Goal: Contribute content: Contribute content

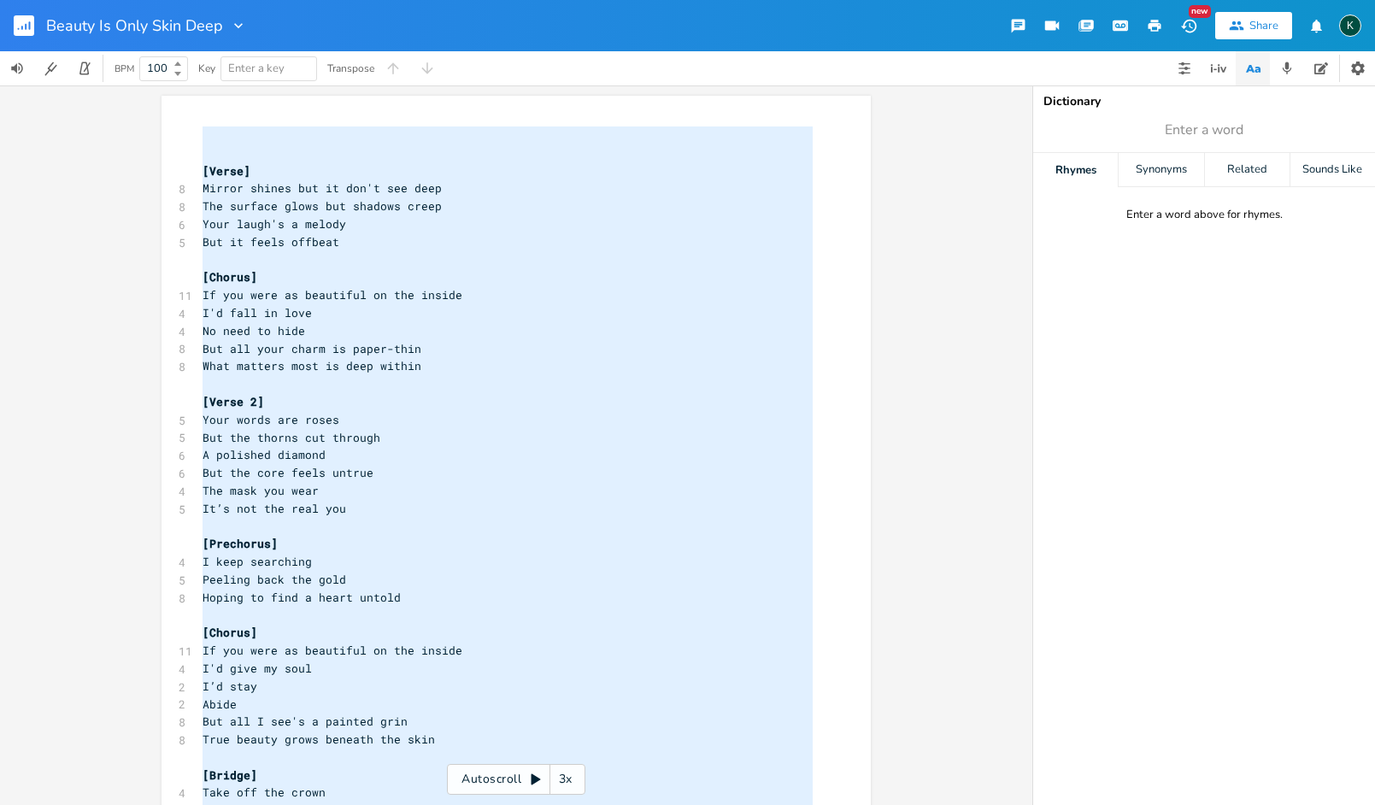
scroll to position [837, 0]
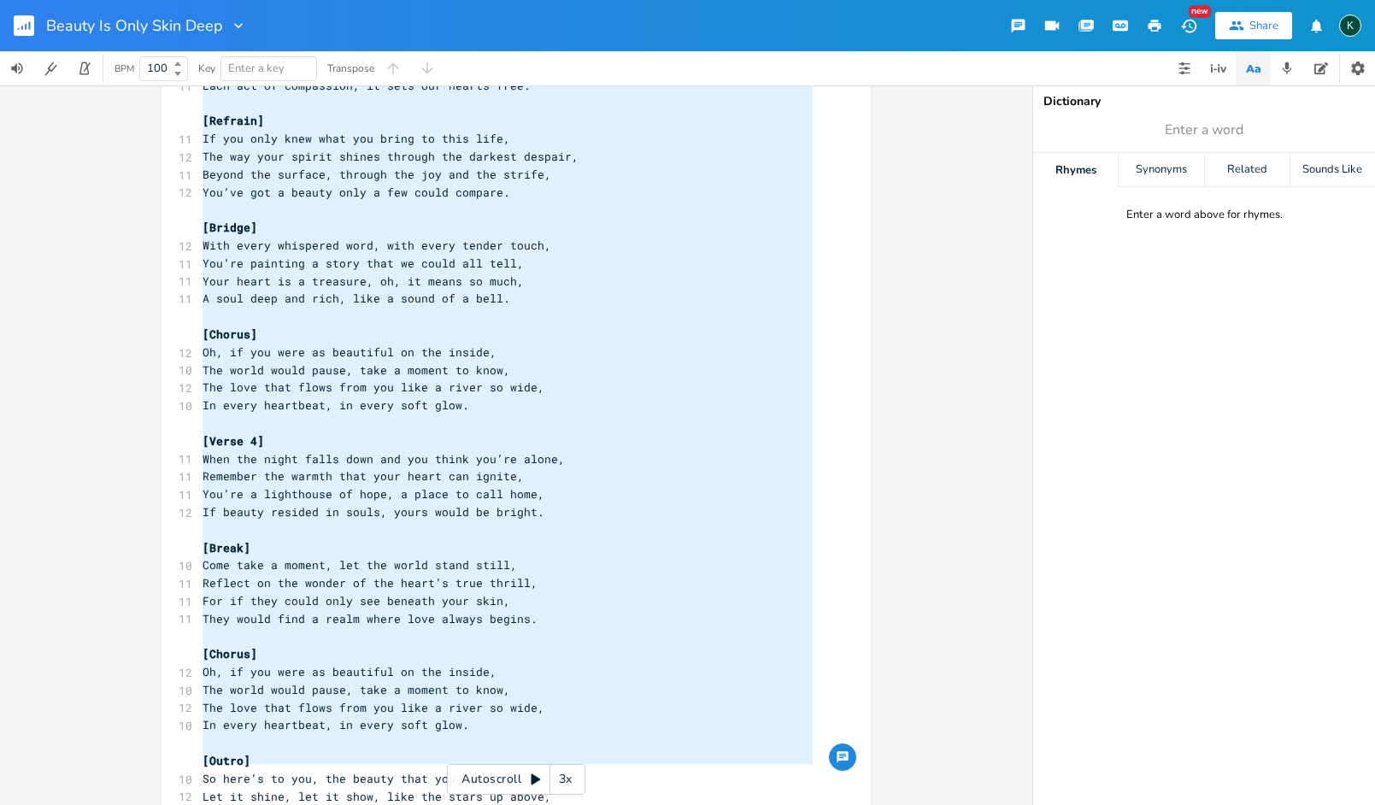
click at [21, 28] on icon "button" at bounding box center [22, 28] width 2 height 4
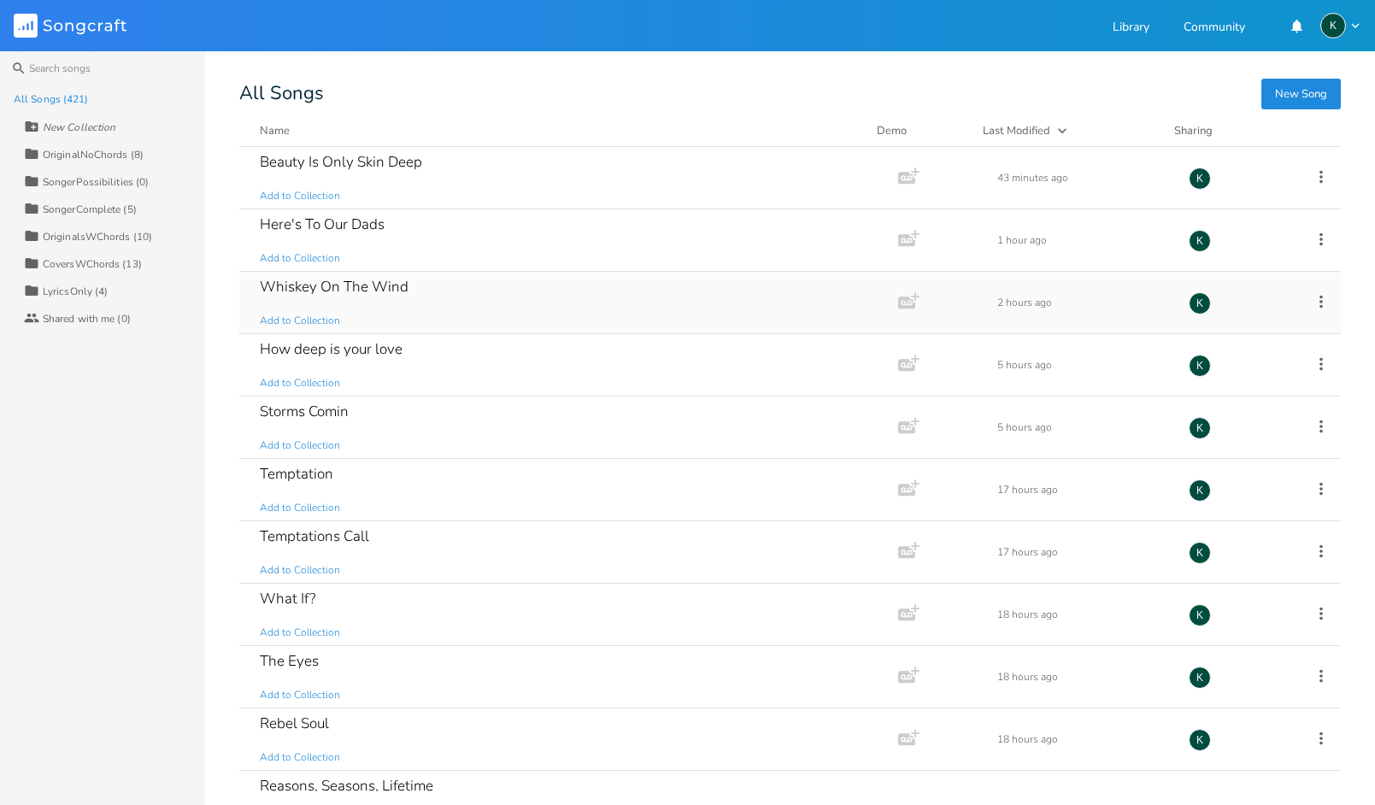
click at [323, 281] on div "Whiskey On The Wind" at bounding box center [334, 286] width 149 height 15
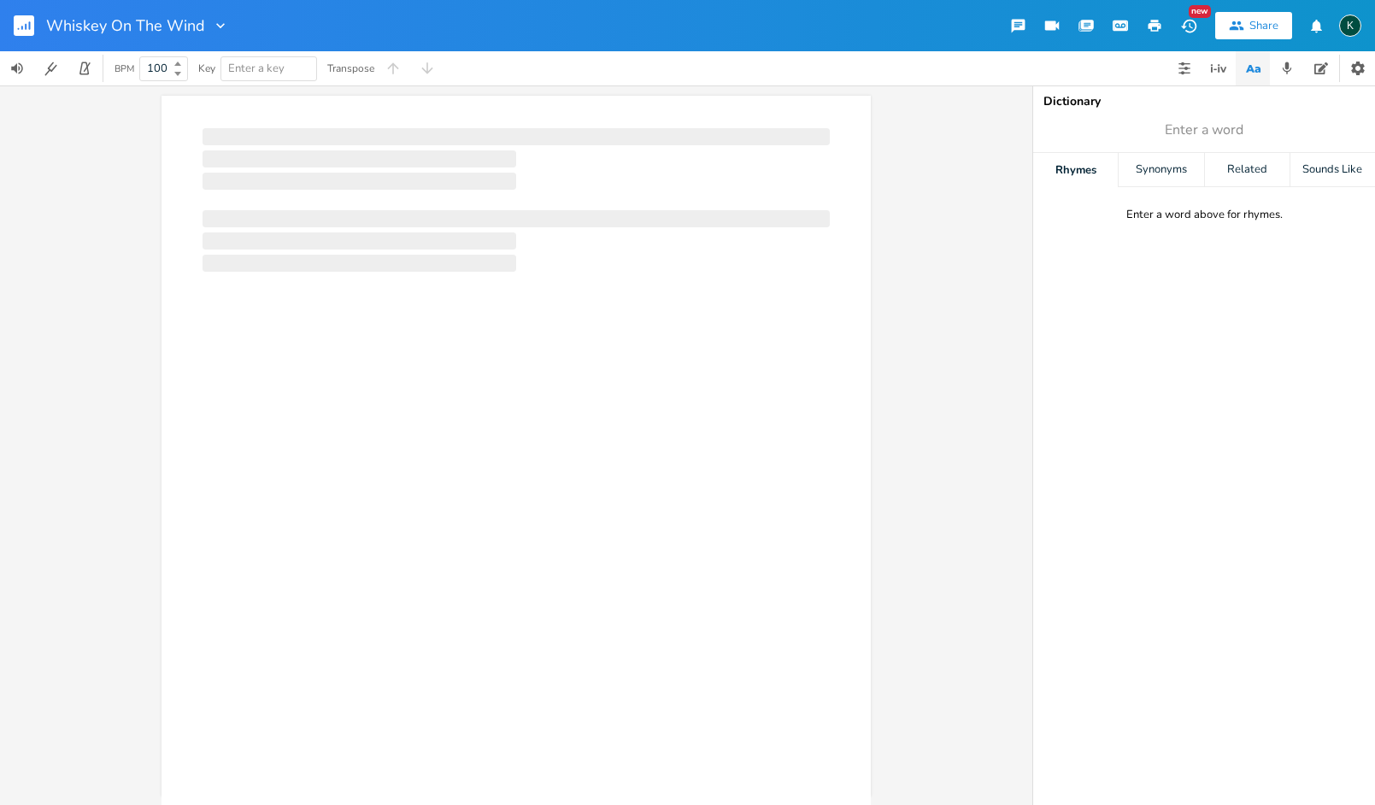
scroll to position [0, 1]
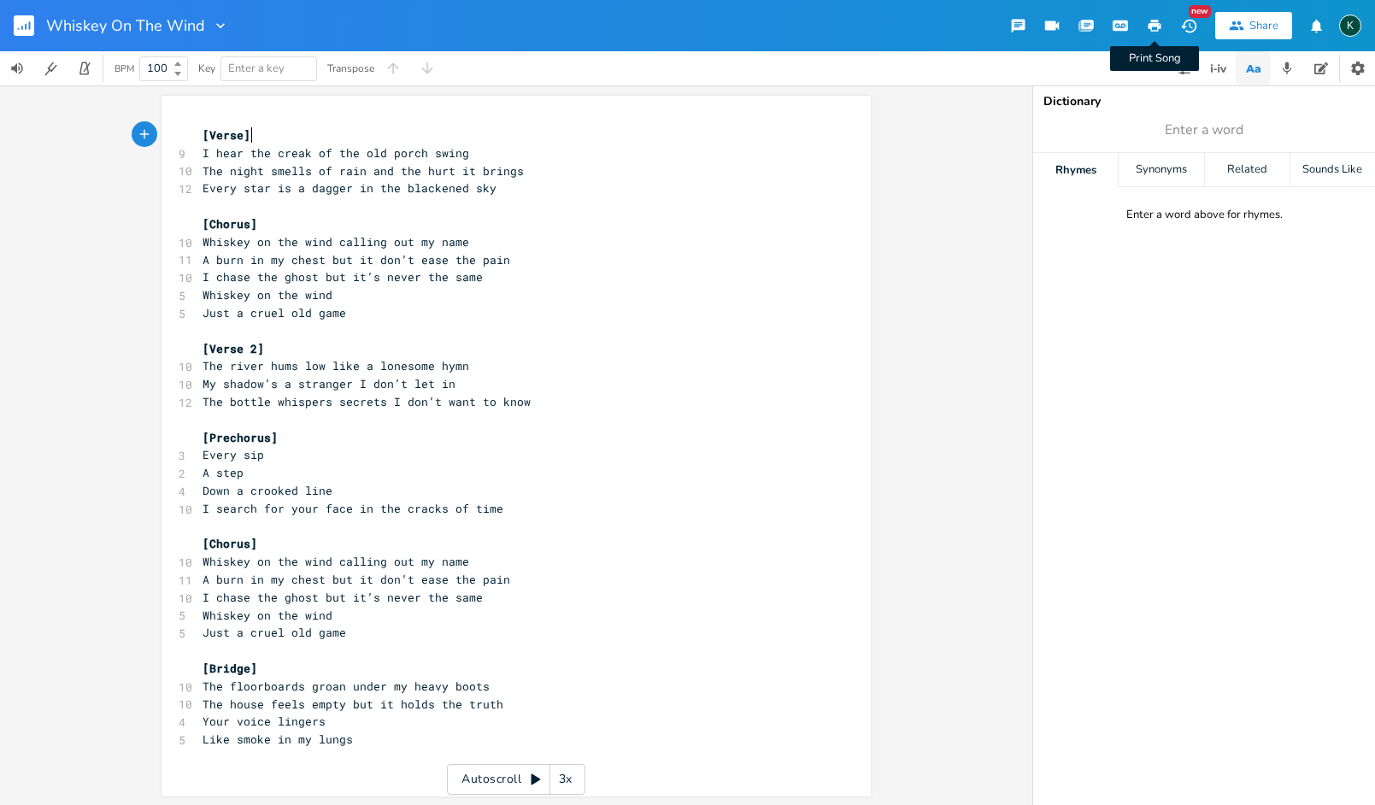
click at [1150, 29] on icon "button" at bounding box center [1154, 25] width 15 height 15
click at [24, 27] on rect "button" at bounding box center [24, 25] width 21 height 21
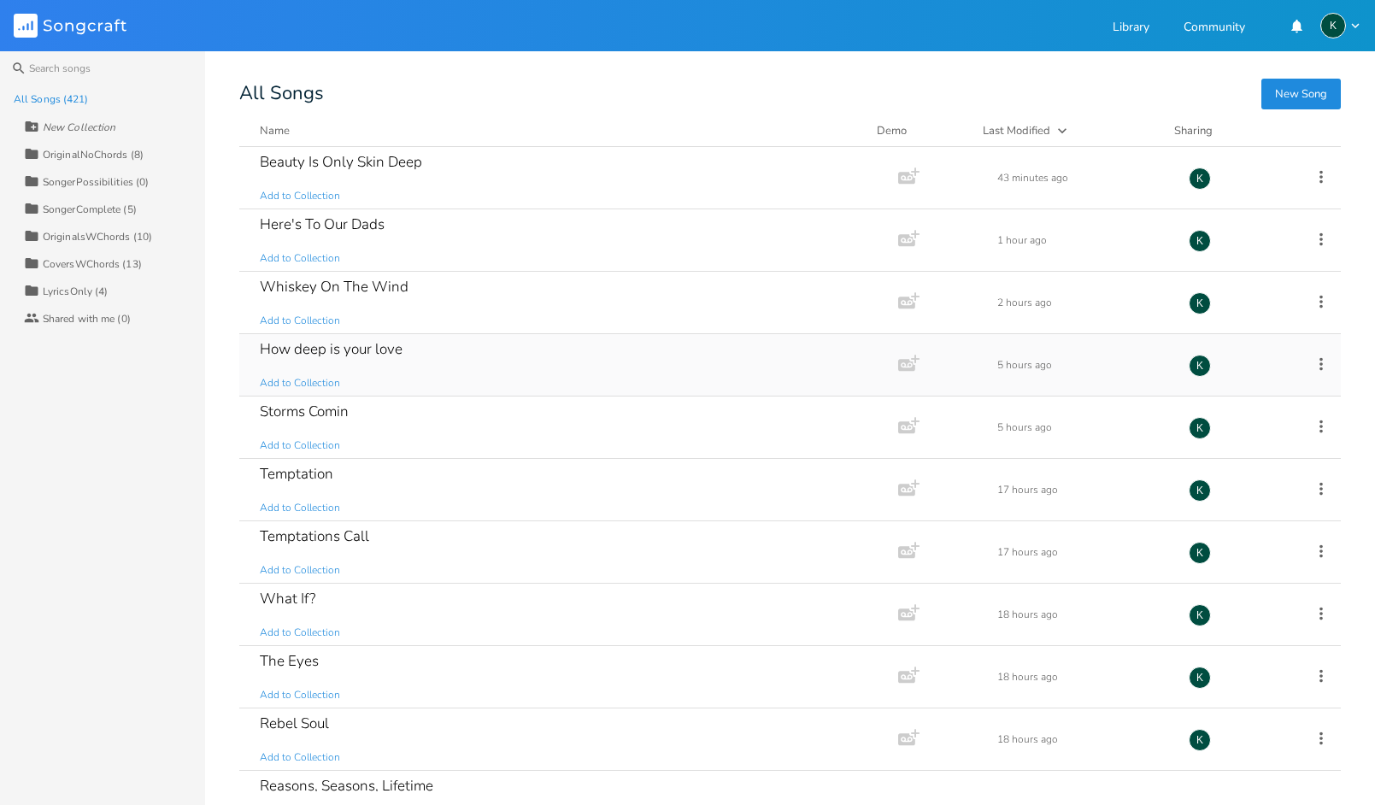
click at [349, 349] on div "How deep is your love" at bounding box center [331, 349] width 143 height 15
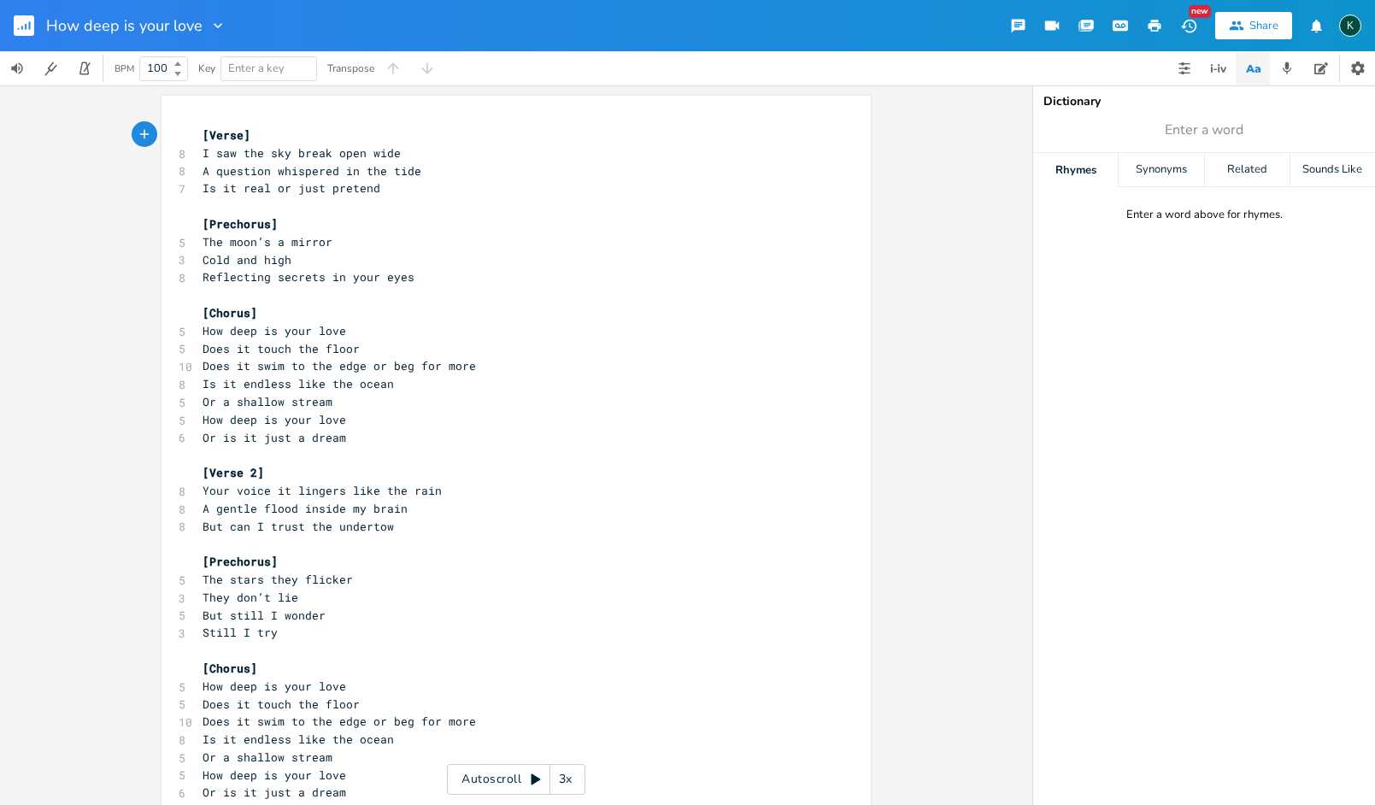
scroll to position [5, 0]
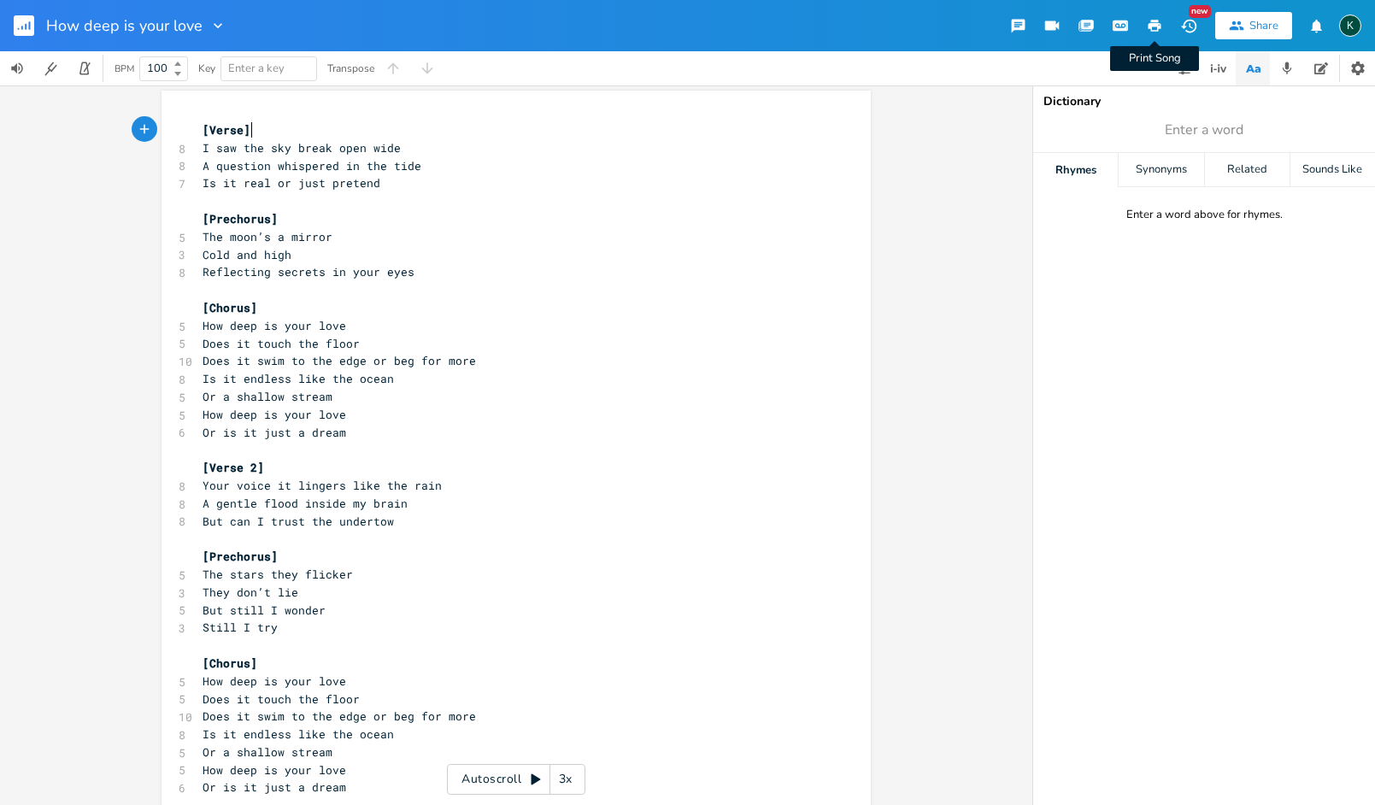
click at [1150, 25] on icon "button" at bounding box center [1155, 26] width 13 height 12
click at [30, 24] on icon "button" at bounding box center [30, 25] width 2 height 9
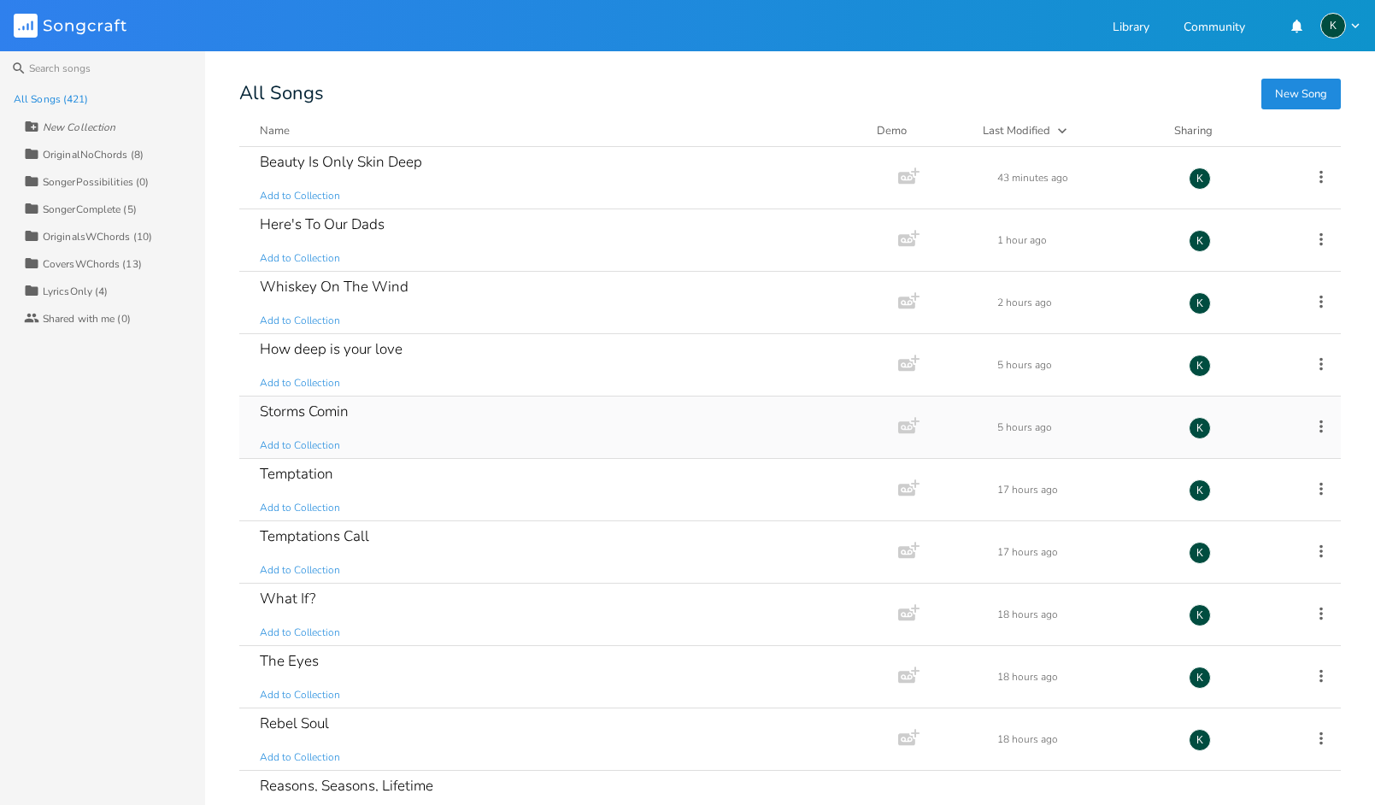
click at [295, 405] on div "Storms Comin" at bounding box center [304, 411] width 89 height 15
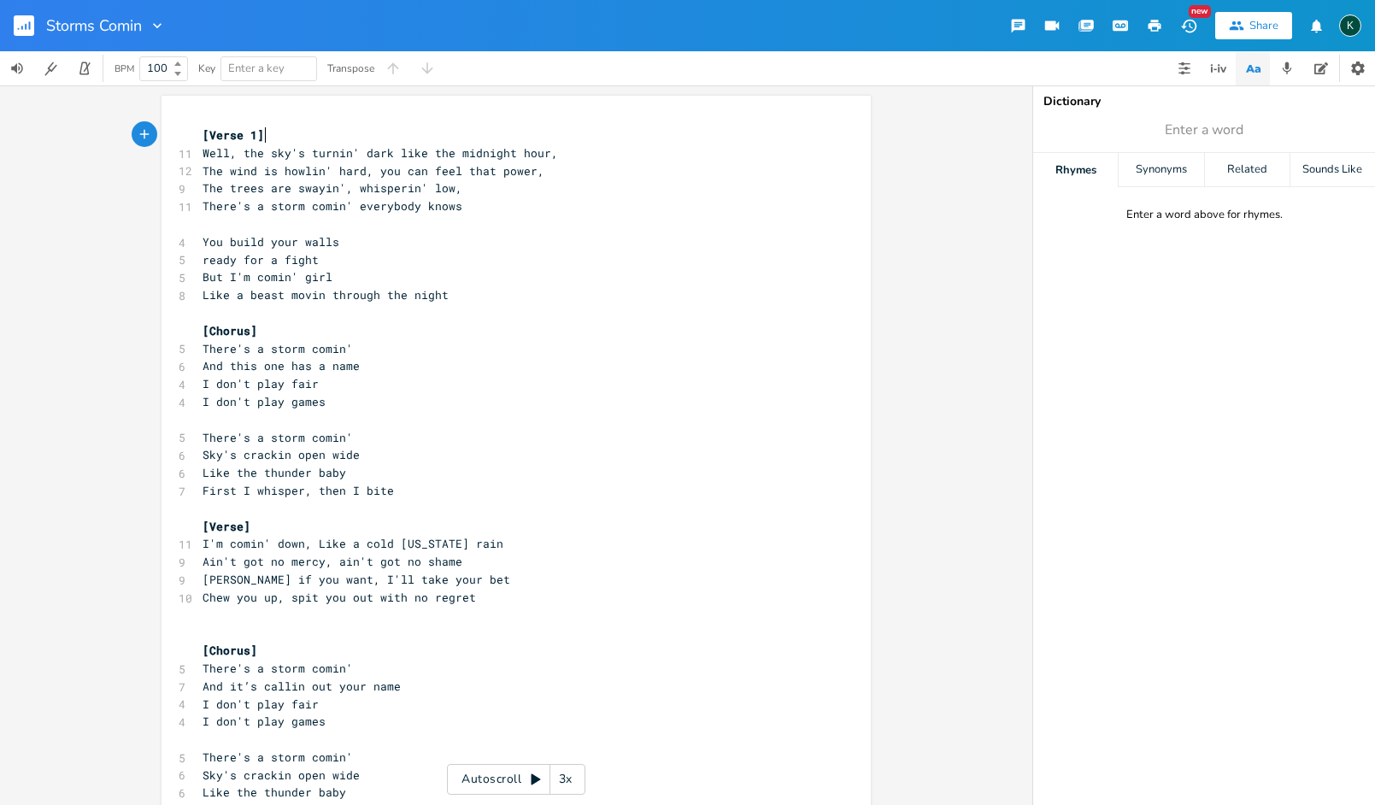
scroll to position [0, 1]
click at [1154, 22] on icon "button" at bounding box center [1155, 26] width 13 height 12
click at [30, 24] on icon "button" at bounding box center [30, 25] width 2 height 9
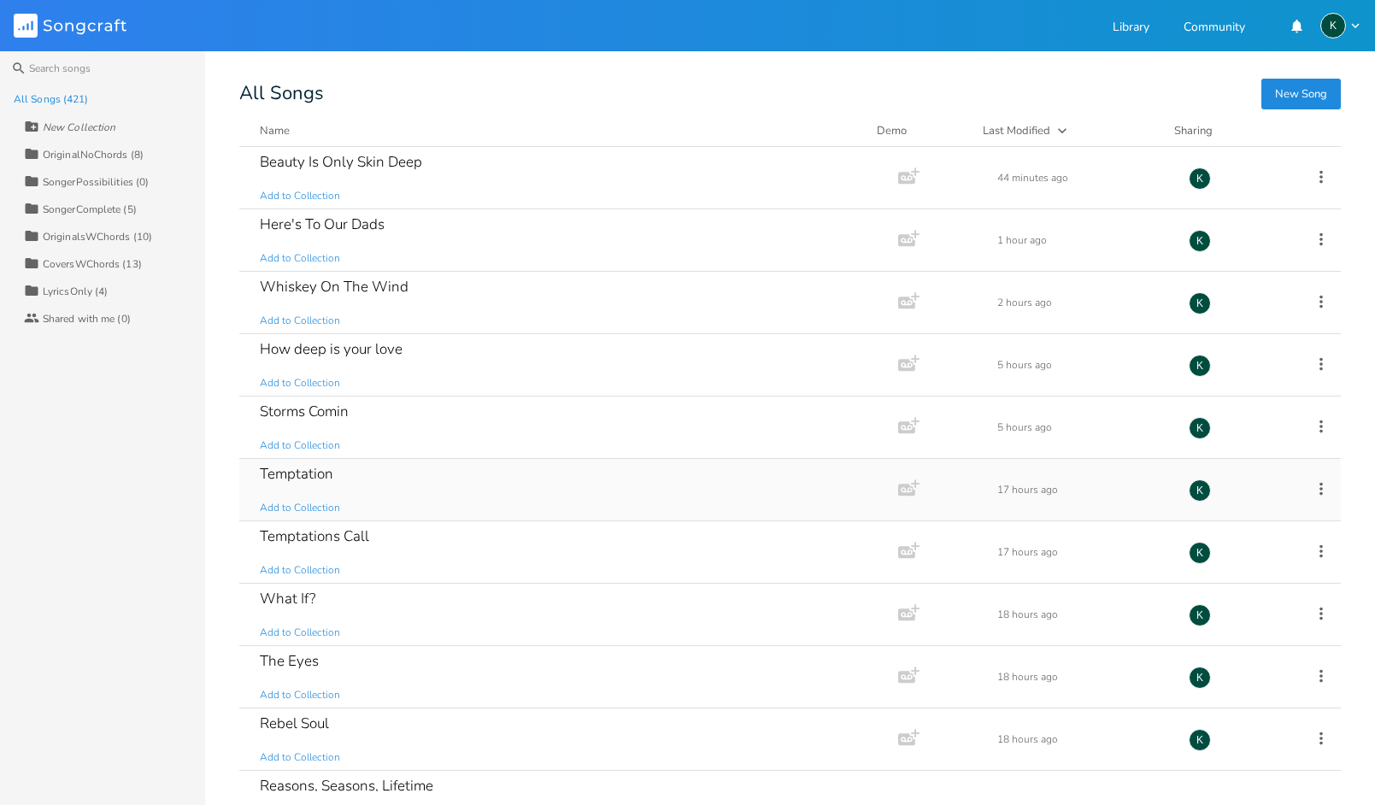
click at [291, 475] on div "Temptation" at bounding box center [297, 474] width 74 height 15
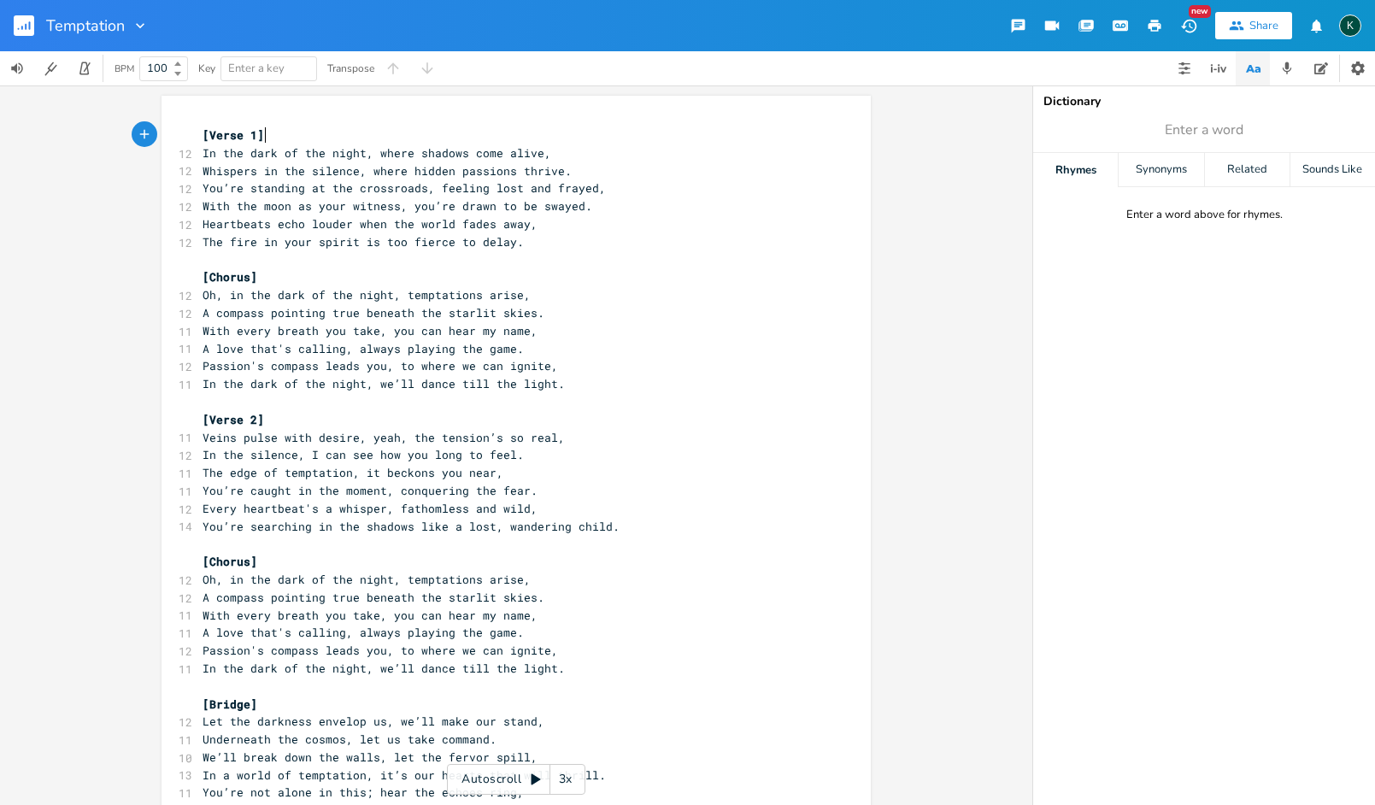
scroll to position [0, 1]
click at [1157, 26] on icon "button" at bounding box center [1155, 26] width 13 height 12
click at [23, 27] on rect "button" at bounding box center [24, 25] width 21 height 21
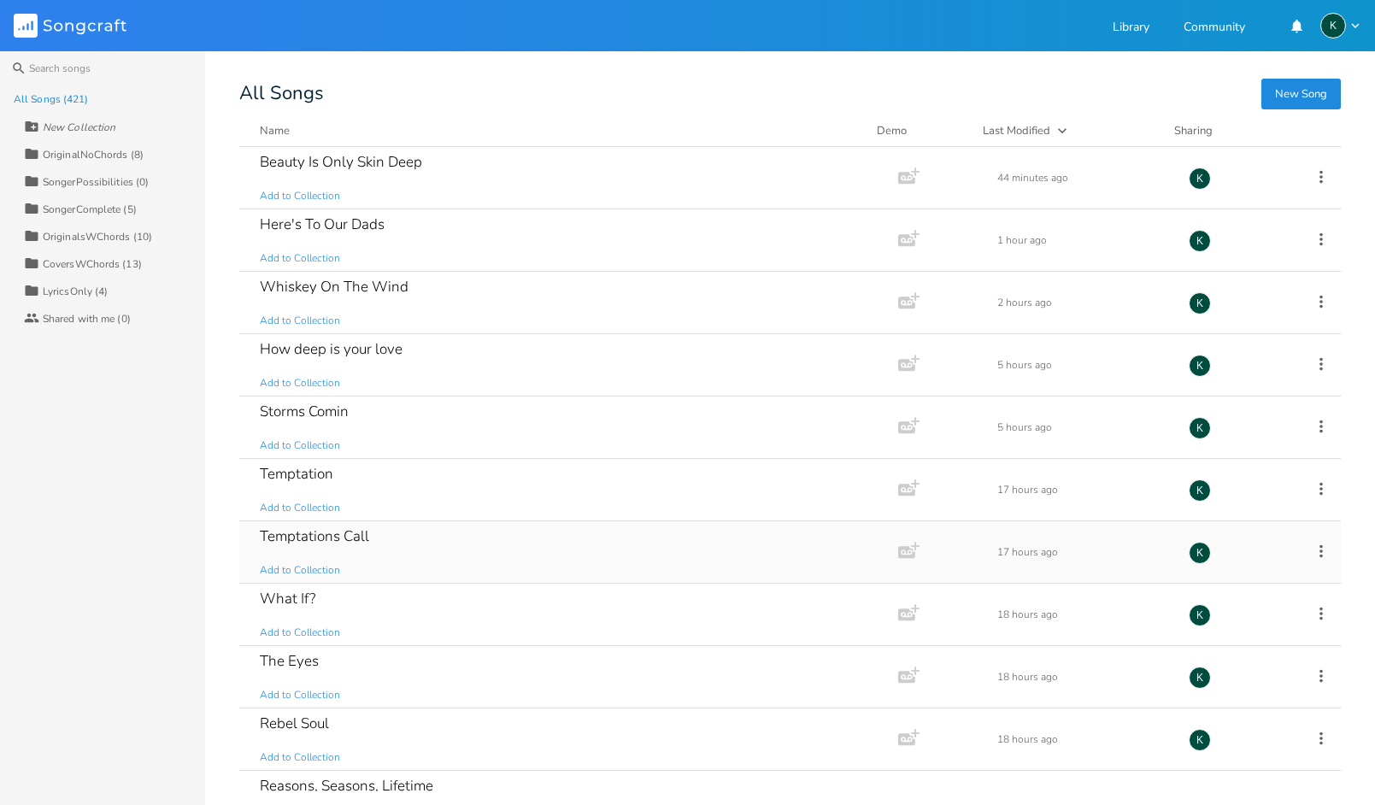
click at [314, 537] on div "Temptations Call" at bounding box center [314, 536] width 109 height 15
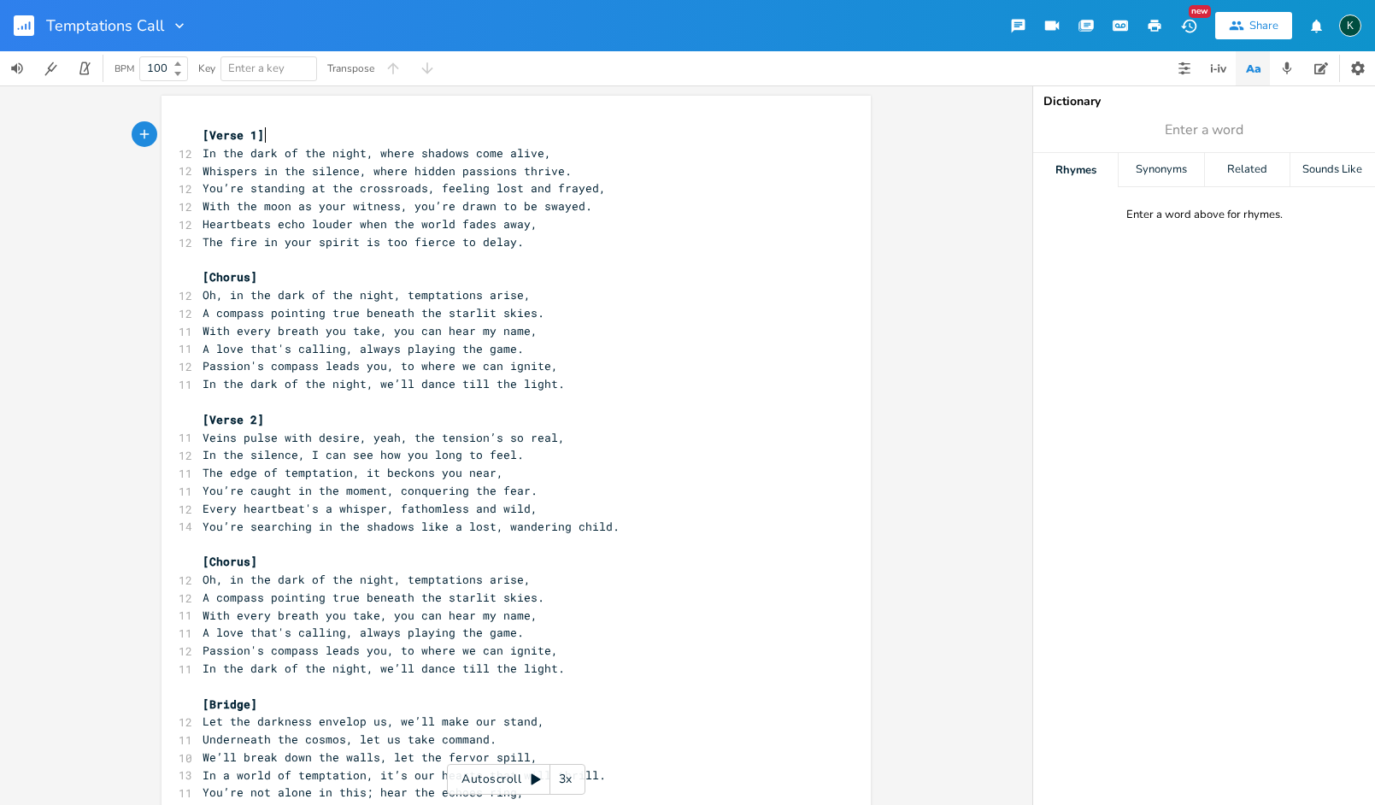
scroll to position [0, 1]
click at [26, 28] on icon "button" at bounding box center [26, 27] width 2 height 6
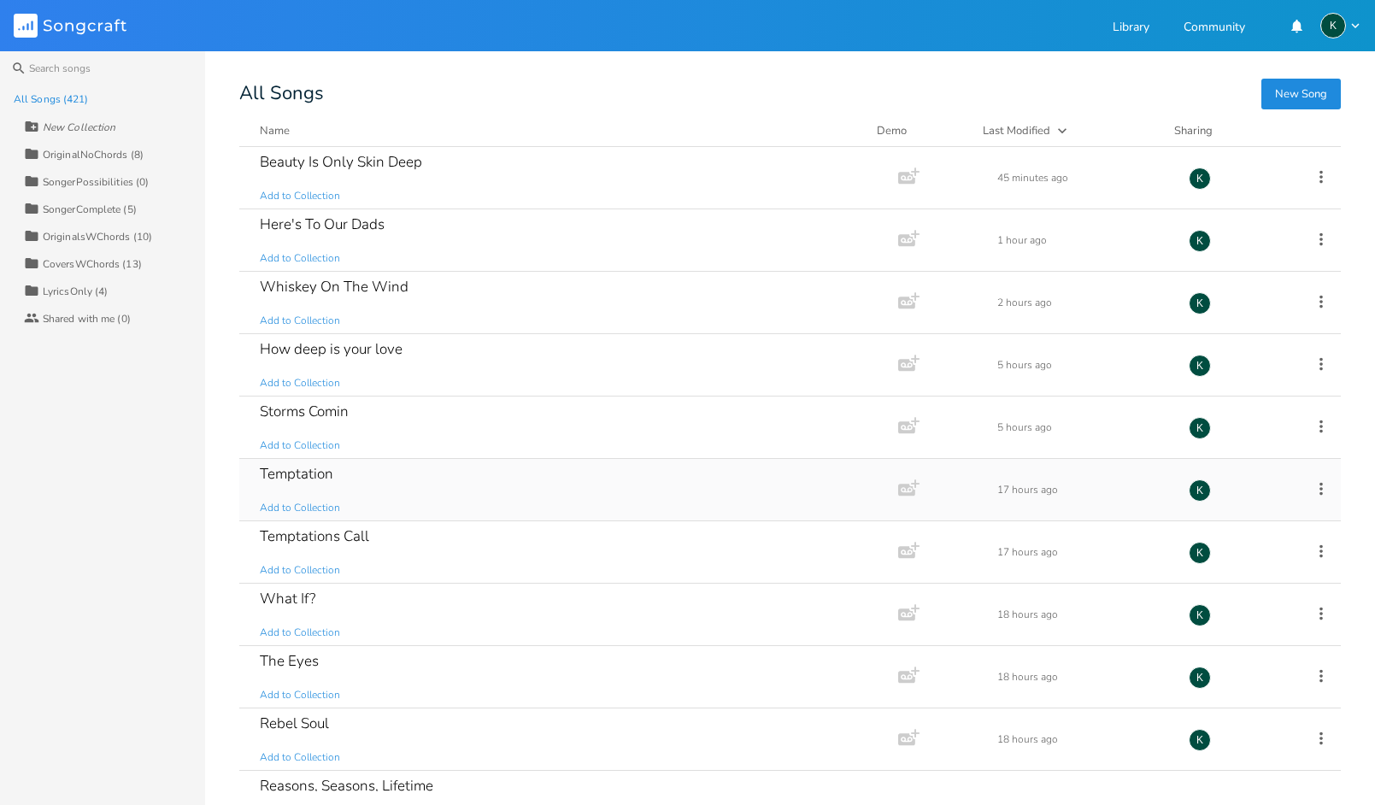
click at [281, 473] on div "Temptation" at bounding box center [297, 474] width 74 height 15
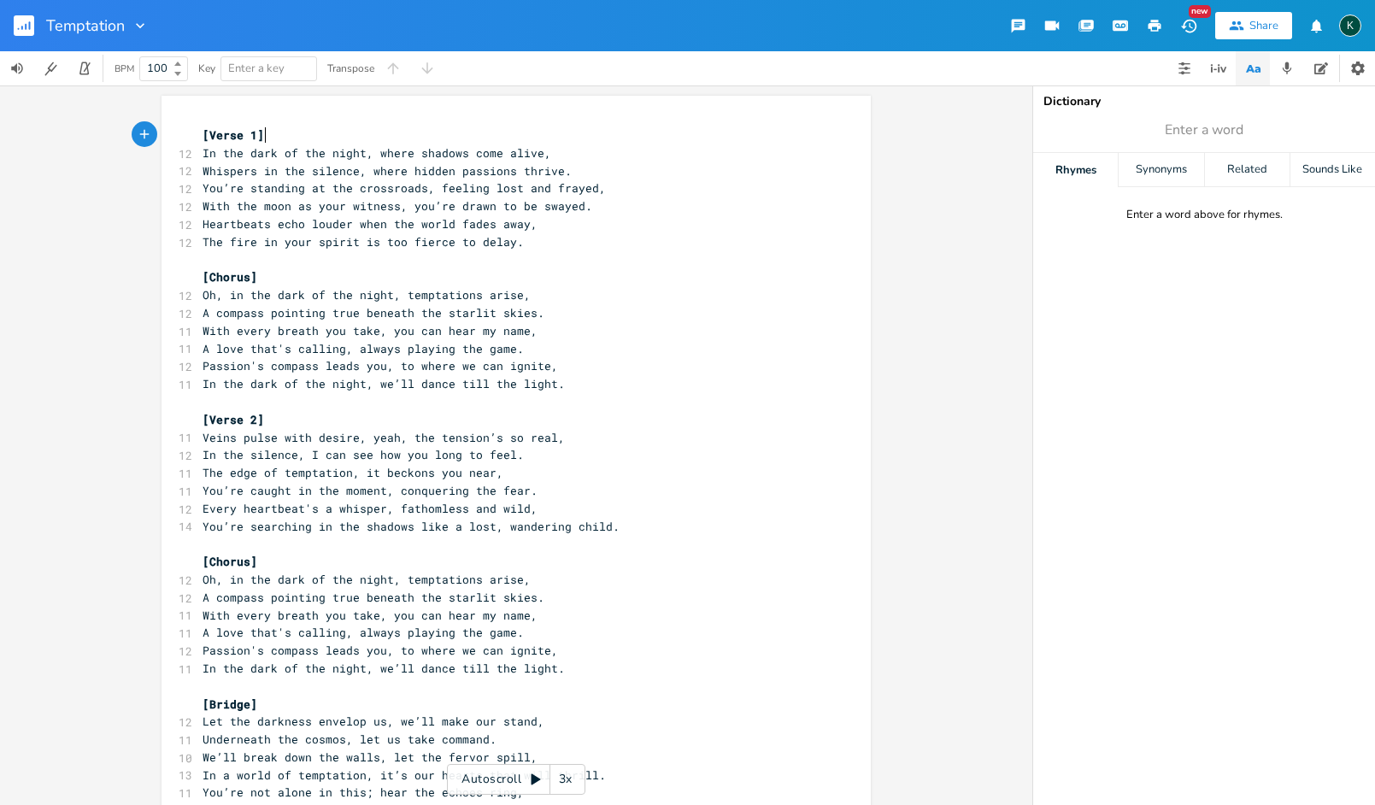
scroll to position [0, 1]
click at [18, 20] on rect "button" at bounding box center [24, 25] width 21 height 21
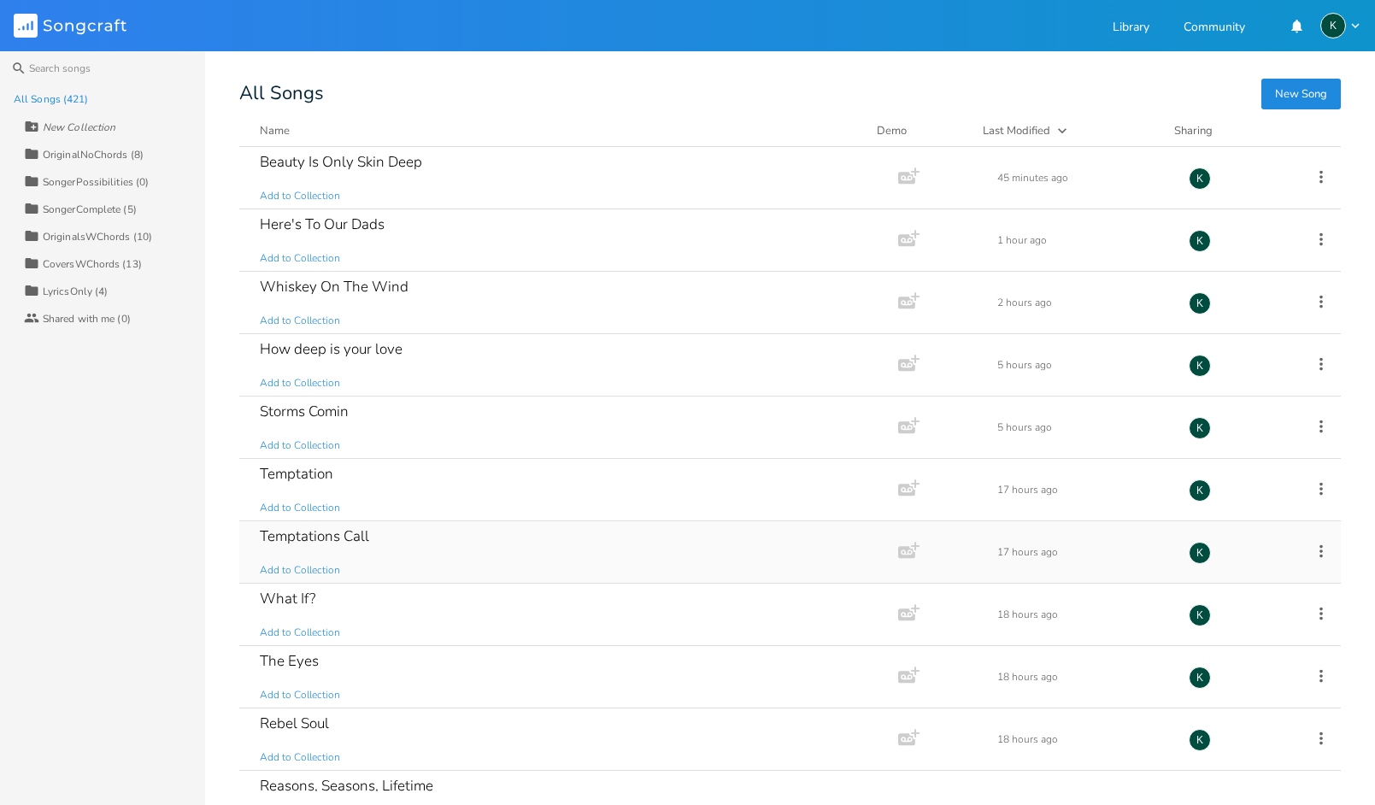
click at [312, 538] on div "Temptations Call" at bounding box center [314, 536] width 109 height 15
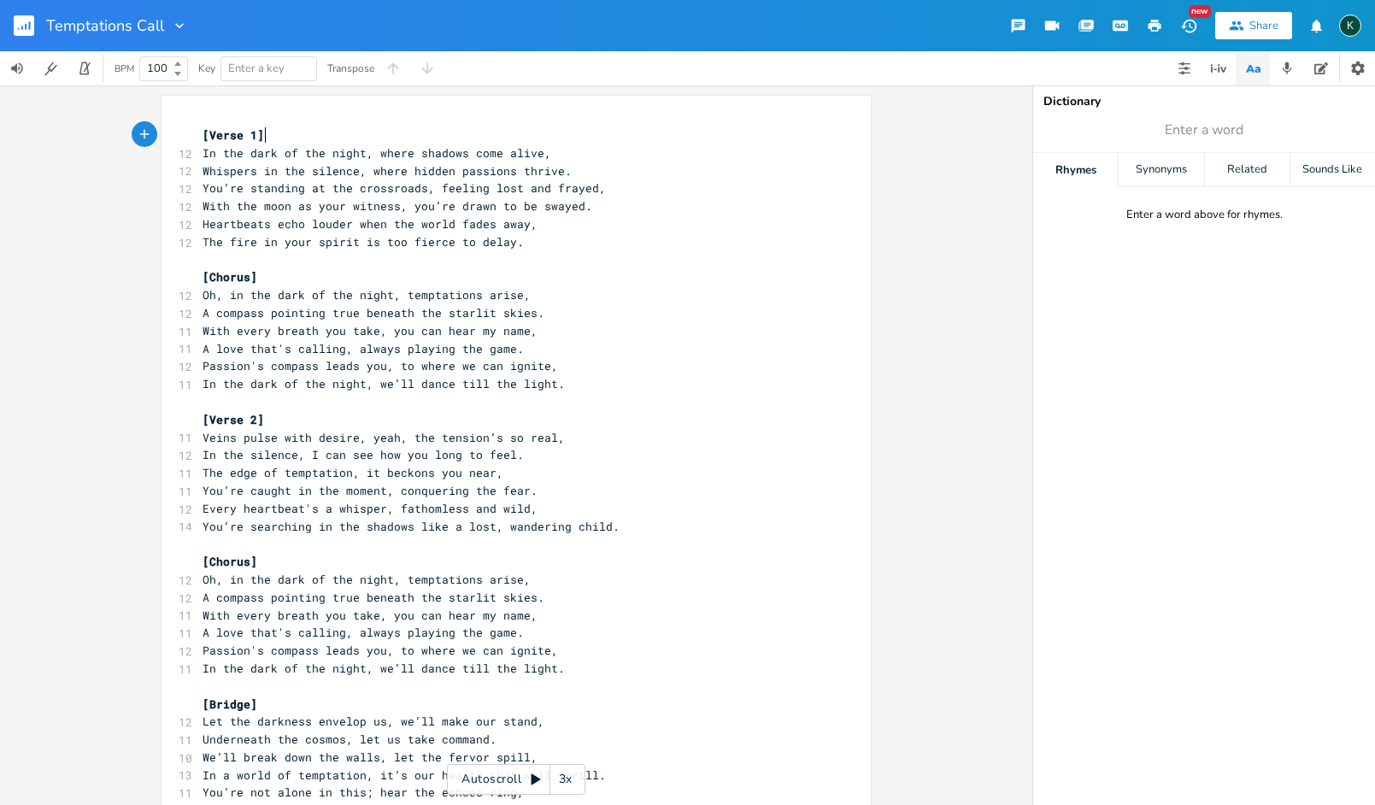
scroll to position [0, 1]
click at [25, 15] on rect "button" at bounding box center [24, 25] width 21 height 21
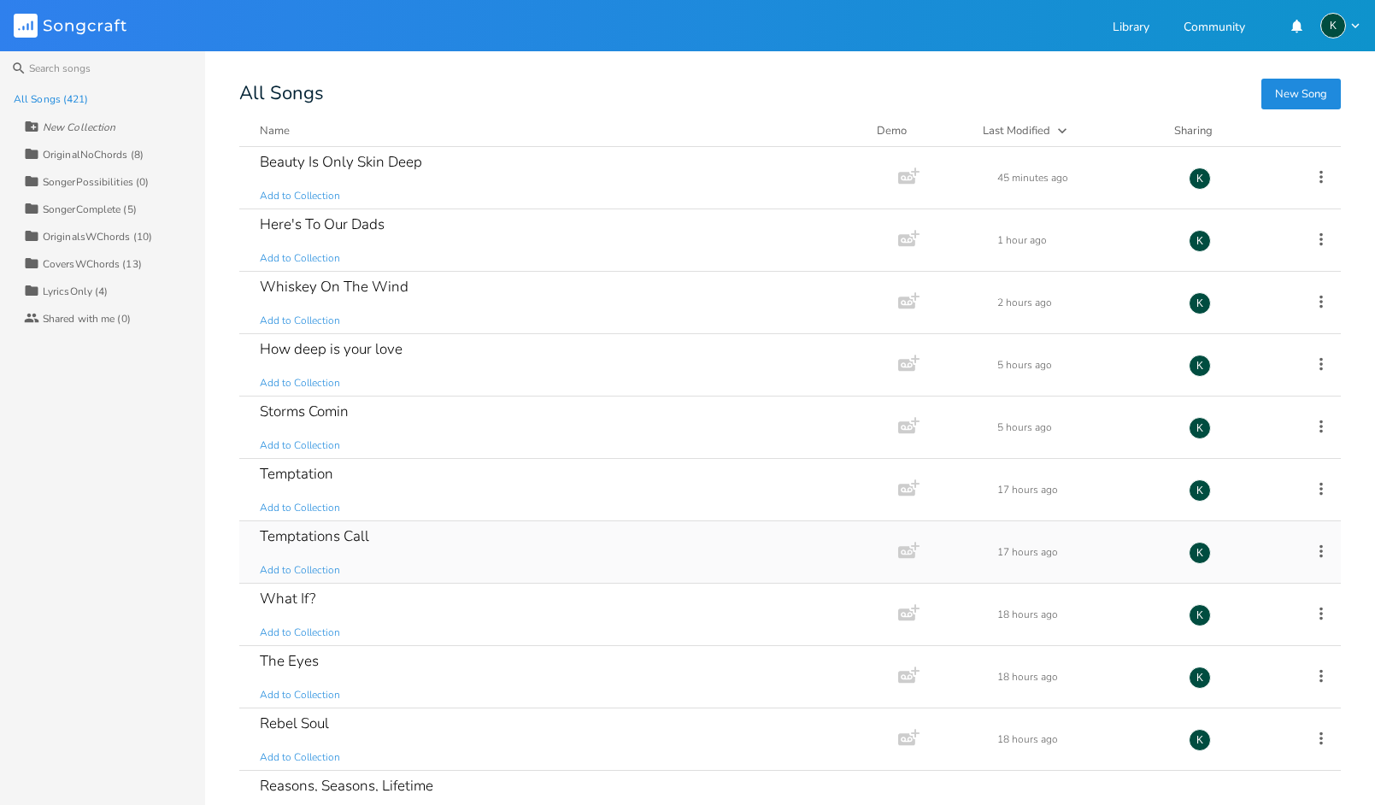
click at [1312, 552] on icon at bounding box center [1321, 551] width 19 height 19
drag, startPoint x: 1227, startPoint y: 724, endPoint x: 847, endPoint y: 382, distance: 510.8
click at [1227, 724] on span "[PERSON_NAME]" at bounding box center [1203, 723] width 46 height 12
click at [280, 535] on div "What If?" at bounding box center [288, 536] width 56 height 15
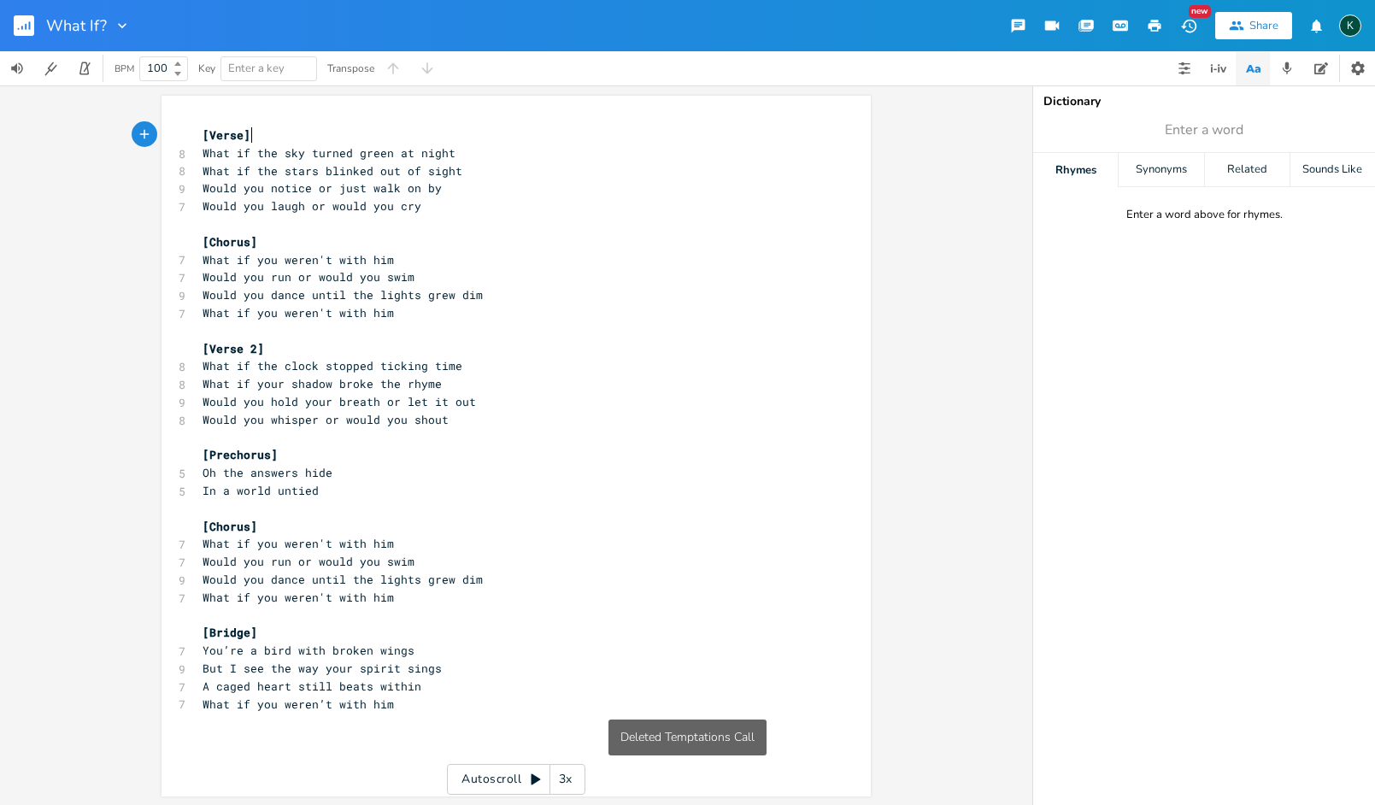
scroll to position [0, 1]
click at [1151, 25] on icon "button" at bounding box center [1155, 26] width 13 height 12
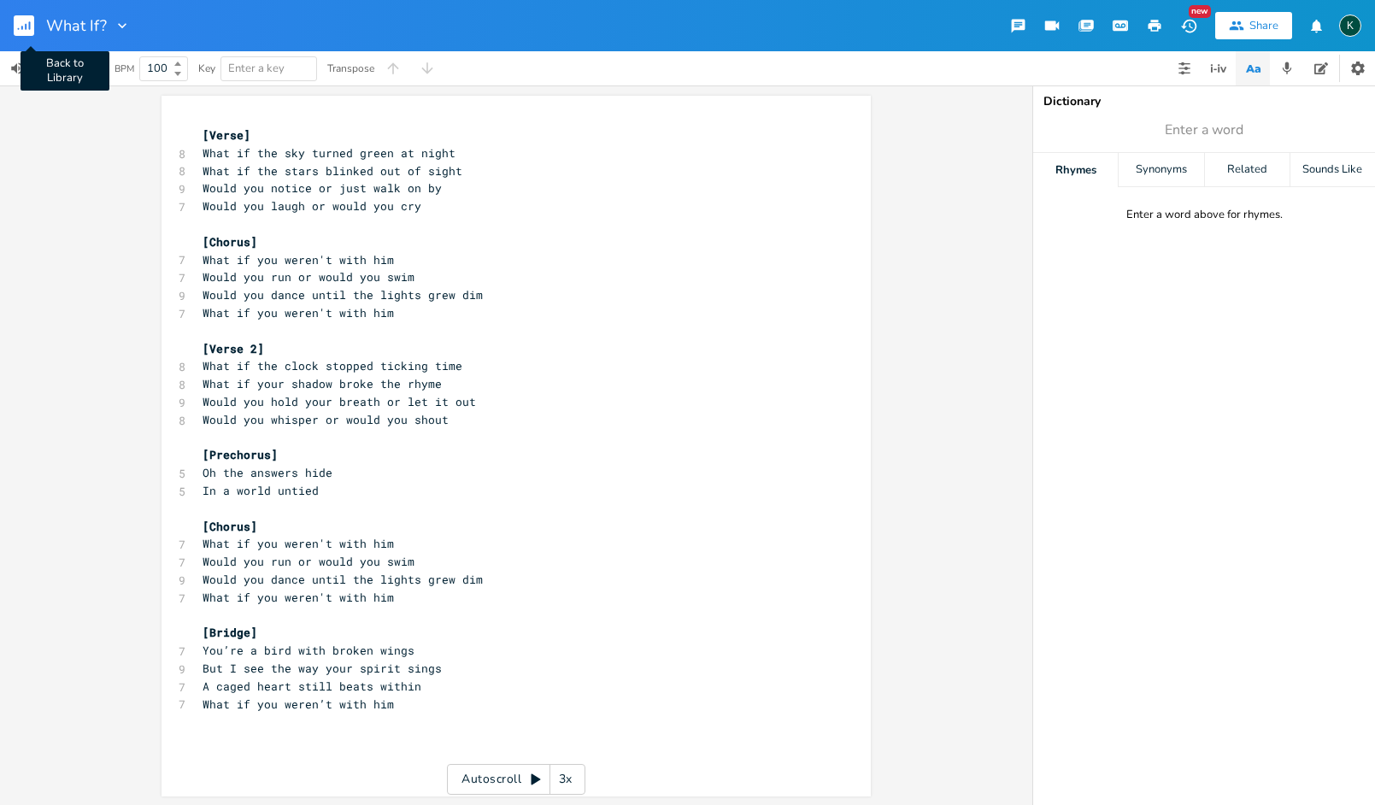
click at [19, 23] on rect "button" at bounding box center [24, 25] width 21 height 21
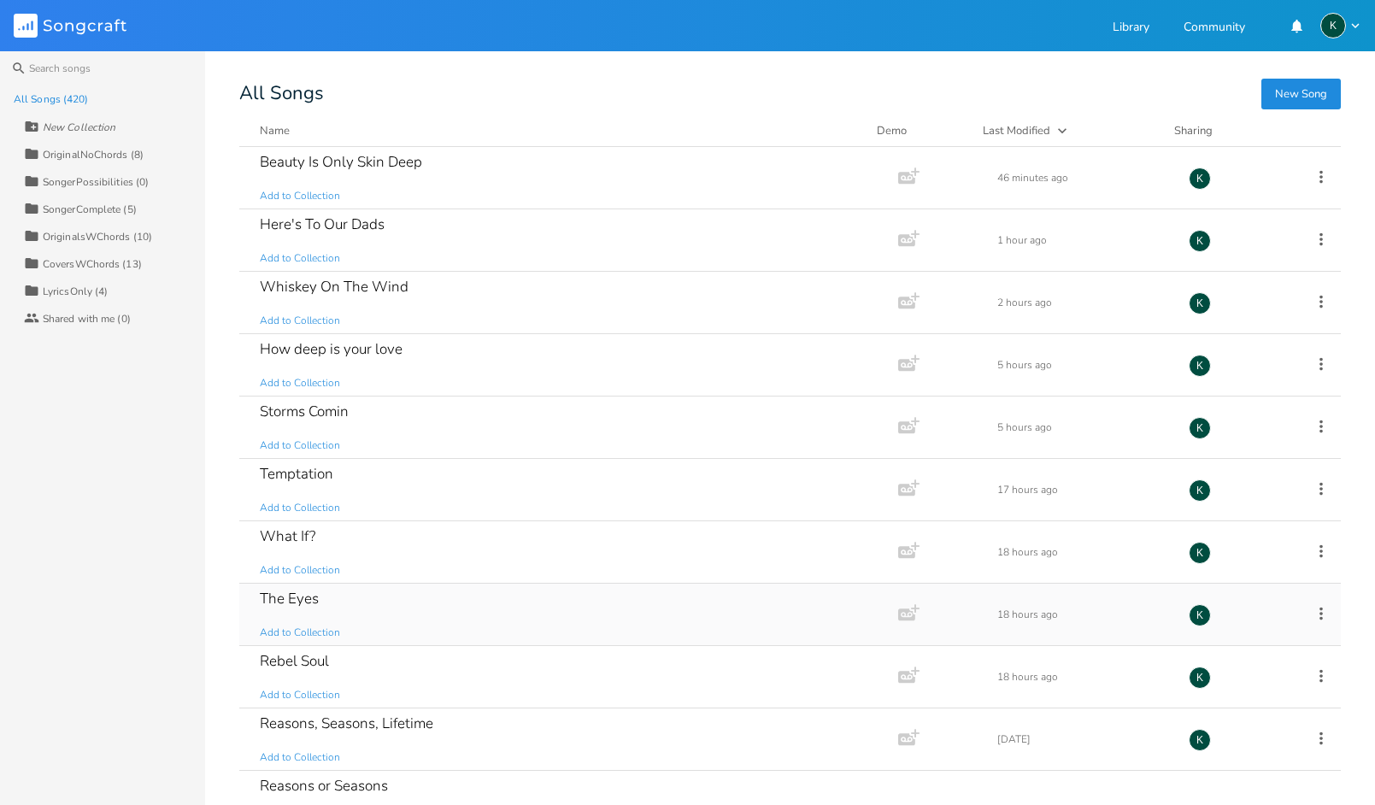
click at [297, 597] on div "The Eyes" at bounding box center [289, 598] width 59 height 15
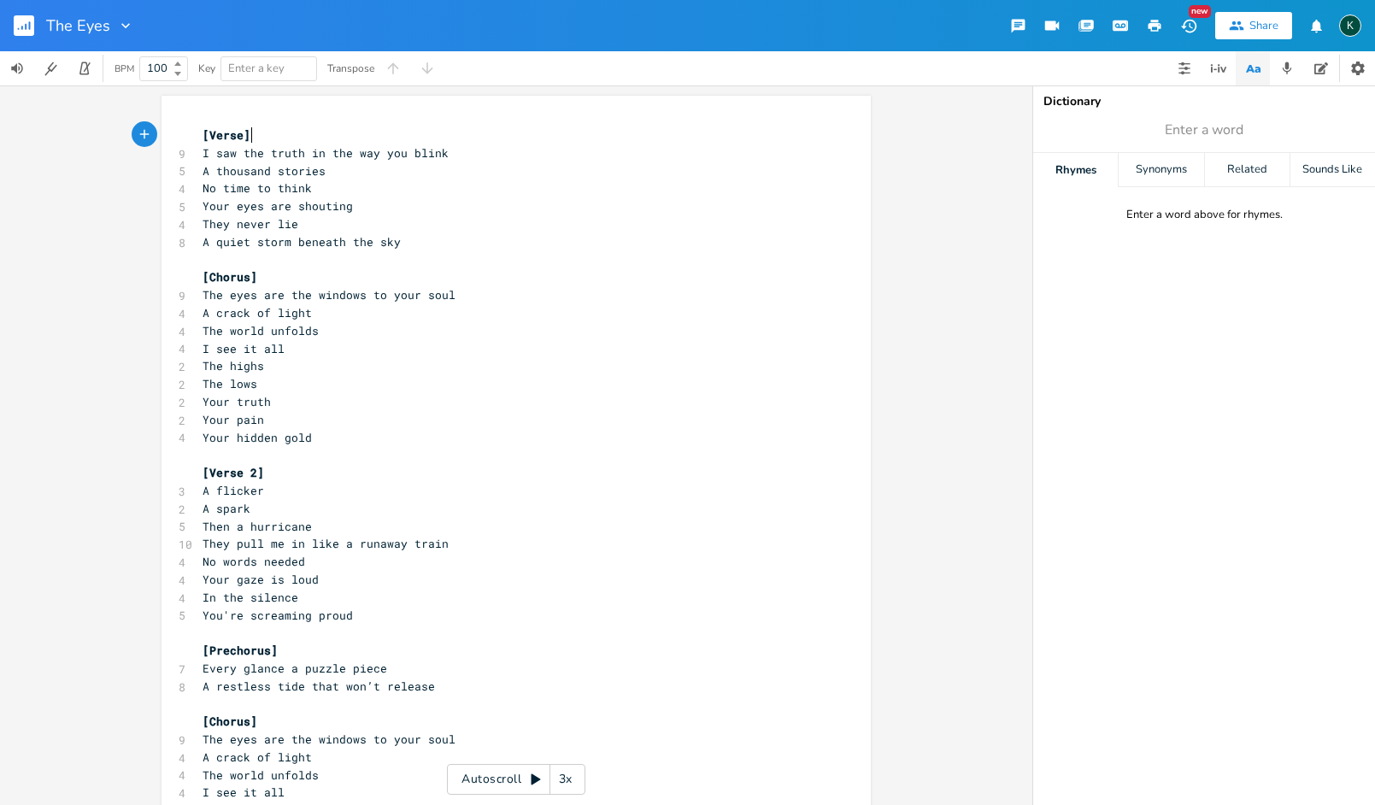
scroll to position [0, 1]
click at [1150, 29] on icon "button" at bounding box center [1154, 25] width 15 height 15
click at [21, 25] on rect "button" at bounding box center [24, 25] width 21 height 21
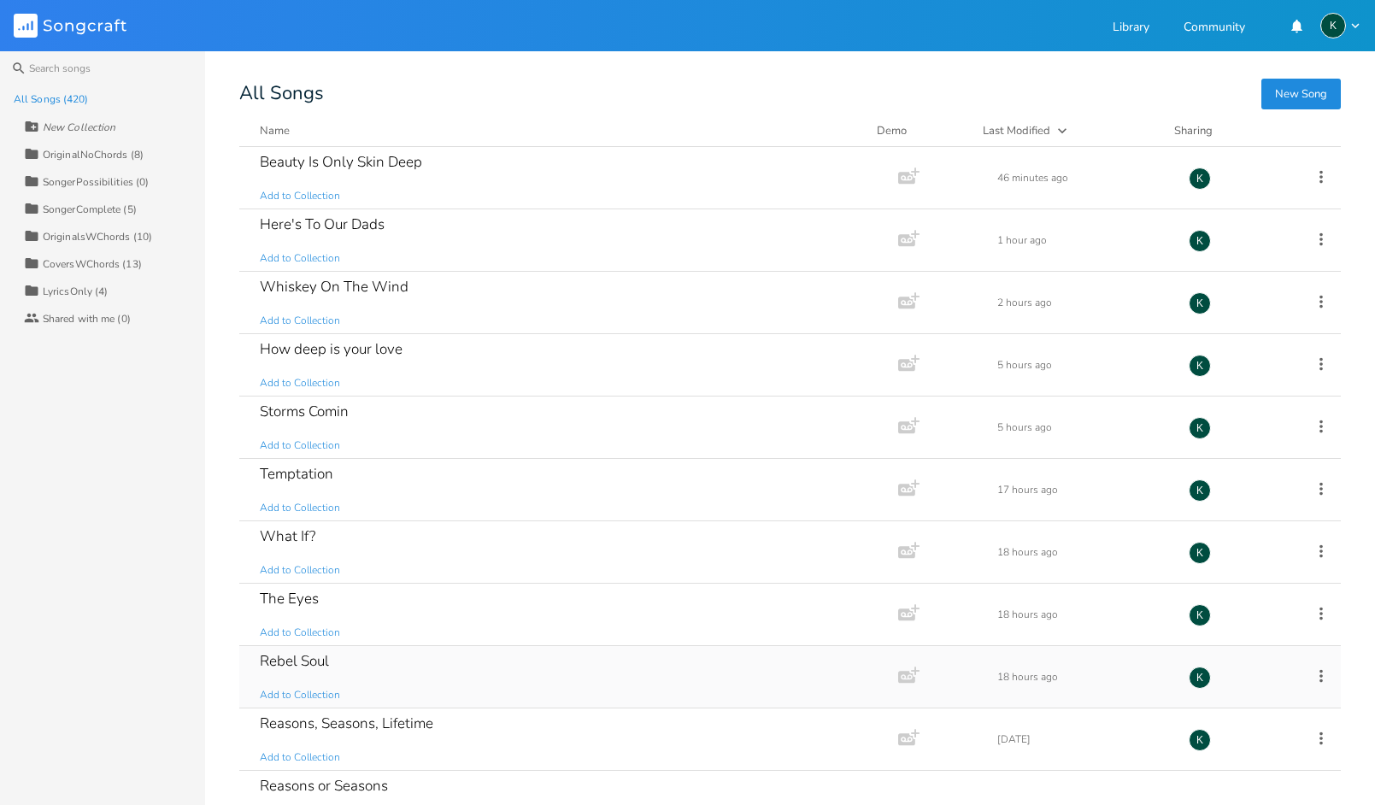
click at [293, 662] on div "Rebel Soul" at bounding box center [294, 661] width 69 height 15
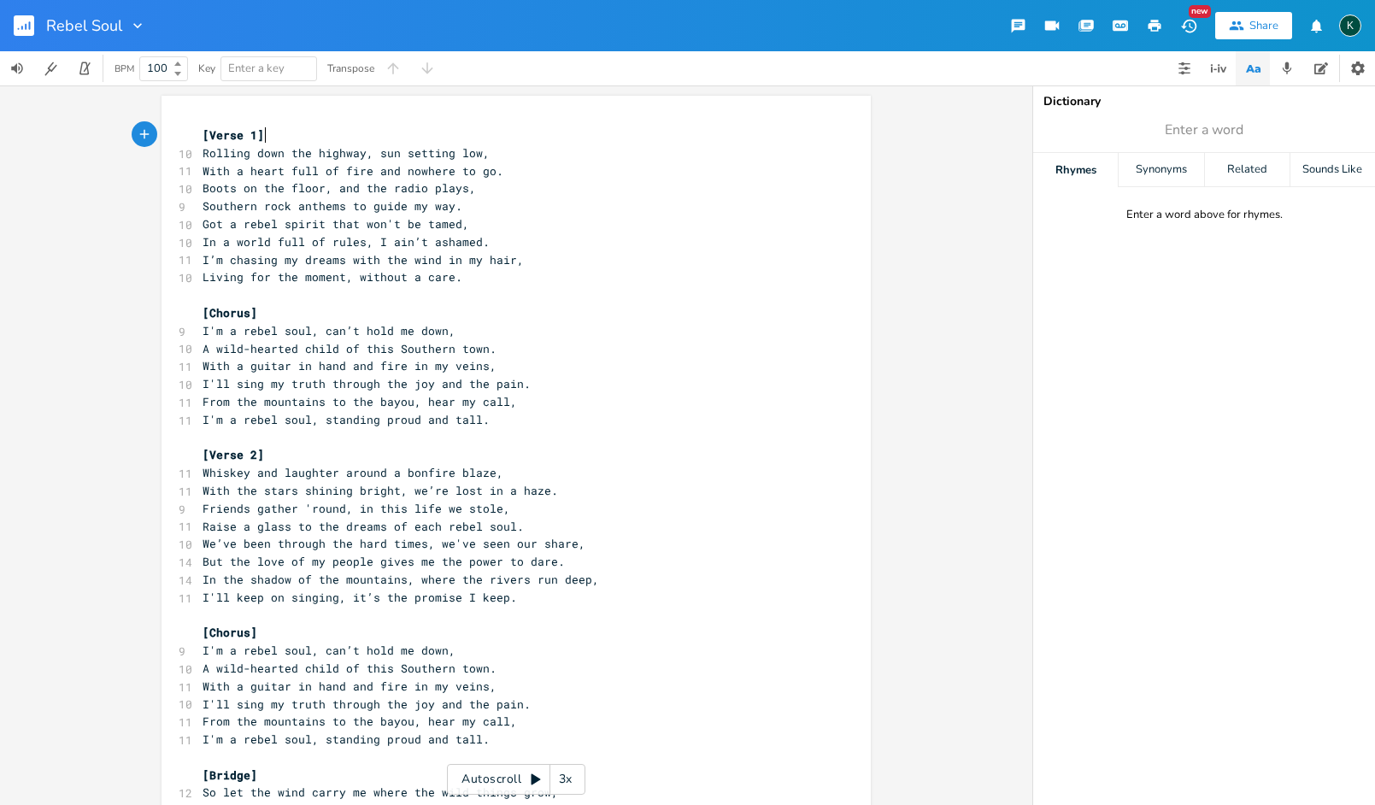
scroll to position [0, 1]
click at [1149, 23] on icon "button" at bounding box center [1154, 25] width 15 height 15
click at [26, 18] on rect "button" at bounding box center [24, 25] width 21 height 21
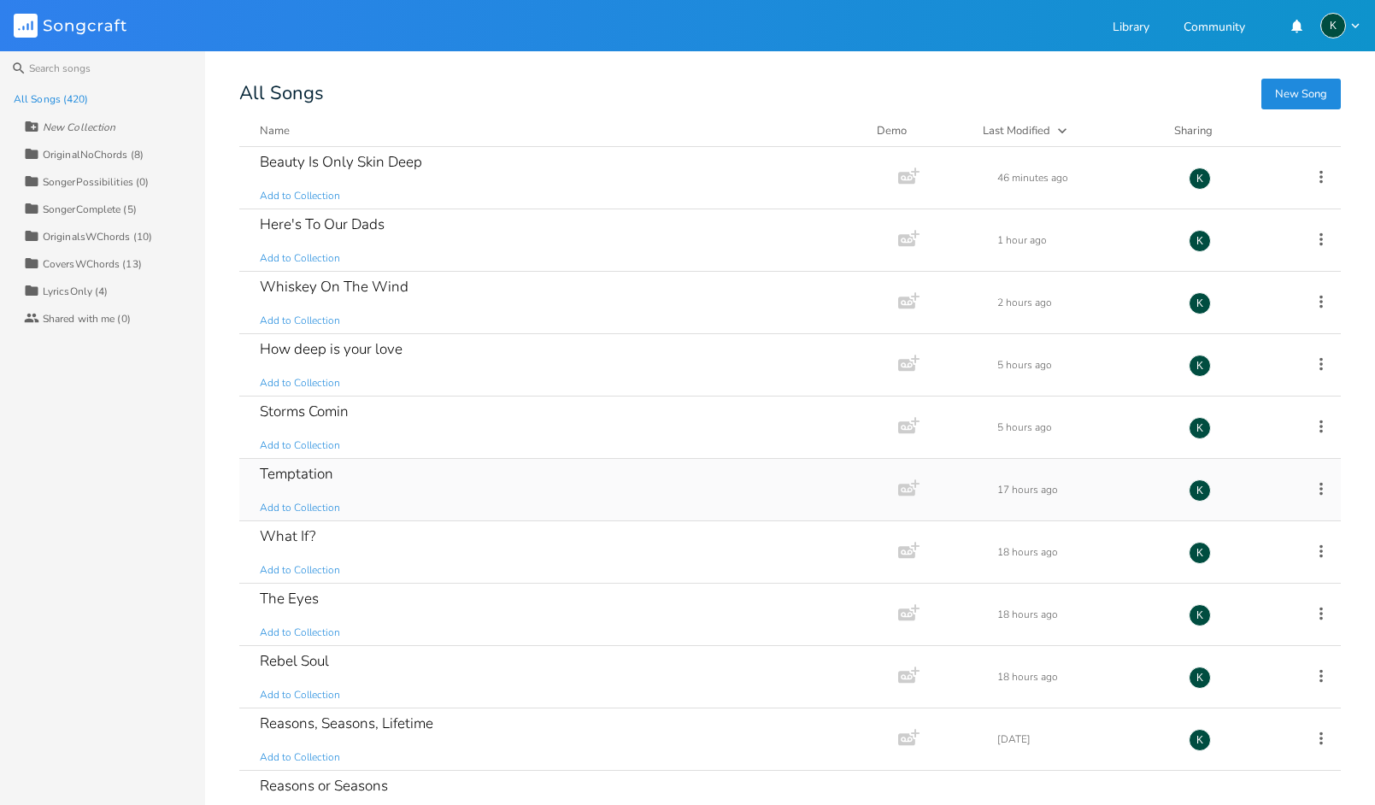
scroll to position [126, 0]
click at [333, 597] on div "Reasons, Seasons, Lifetime" at bounding box center [347, 598] width 174 height 15
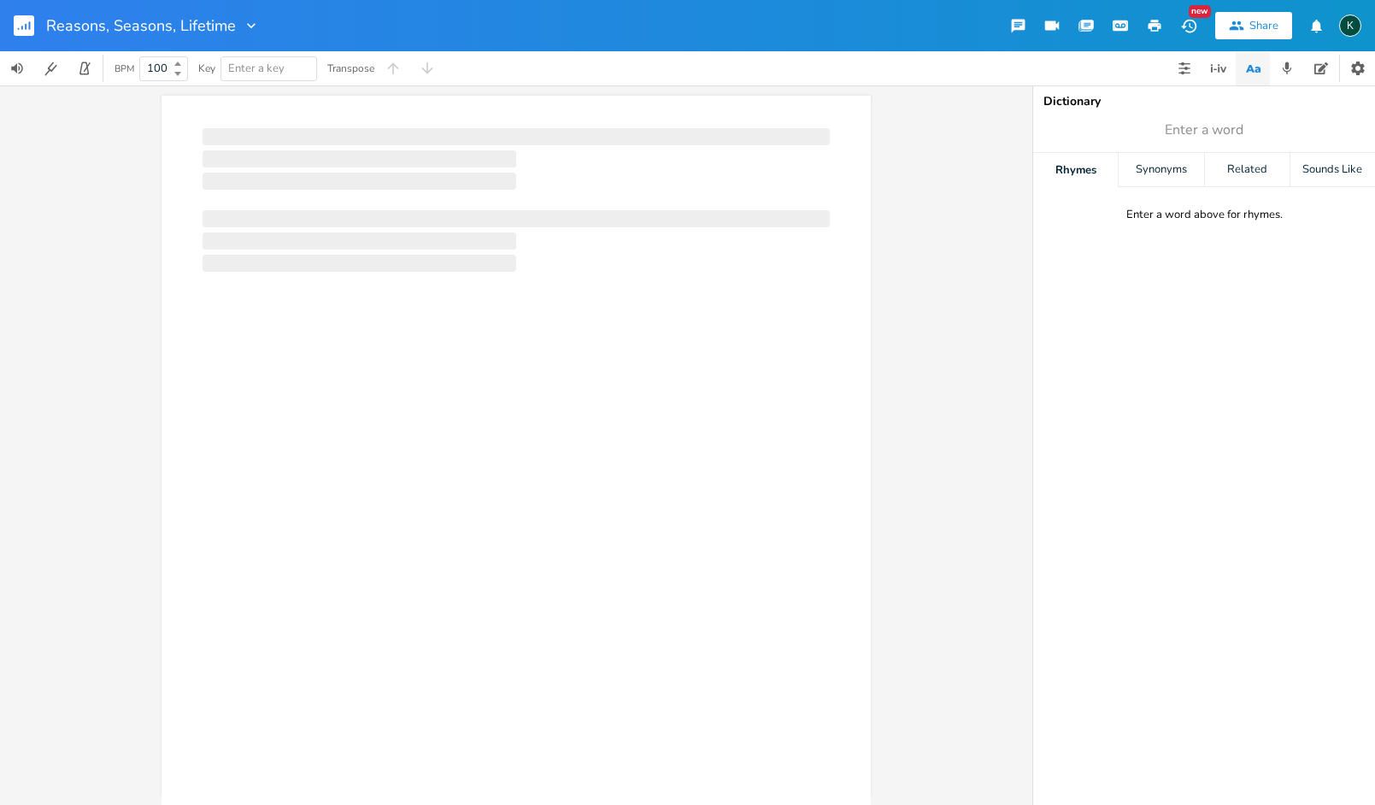
scroll to position [0, 1]
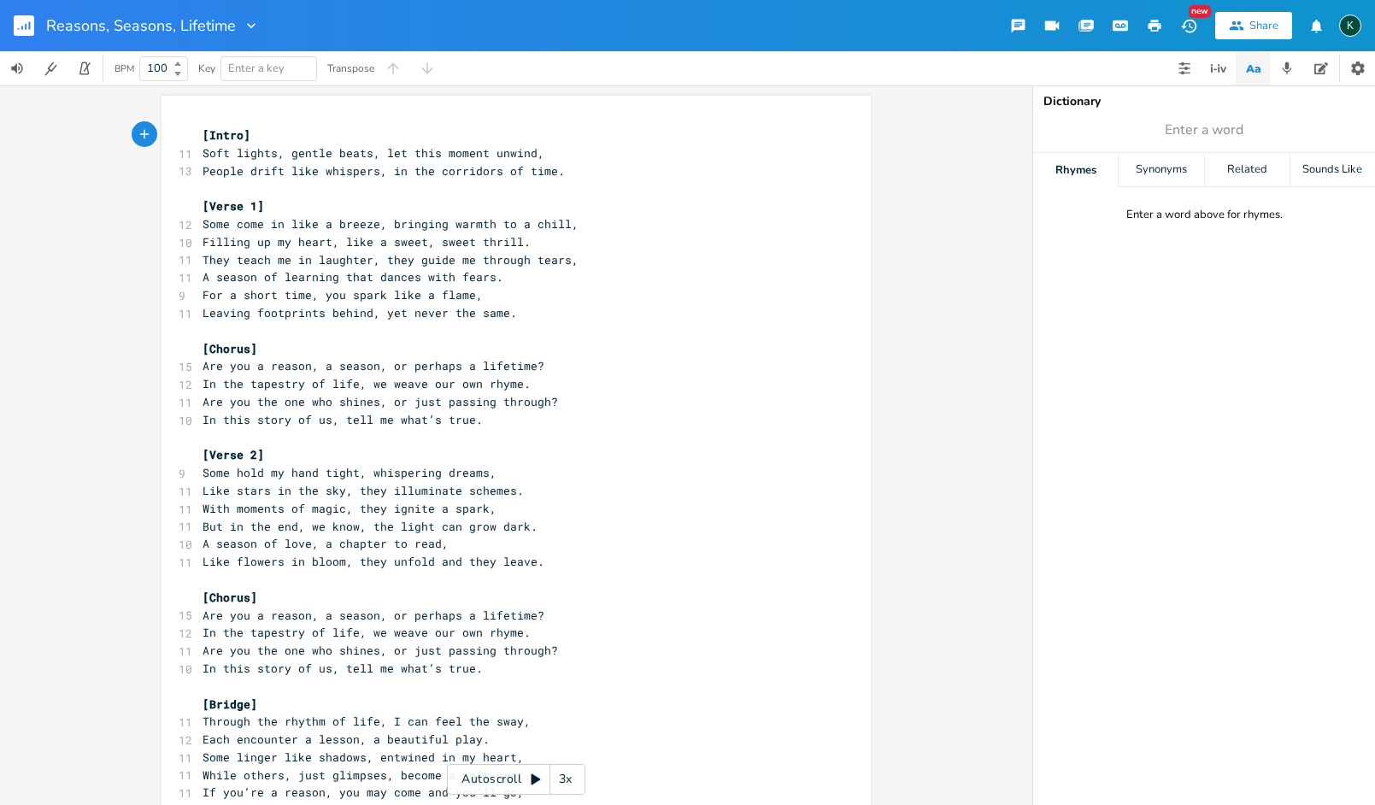
click at [1150, 27] on icon "button" at bounding box center [1155, 26] width 13 height 12
click at [24, 29] on rect "button" at bounding box center [24, 25] width 21 height 21
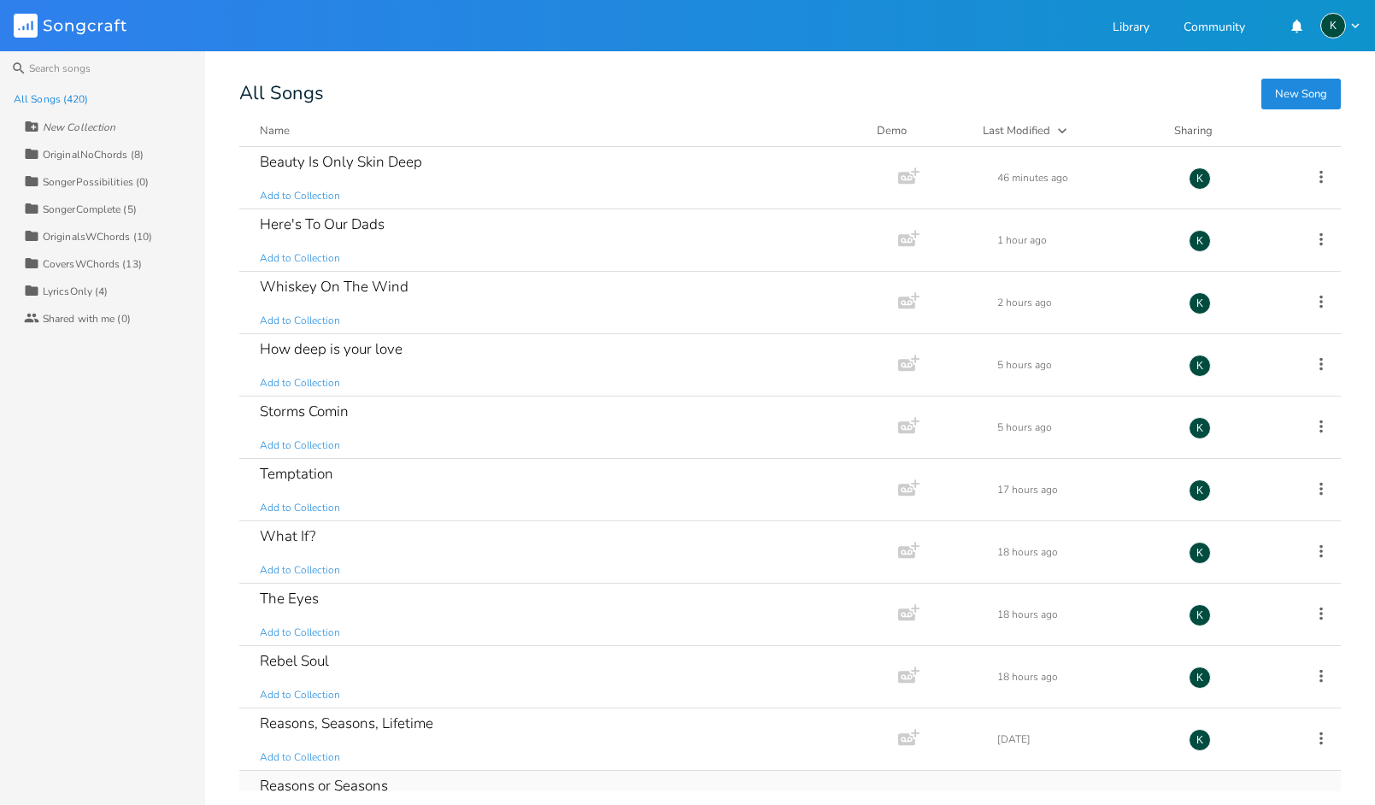
click at [333, 780] on div "Reasons or Seasons" at bounding box center [324, 786] width 128 height 15
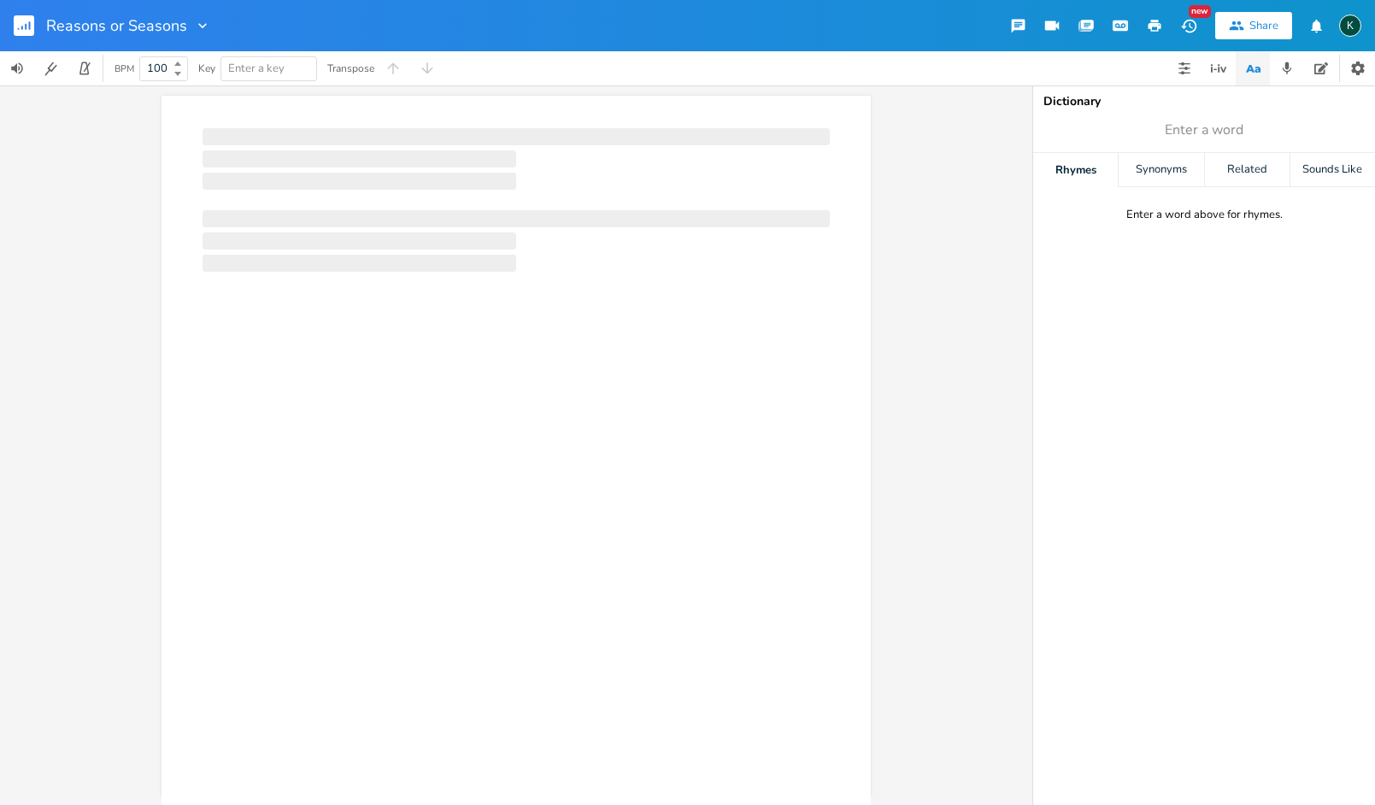
scroll to position [0, 1]
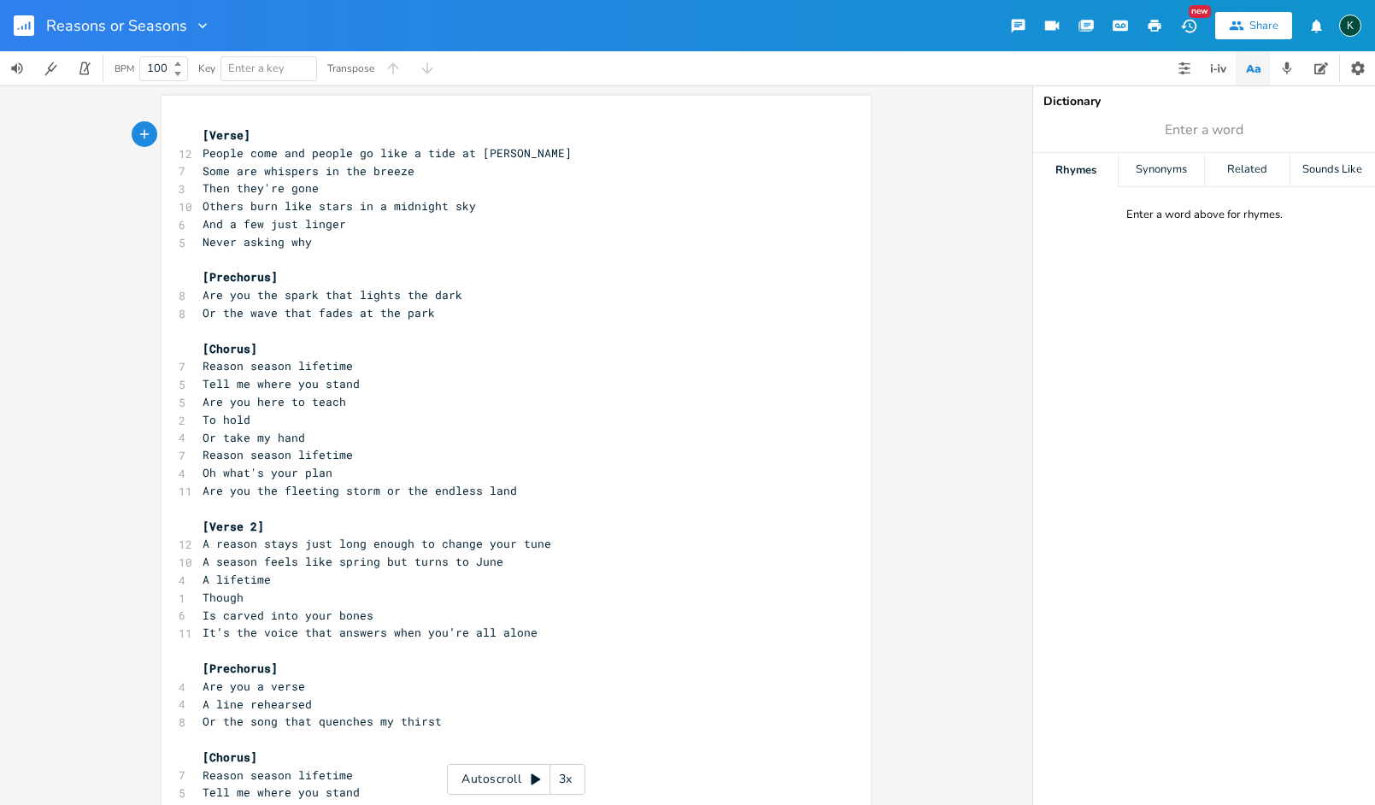
click at [1156, 21] on icon "button" at bounding box center [1155, 26] width 13 height 12
click at [32, 32] on rect "button" at bounding box center [24, 25] width 21 height 21
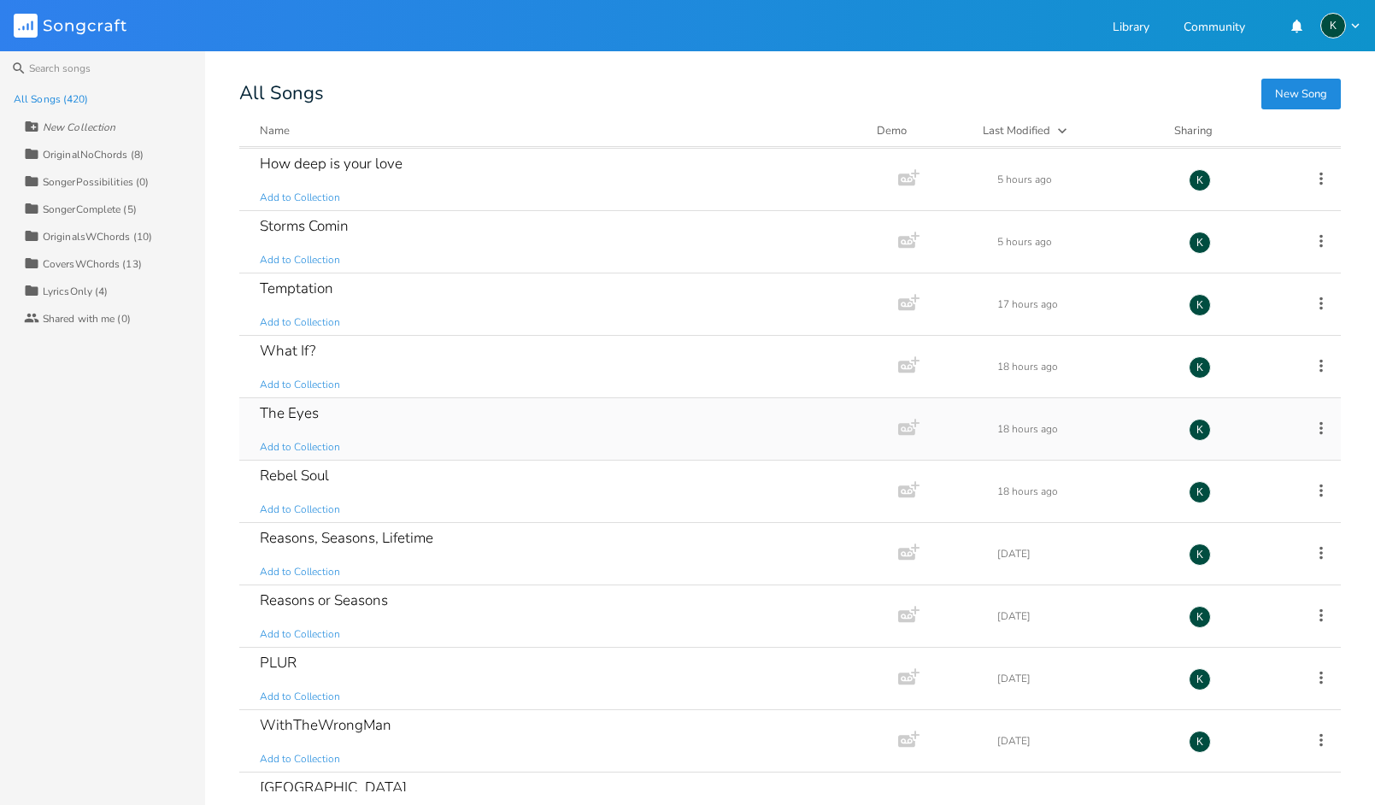
scroll to position [373, 0]
click at [285, 470] on div "PLUR" at bounding box center [278, 475] width 37 height 15
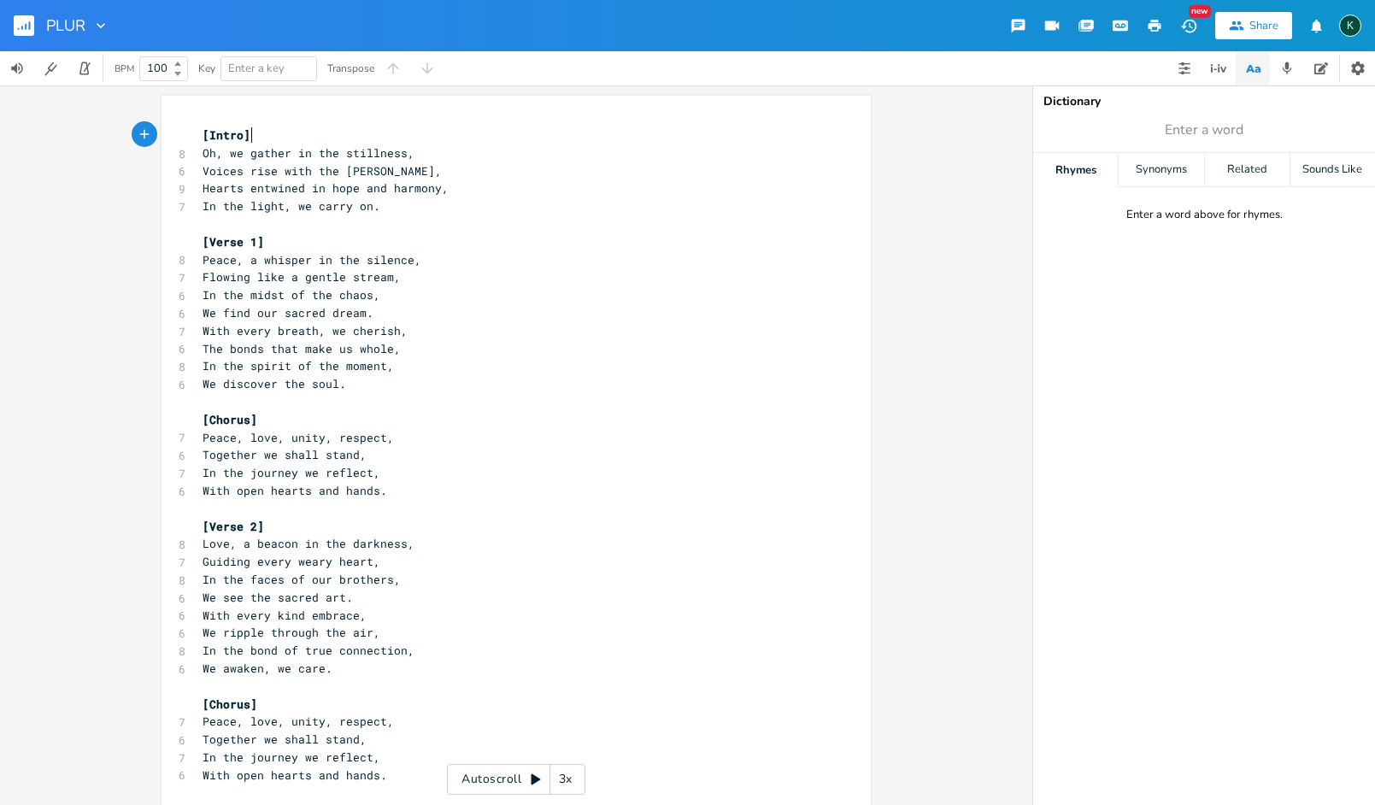
scroll to position [0, 1]
click at [1151, 29] on icon "button" at bounding box center [1155, 26] width 13 height 12
click at [21, 22] on rect "button" at bounding box center [24, 25] width 21 height 21
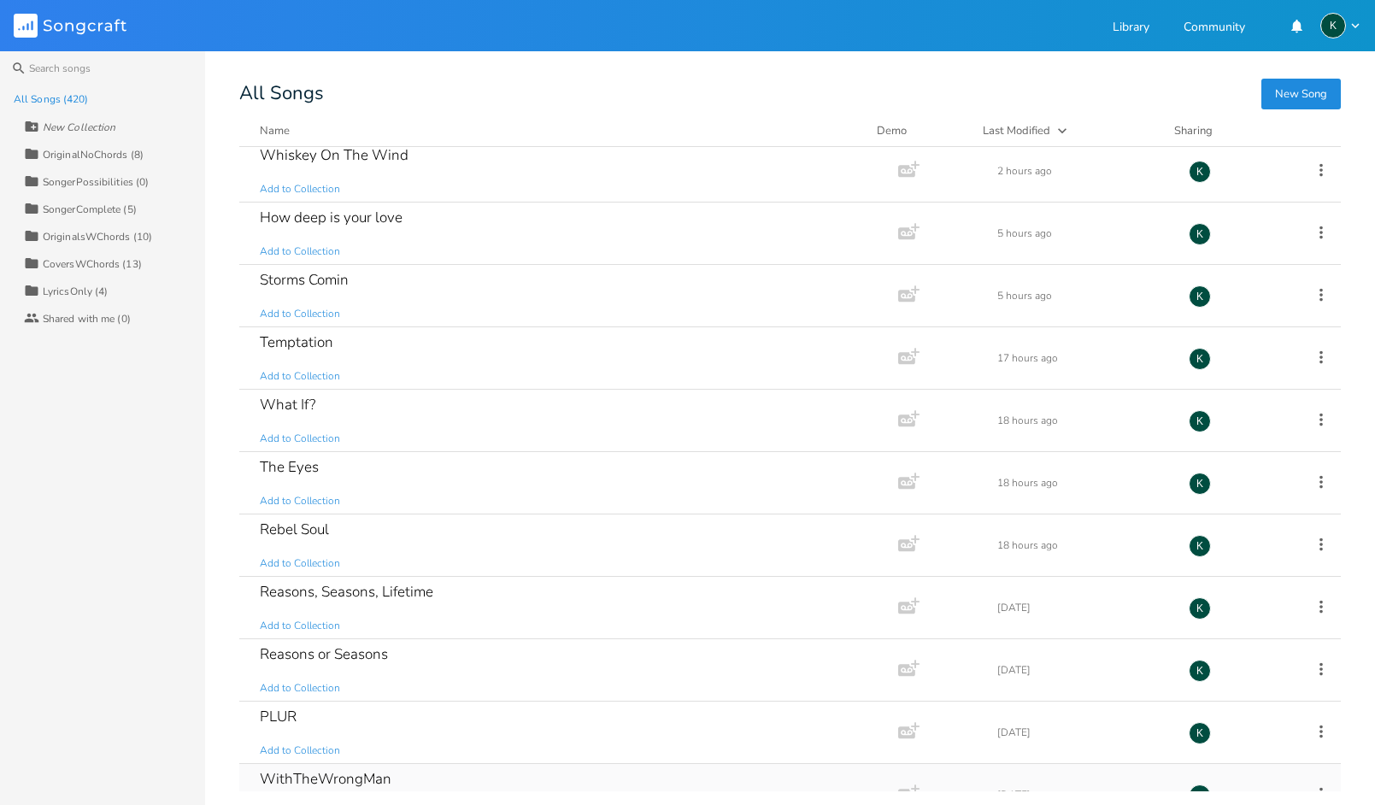
scroll to position [475, 0]
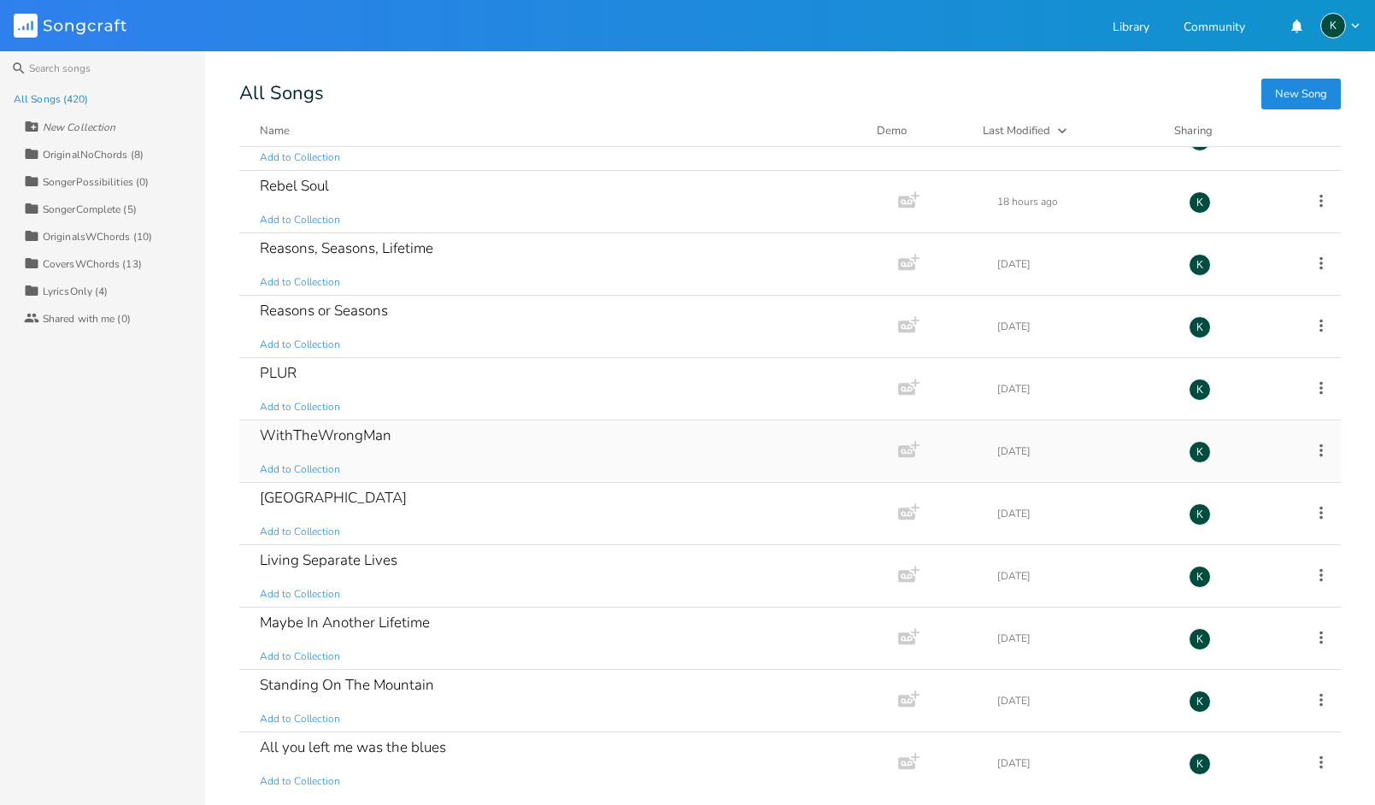
click at [307, 432] on div "WithTheWrongMan" at bounding box center [326, 435] width 132 height 15
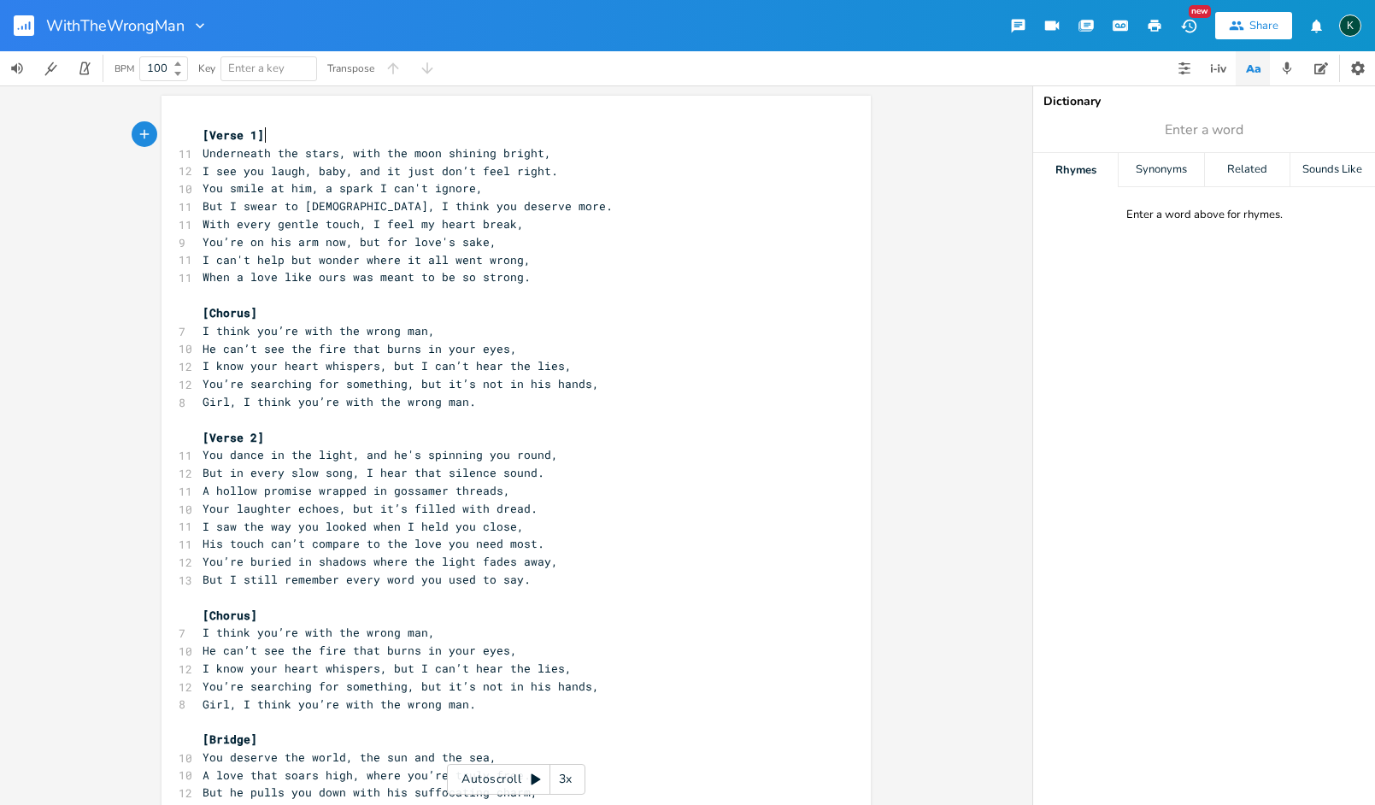
scroll to position [0, 1]
click at [1150, 25] on icon "button" at bounding box center [1155, 26] width 13 height 12
click at [24, 24] on rect "button" at bounding box center [24, 25] width 21 height 21
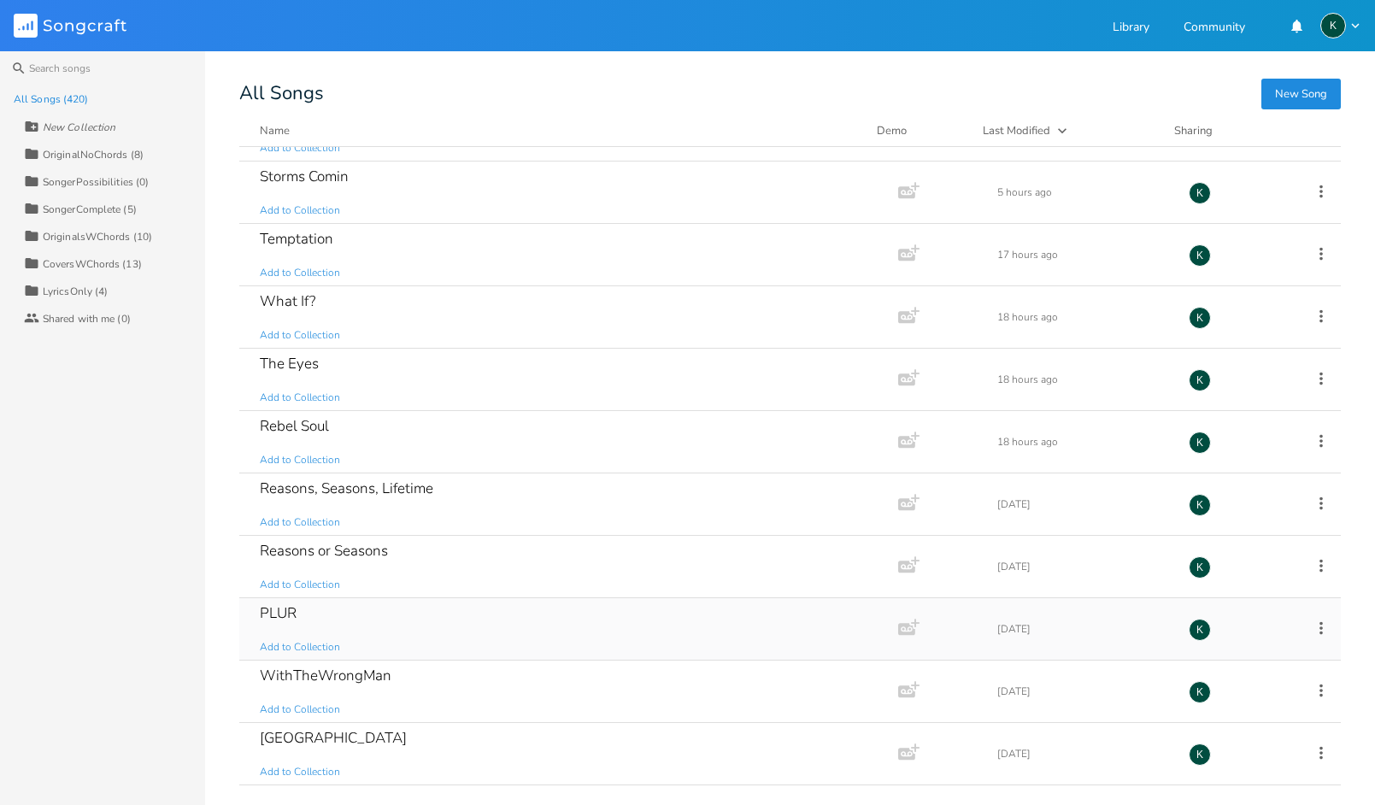
scroll to position [346, 0]
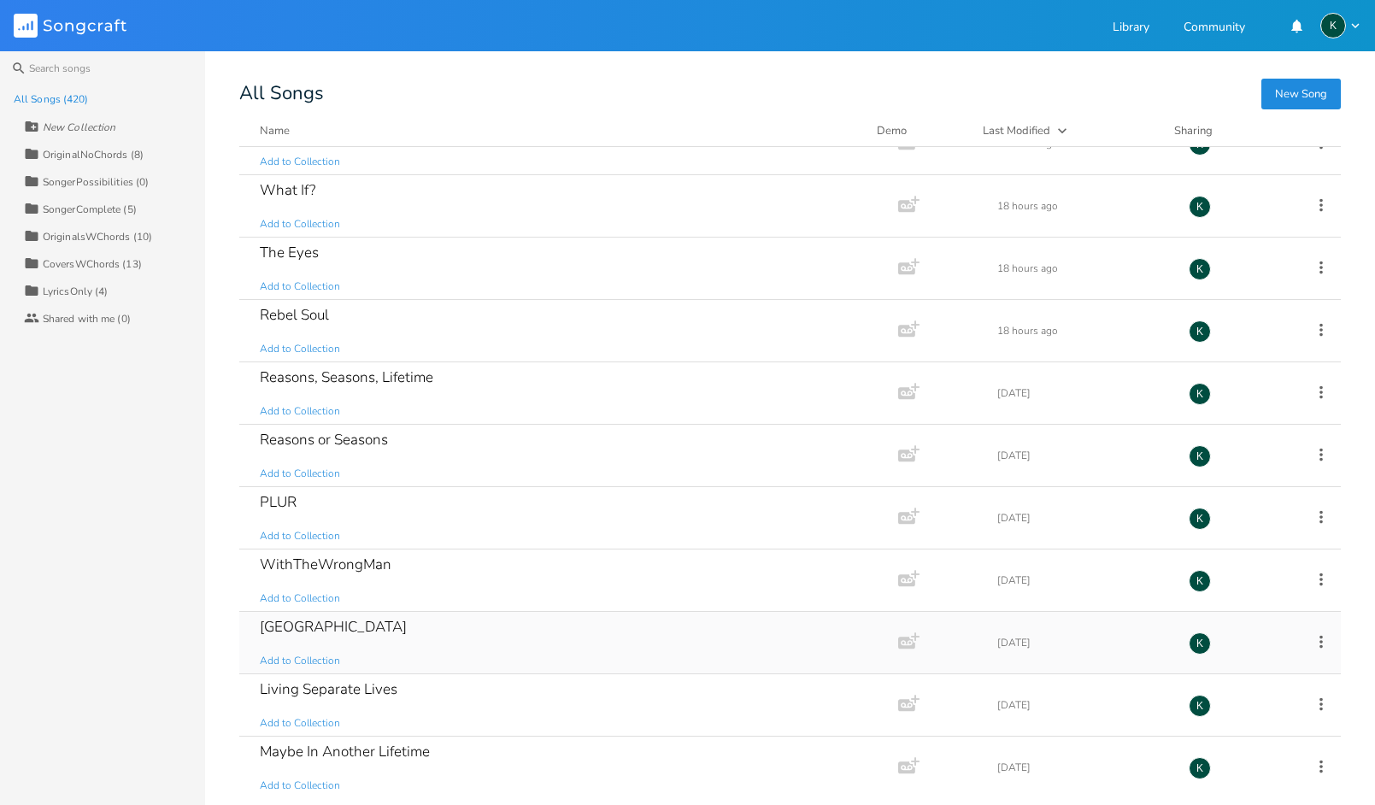
click at [309, 625] on div "[GEOGRAPHIC_DATA]" at bounding box center [333, 627] width 147 height 15
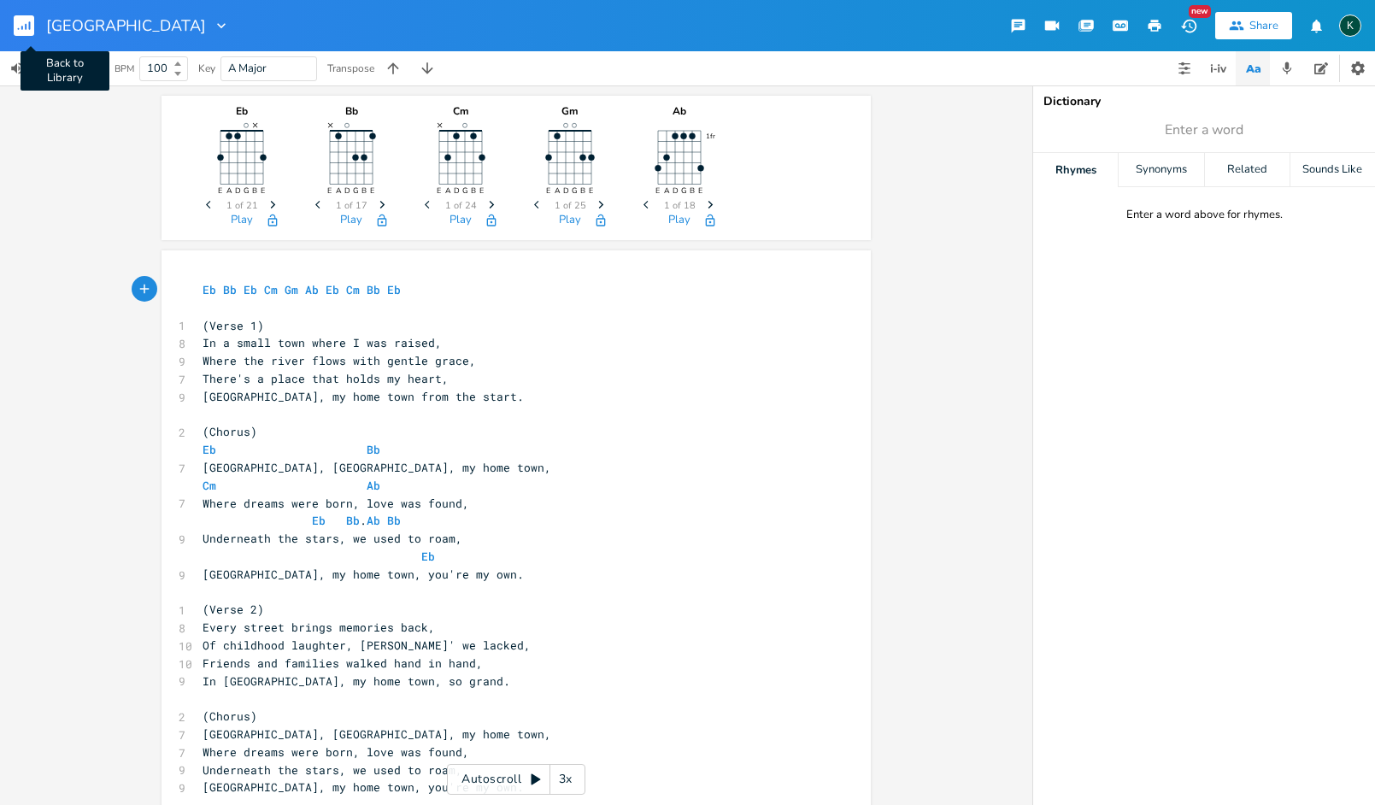
click at [30, 27] on icon "button" at bounding box center [30, 25] width 2 height 9
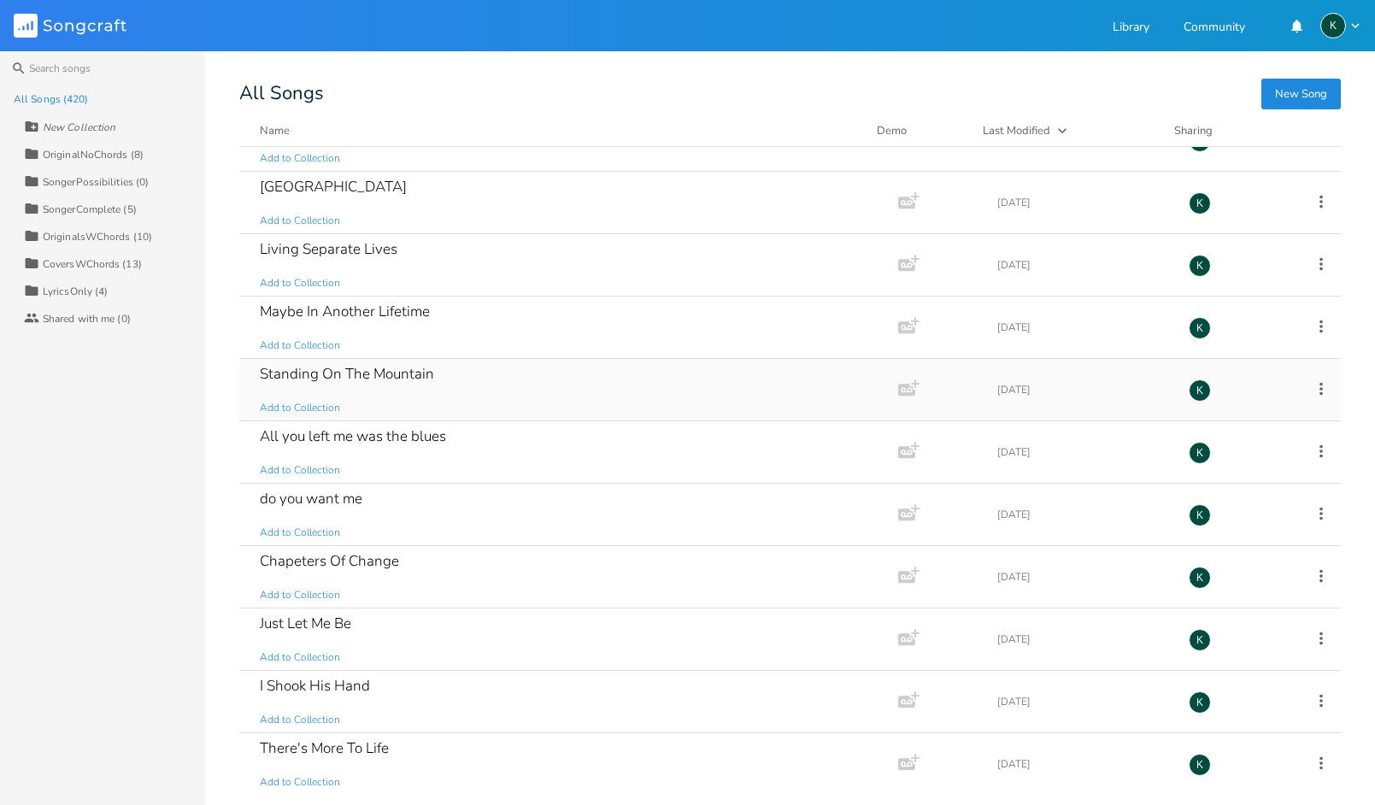
scroll to position [756, 0]
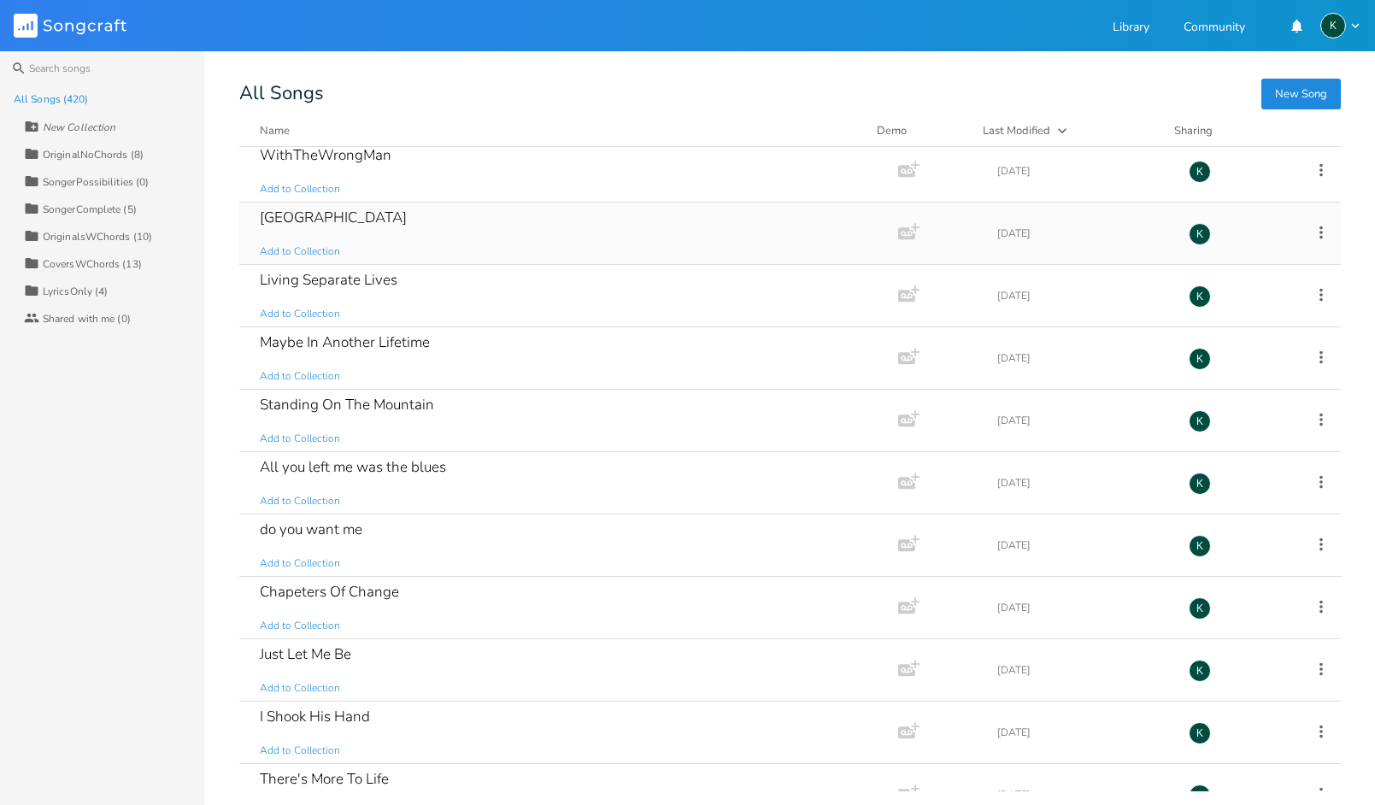
click at [272, 220] on div "[GEOGRAPHIC_DATA]" at bounding box center [333, 217] width 147 height 15
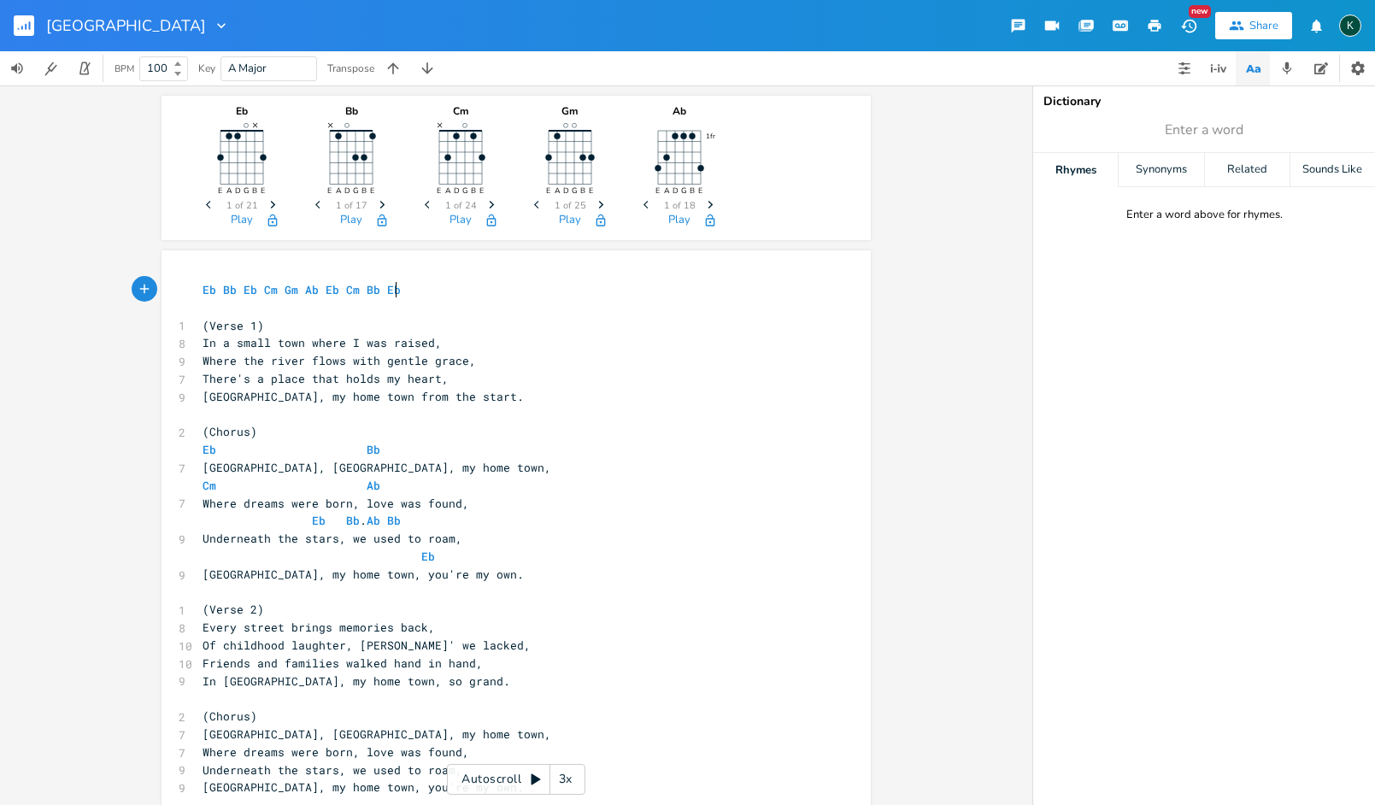
scroll to position [0, 1]
click at [1160, 22] on icon "button" at bounding box center [1154, 25] width 15 height 15
click at [18, 23] on rect "button" at bounding box center [24, 25] width 21 height 21
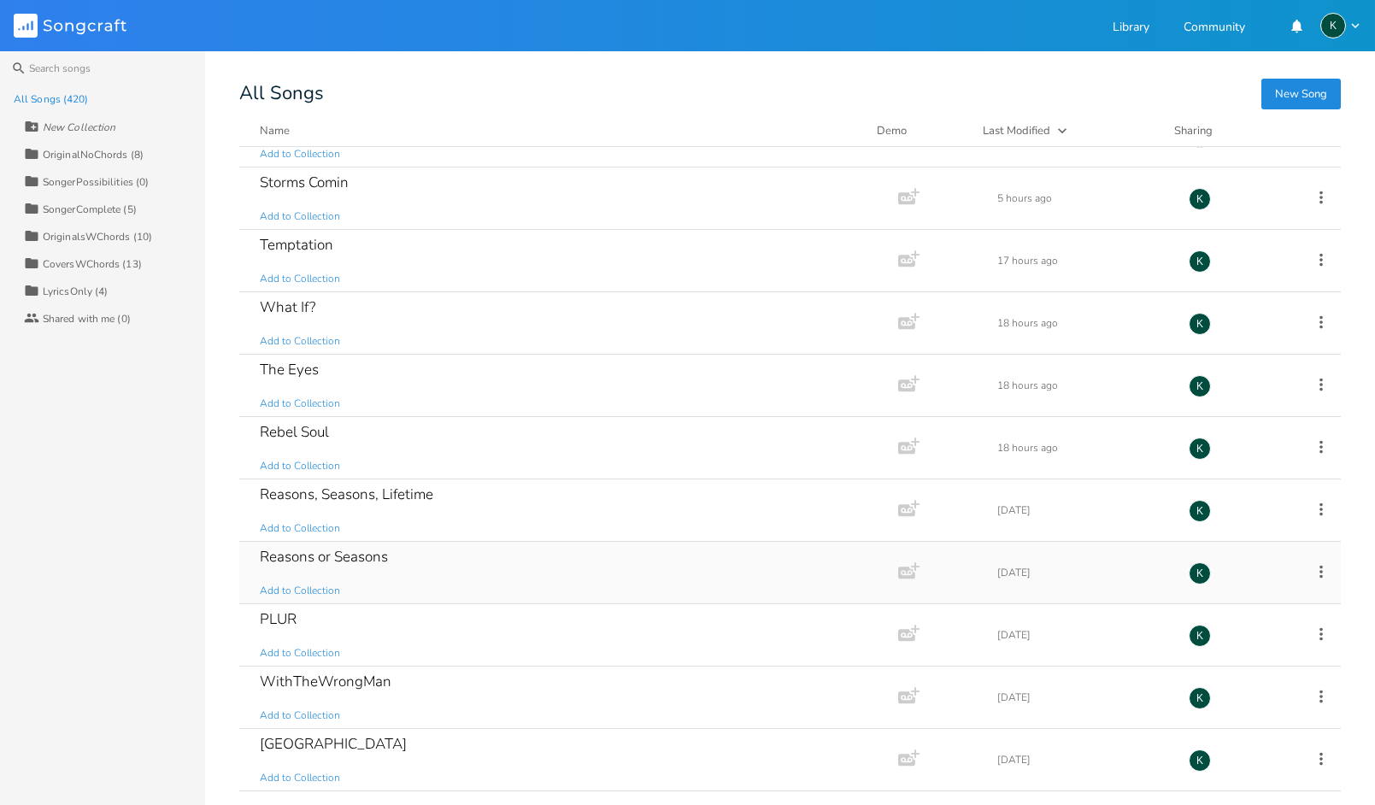
scroll to position [340, 0]
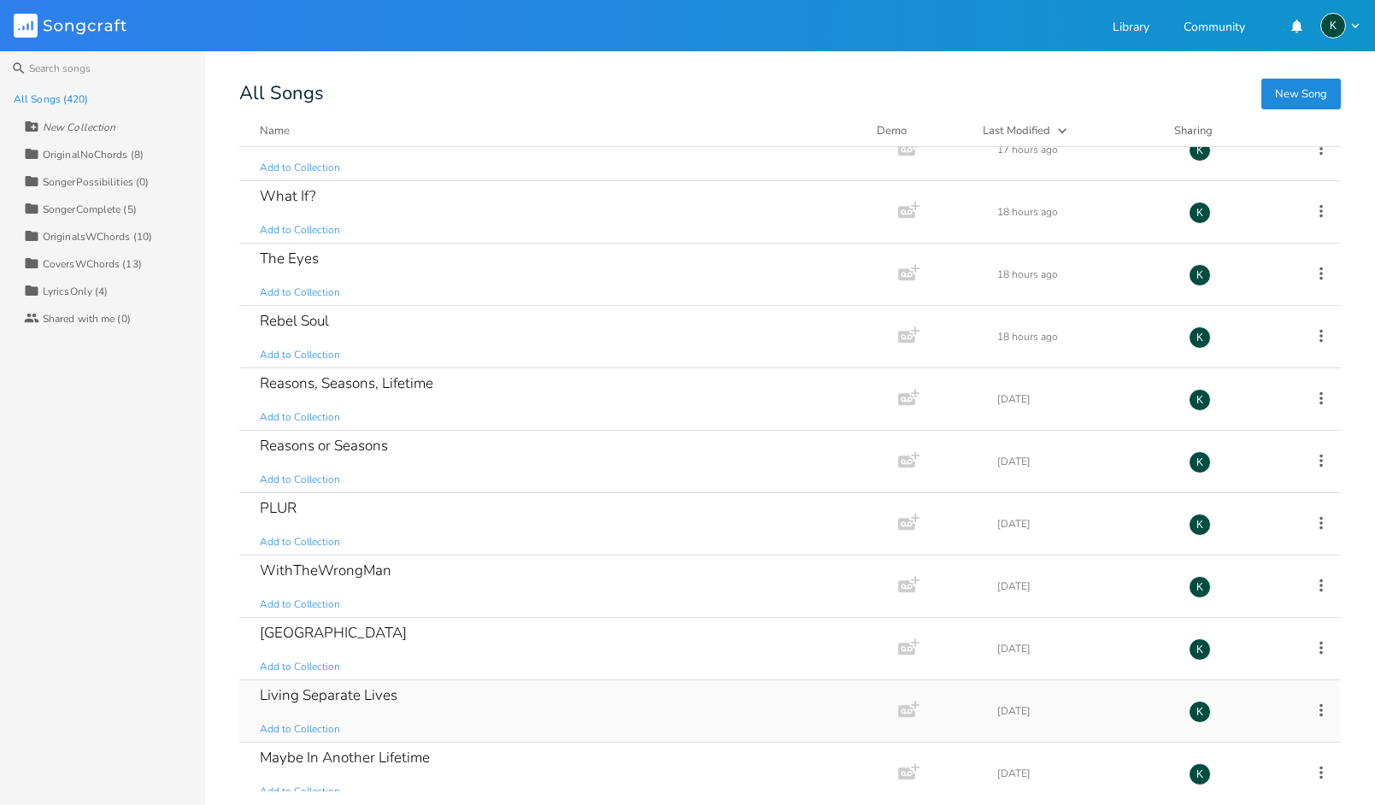
click at [325, 691] on div "Living Separate Lives" at bounding box center [329, 695] width 138 height 15
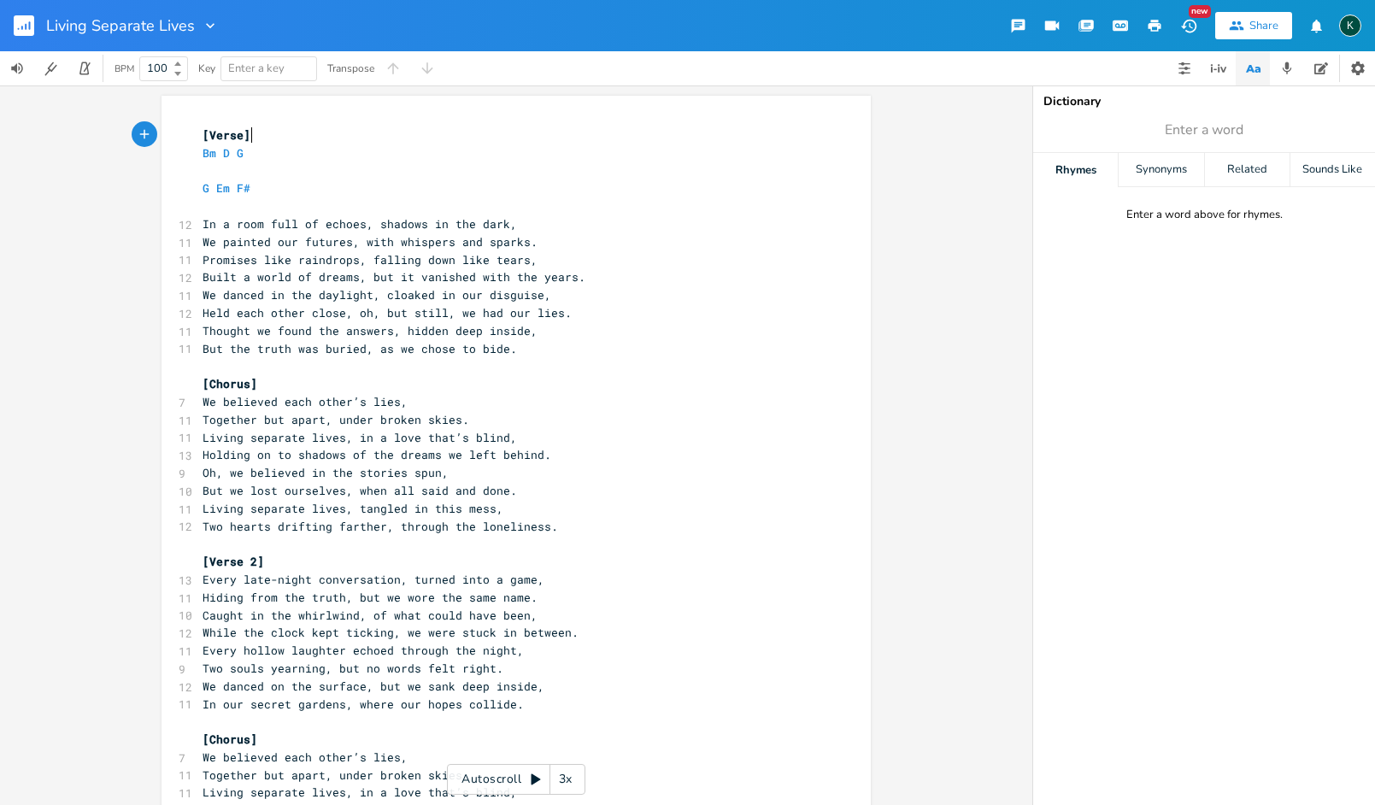
scroll to position [0, 1]
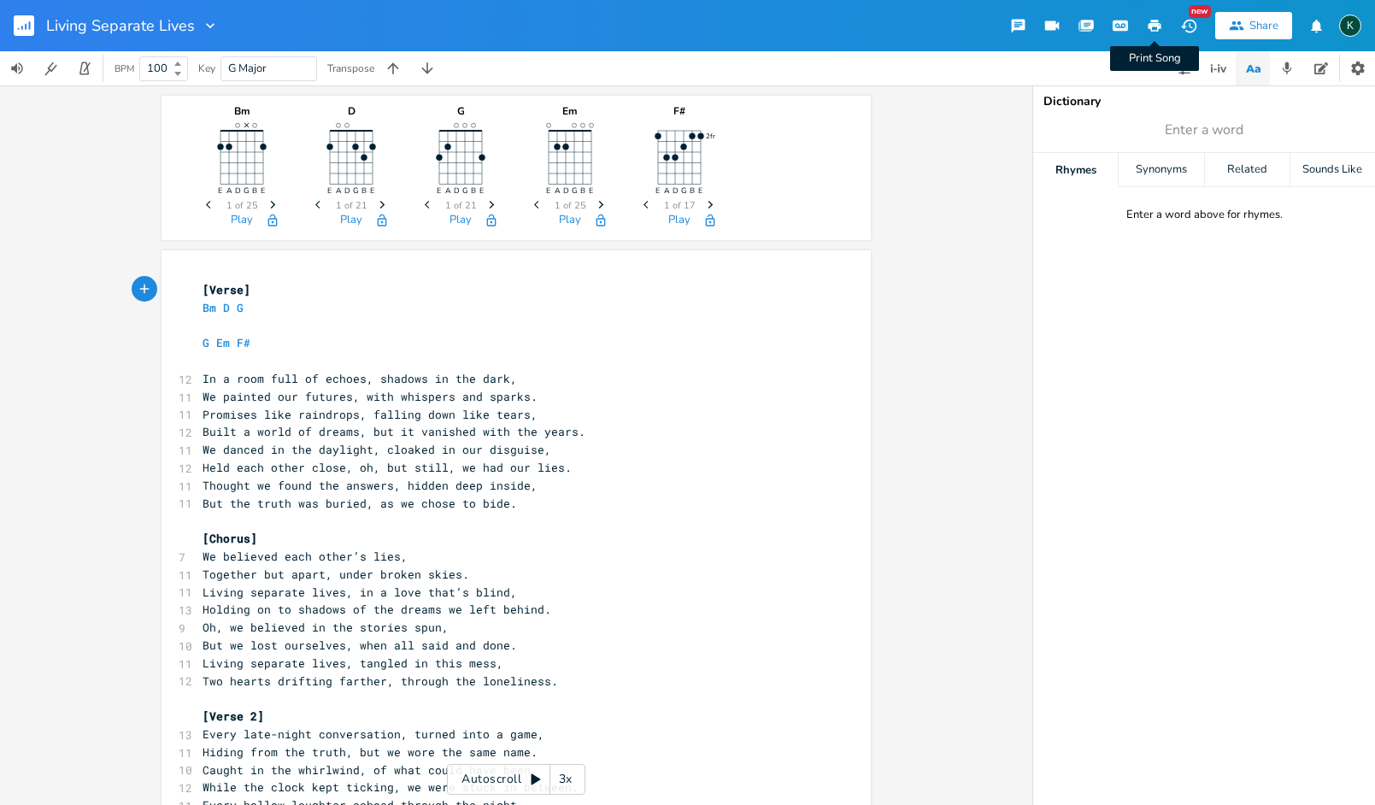
click at [1150, 25] on icon "button" at bounding box center [1155, 26] width 13 height 12
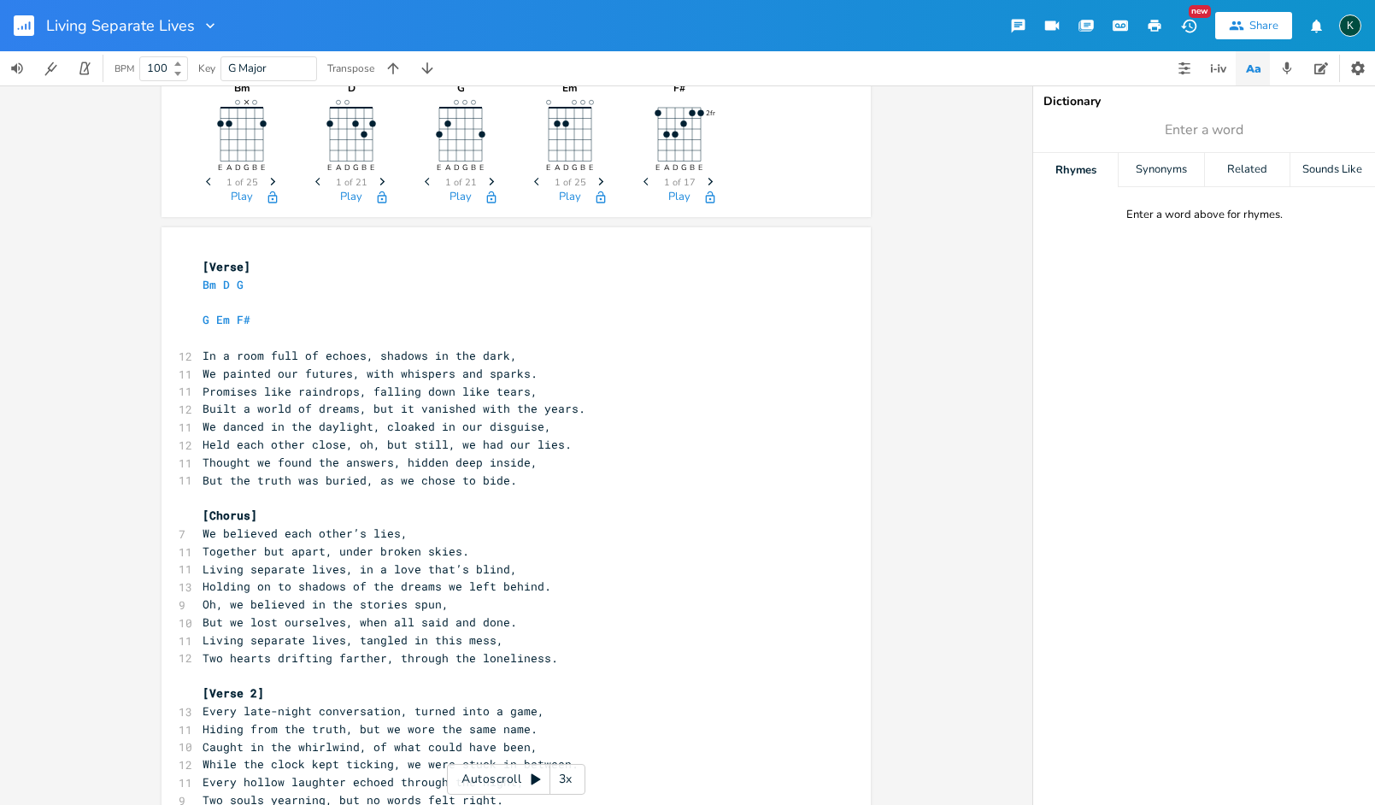
scroll to position [538, 0]
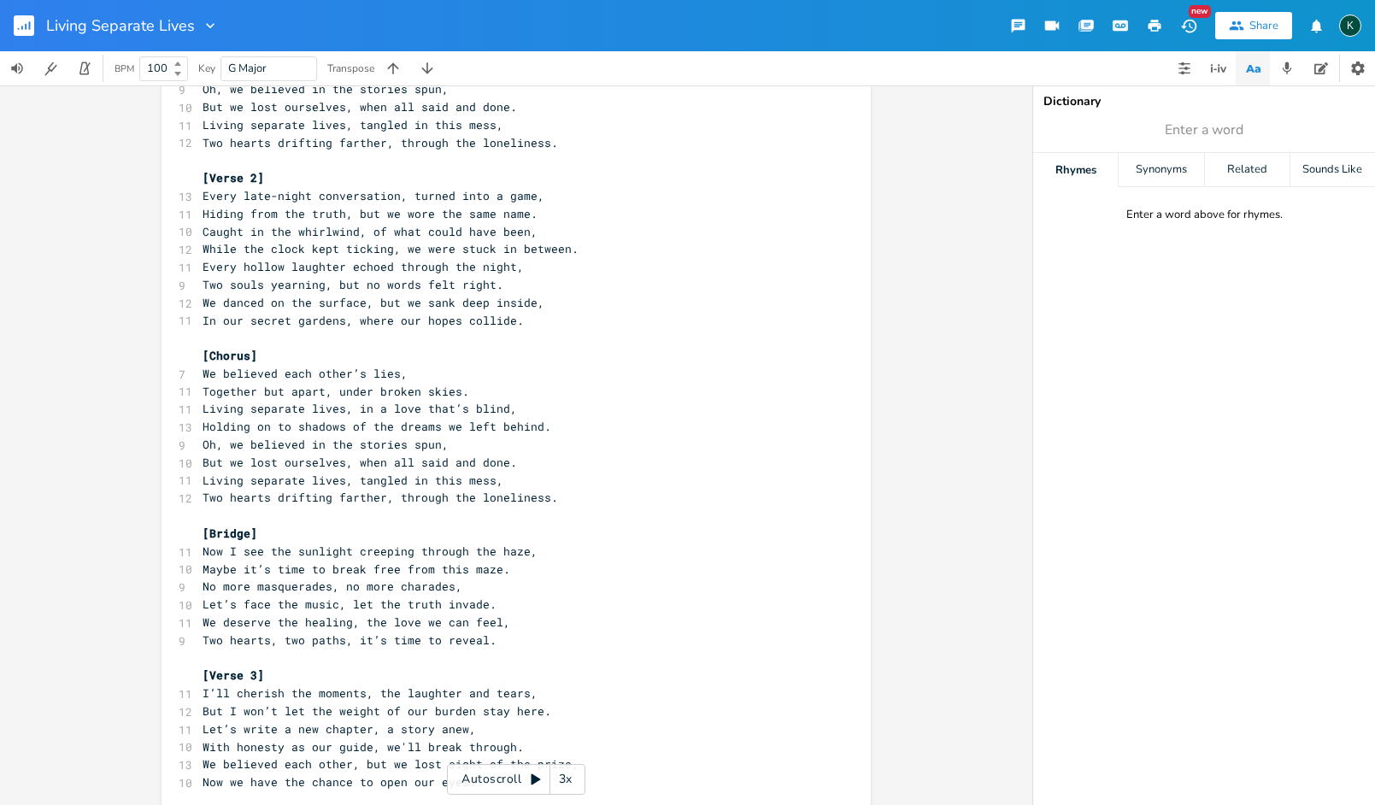
click at [32, 32] on rect "button" at bounding box center [24, 25] width 21 height 21
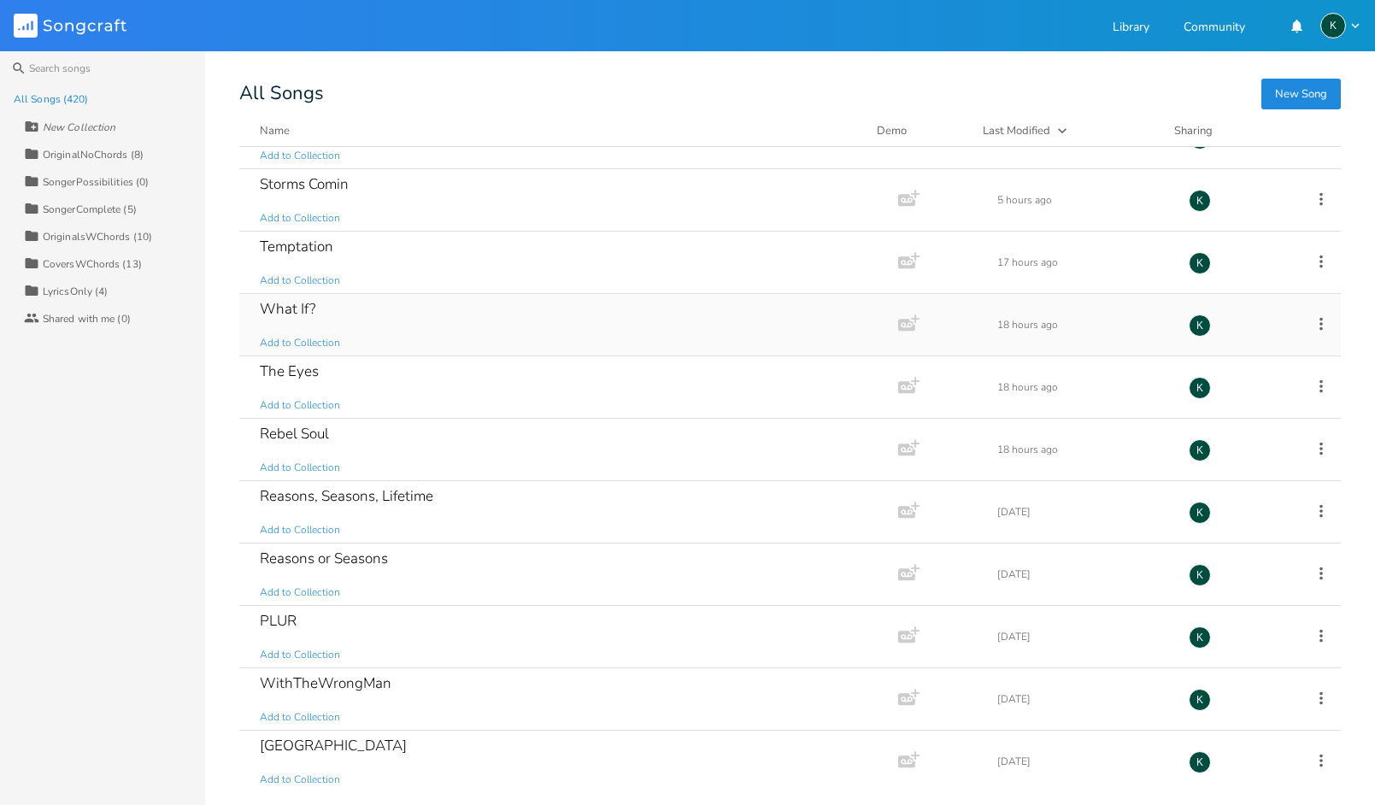
scroll to position [485, 0]
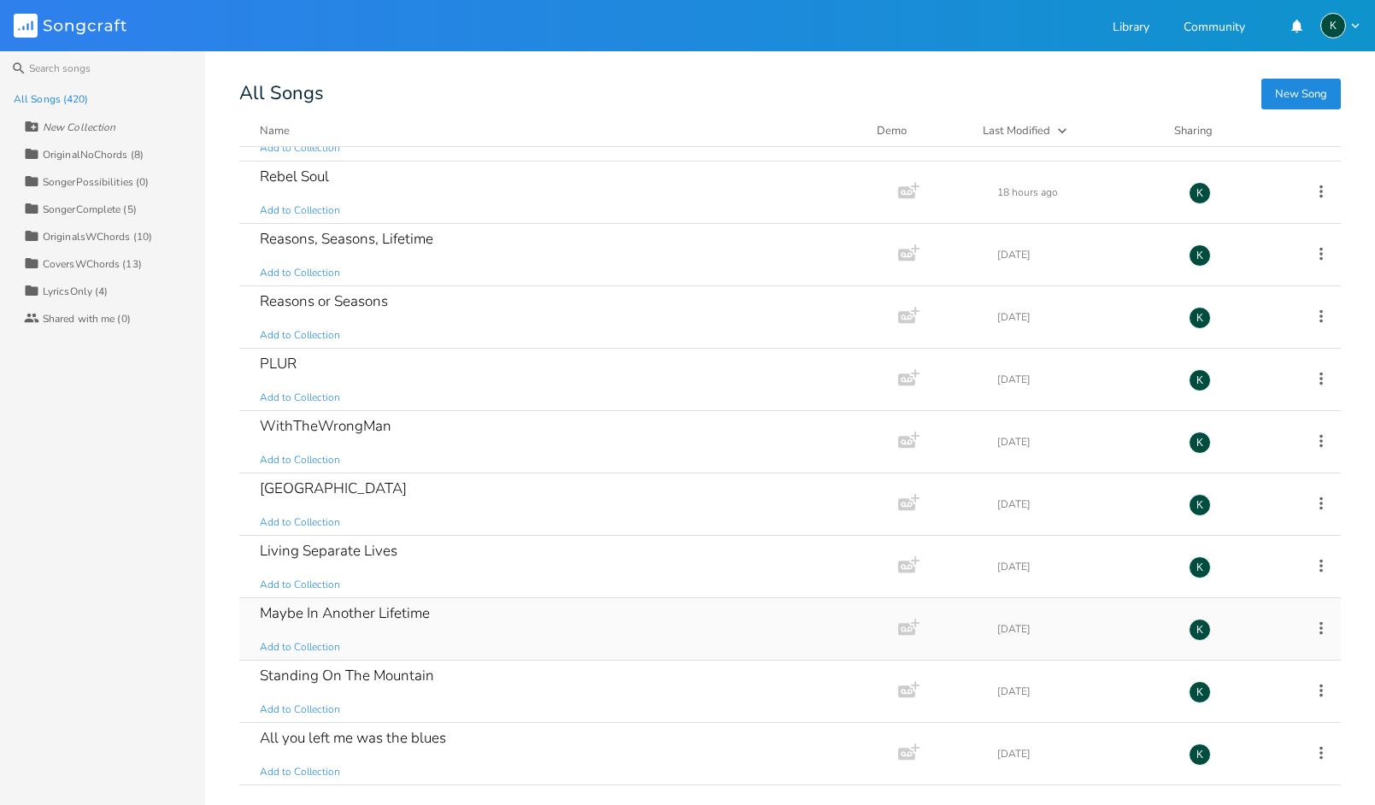
click at [367, 608] on div "Maybe In Another Lifetime" at bounding box center [345, 613] width 170 height 15
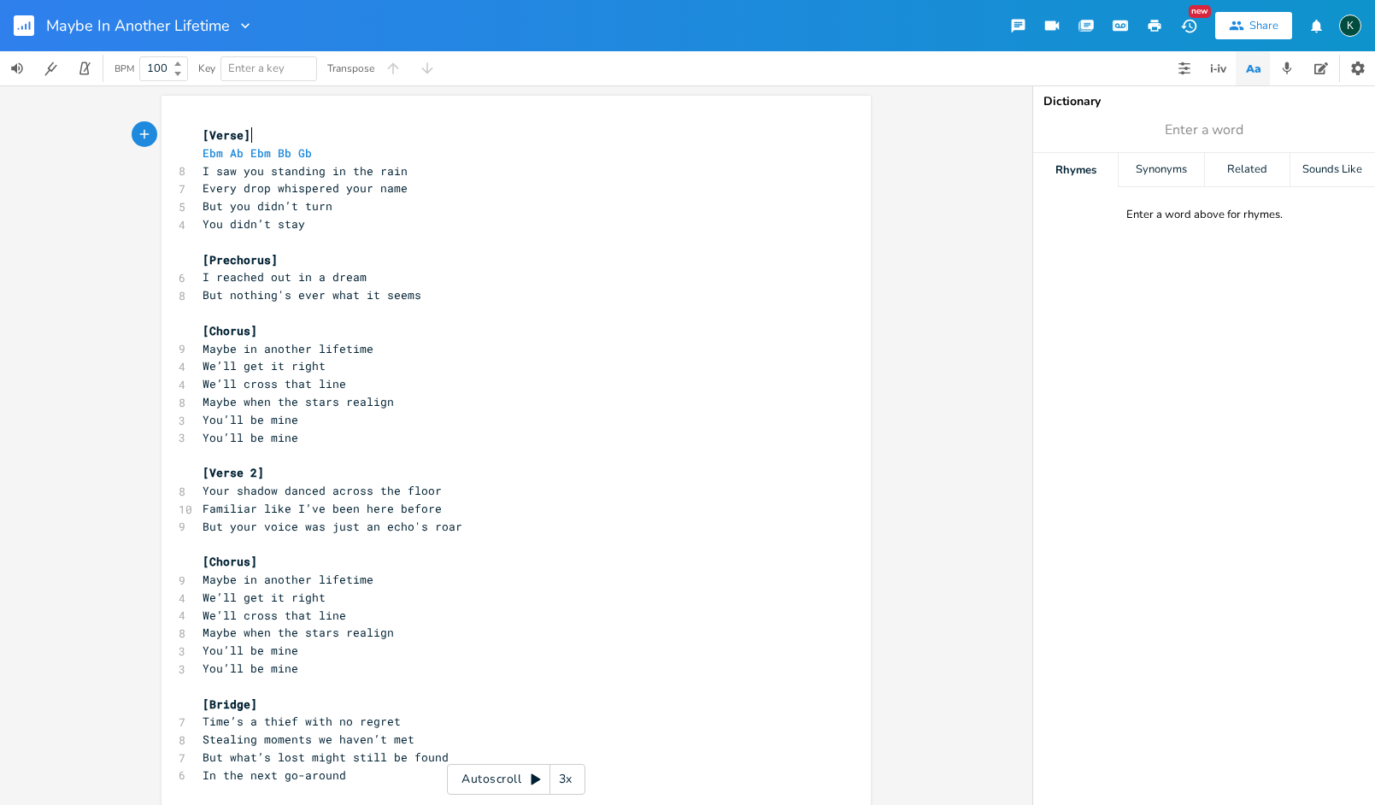
scroll to position [0, 1]
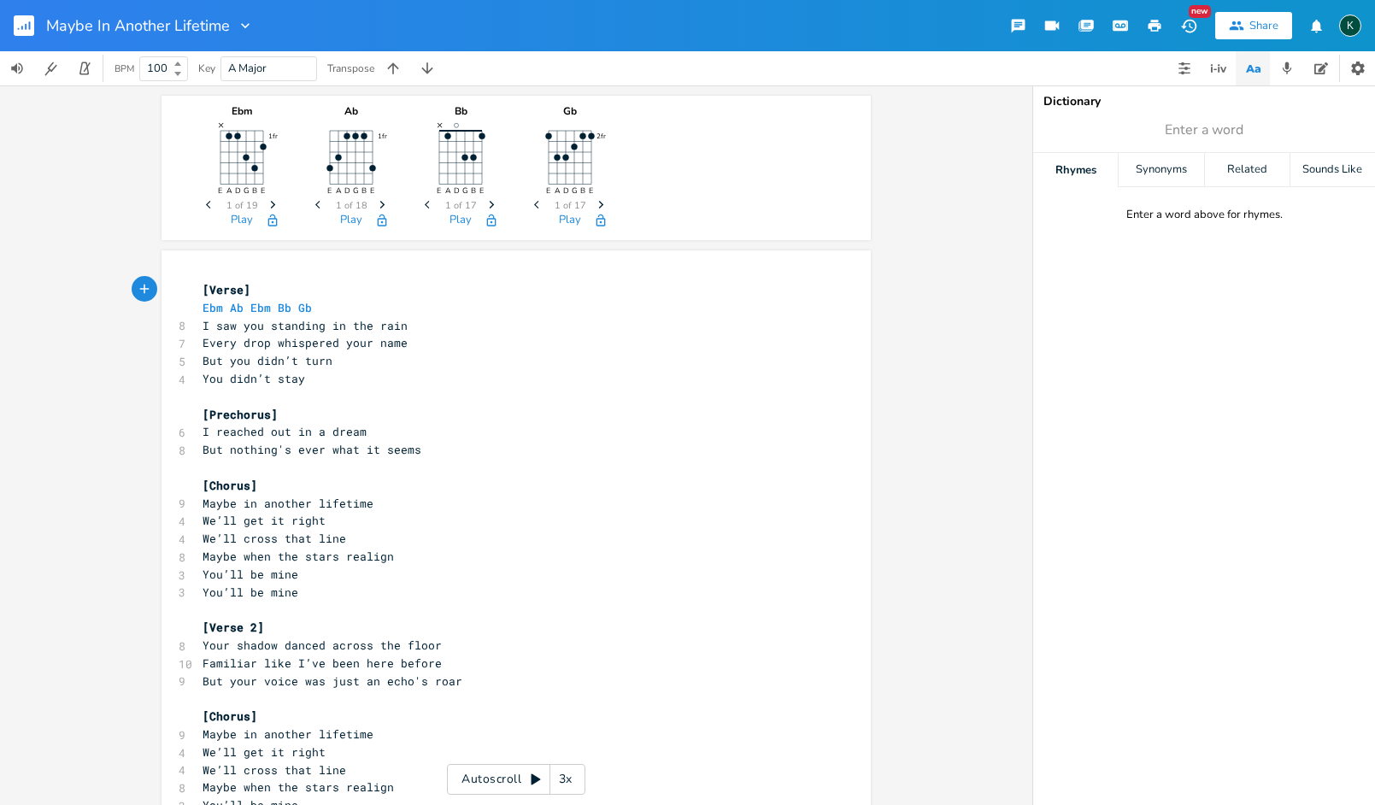
click at [1152, 28] on icon "button" at bounding box center [1155, 26] width 13 height 12
click at [28, 26] on rect "button" at bounding box center [24, 25] width 21 height 21
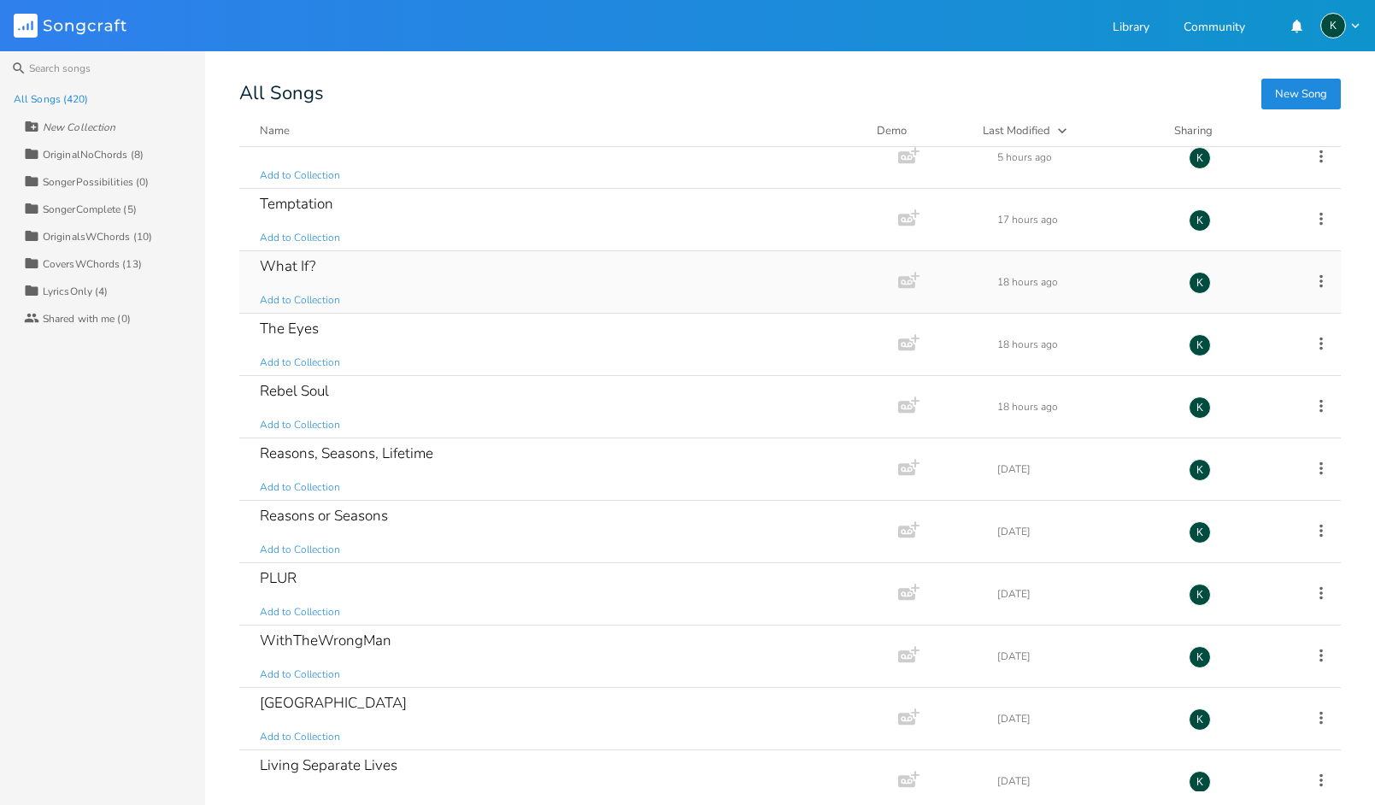
scroll to position [631, 0]
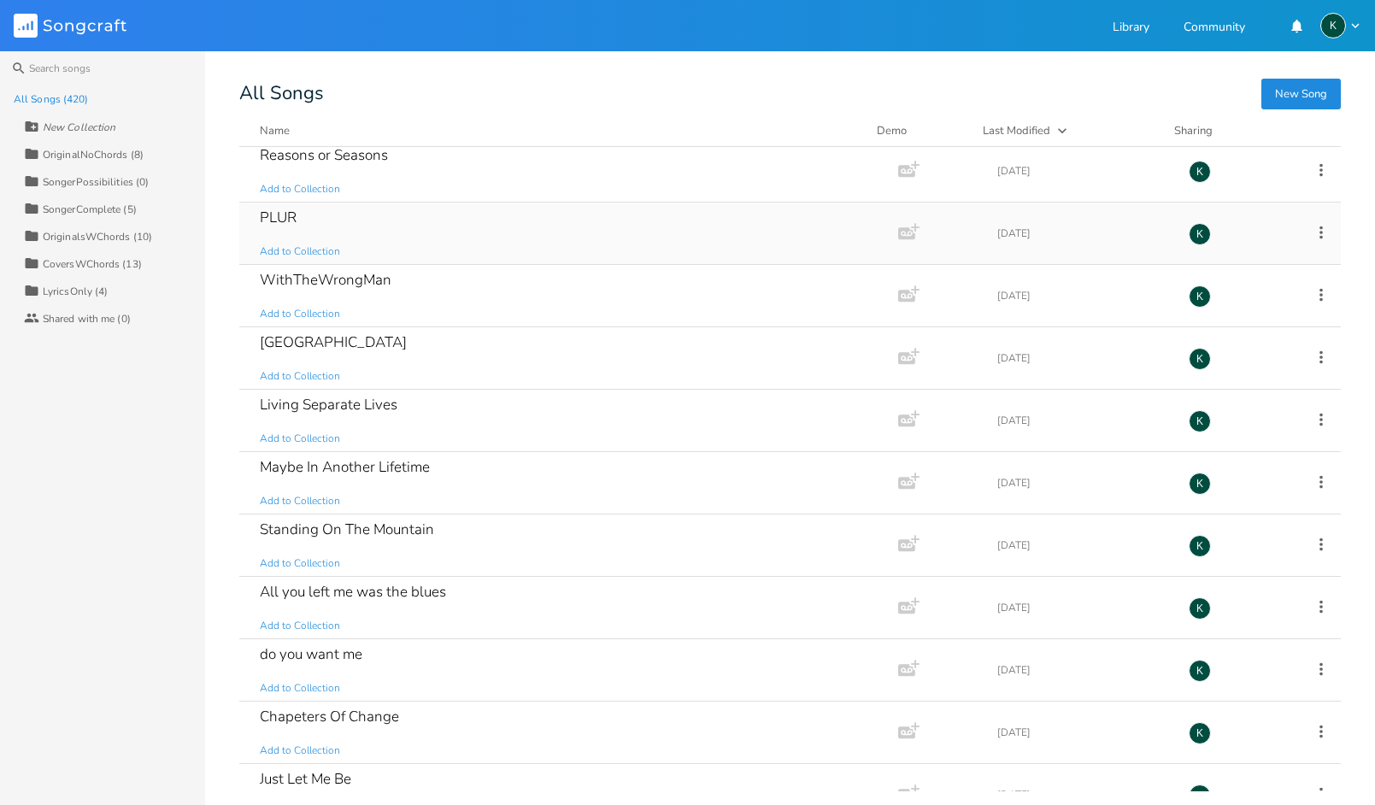
click at [278, 220] on div "PLUR" at bounding box center [278, 217] width 37 height 15
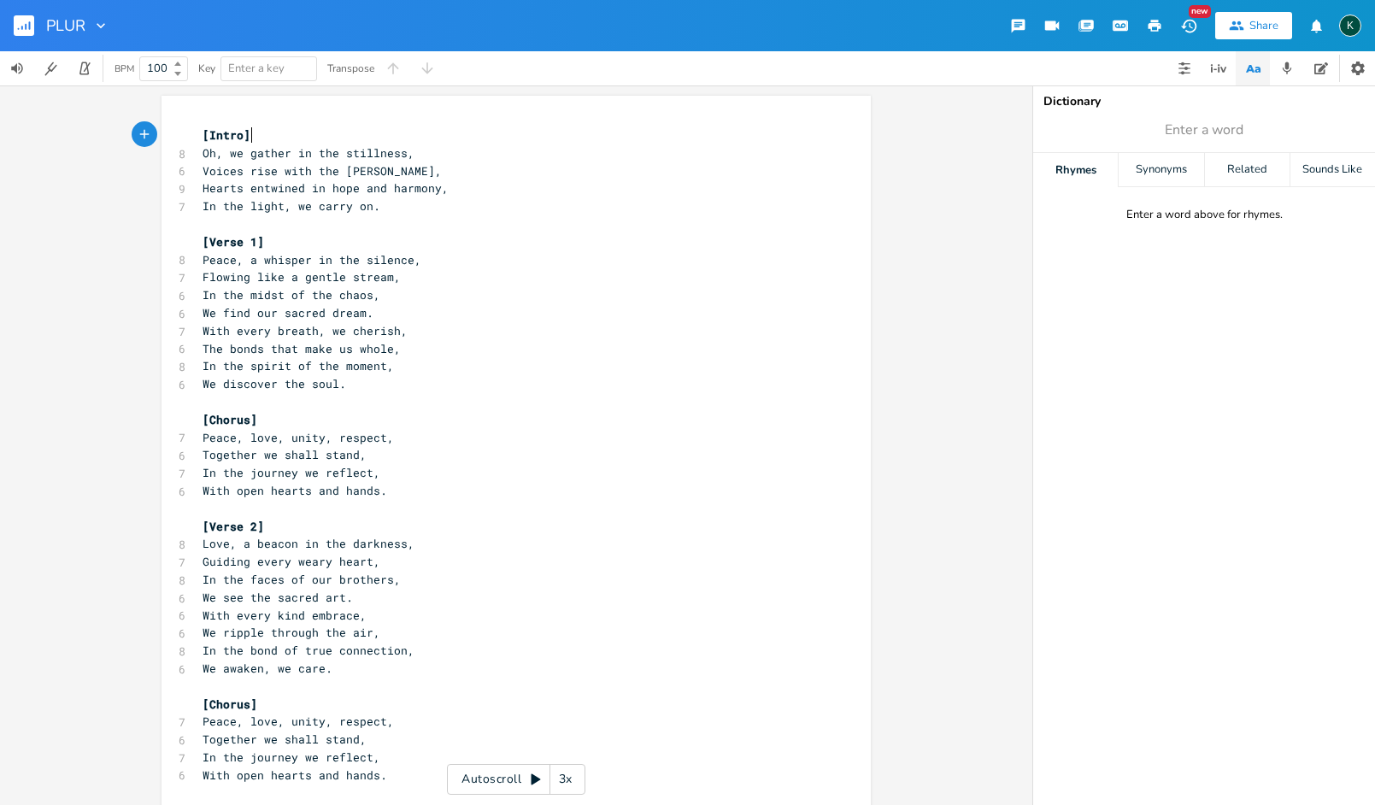
scroll to position [0, 1]
click at [27, 28] on rect "button" at bounding box center [24, 25] width 21 height 21
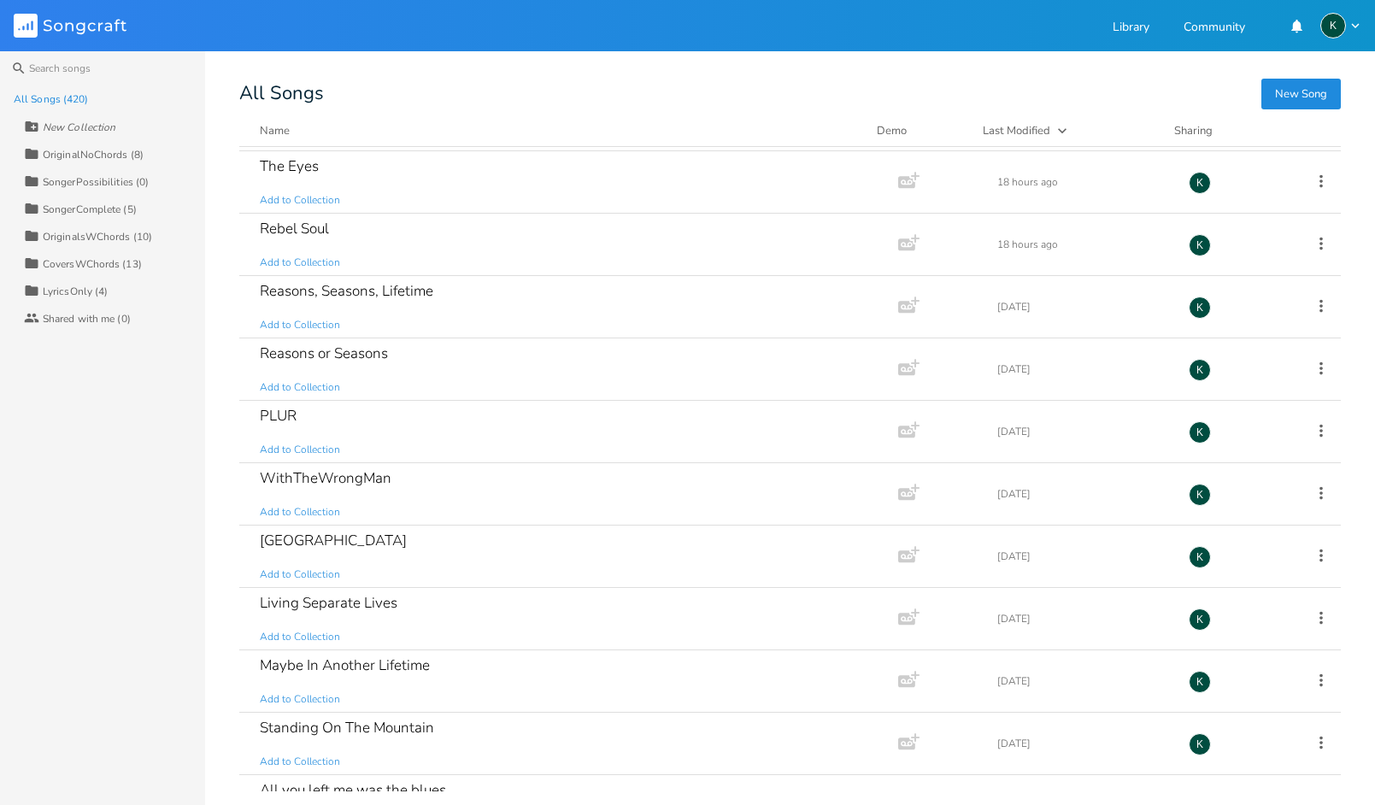
scroll to position [558, 0]
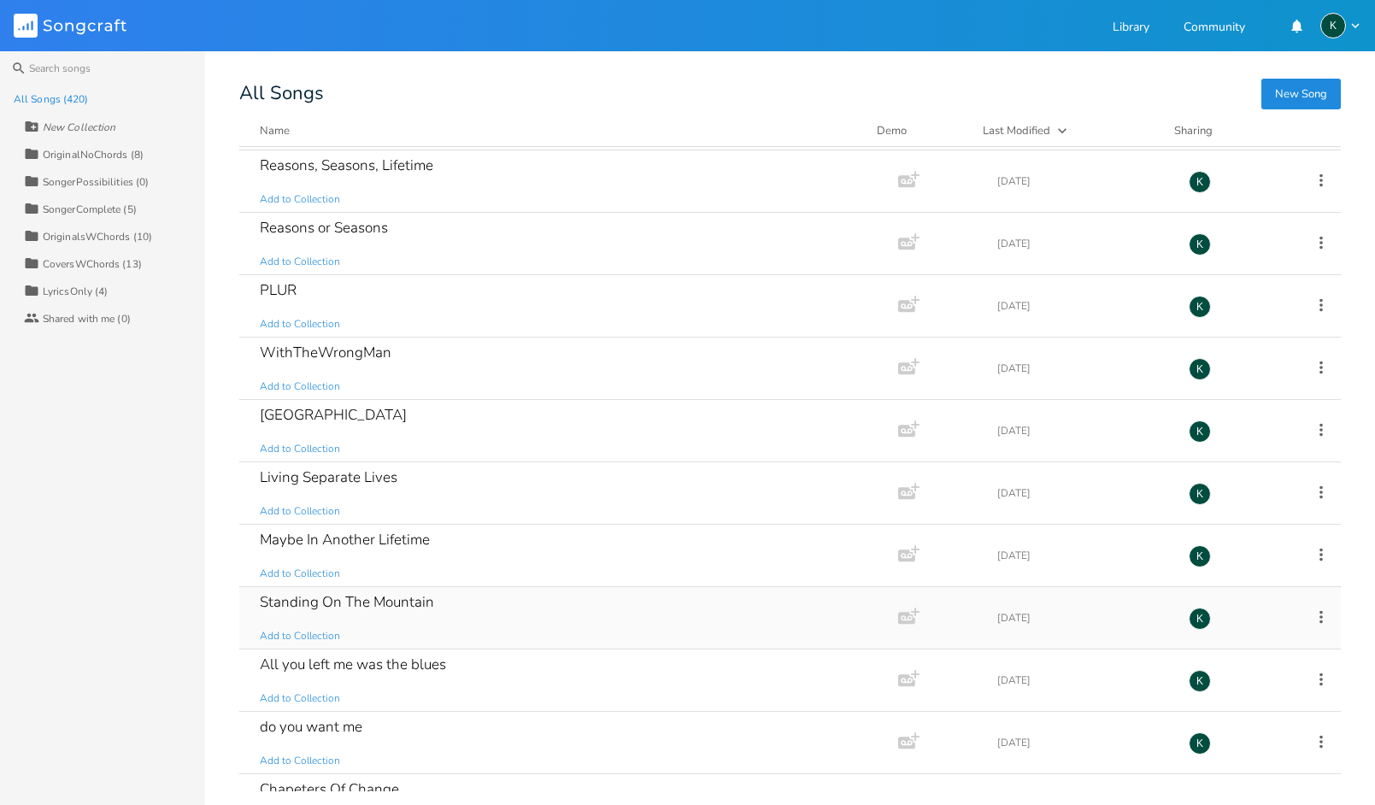
click at [367, 601] on div "Standing On The Mountain" at bounding box center [347, 602] width 174 height 15
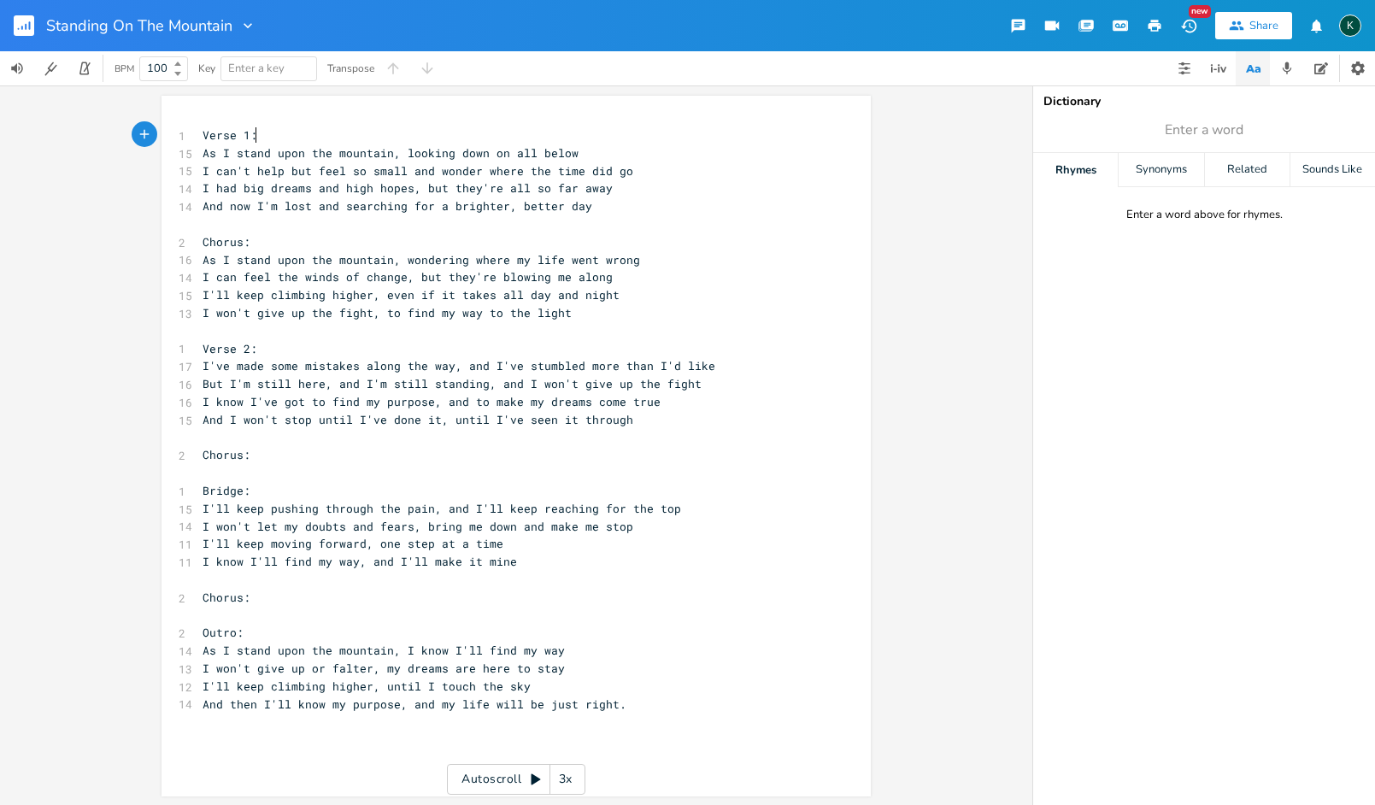
scroll to position [0, 1]
click at [25, 25] on rect "button" at bounding box center [24, 25] width 21 height 21
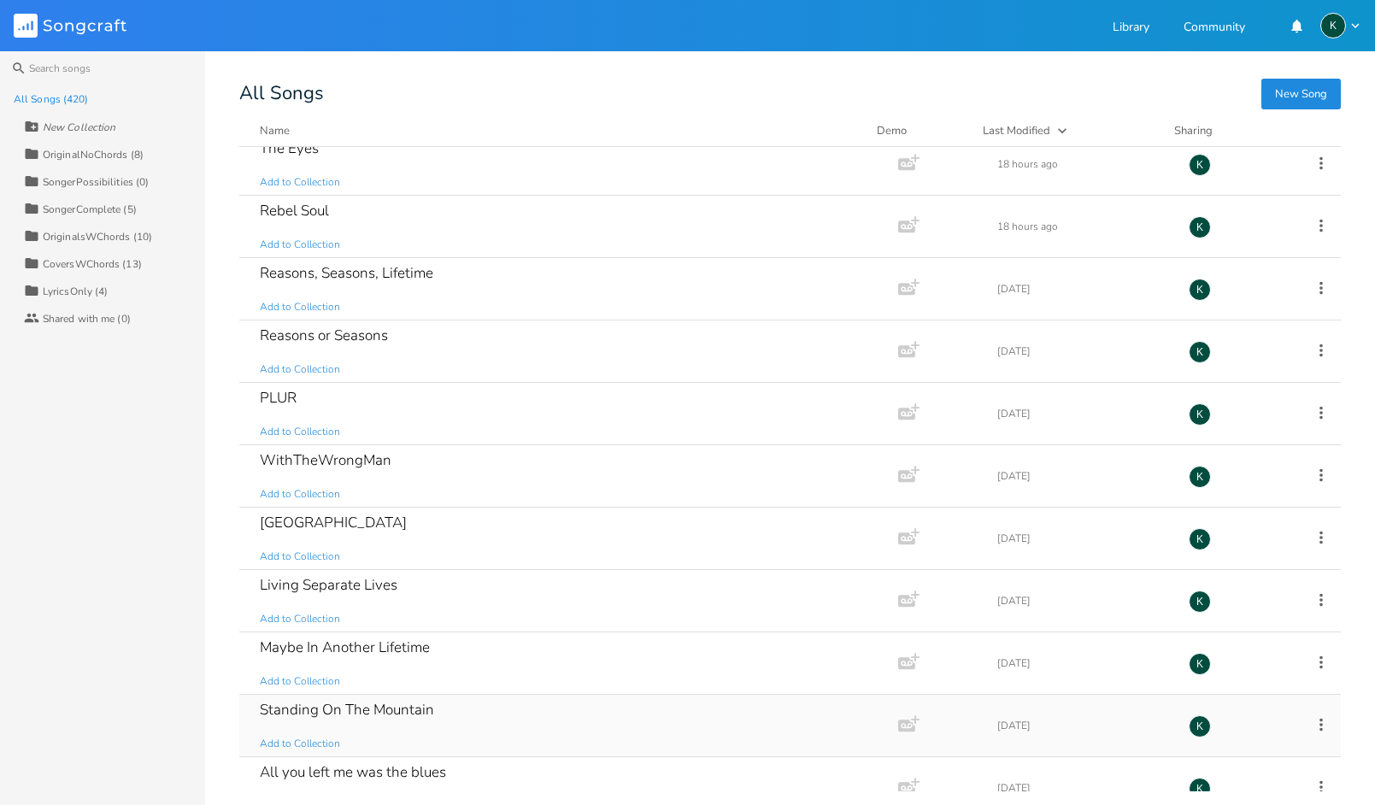
scroll to position [595, 0]
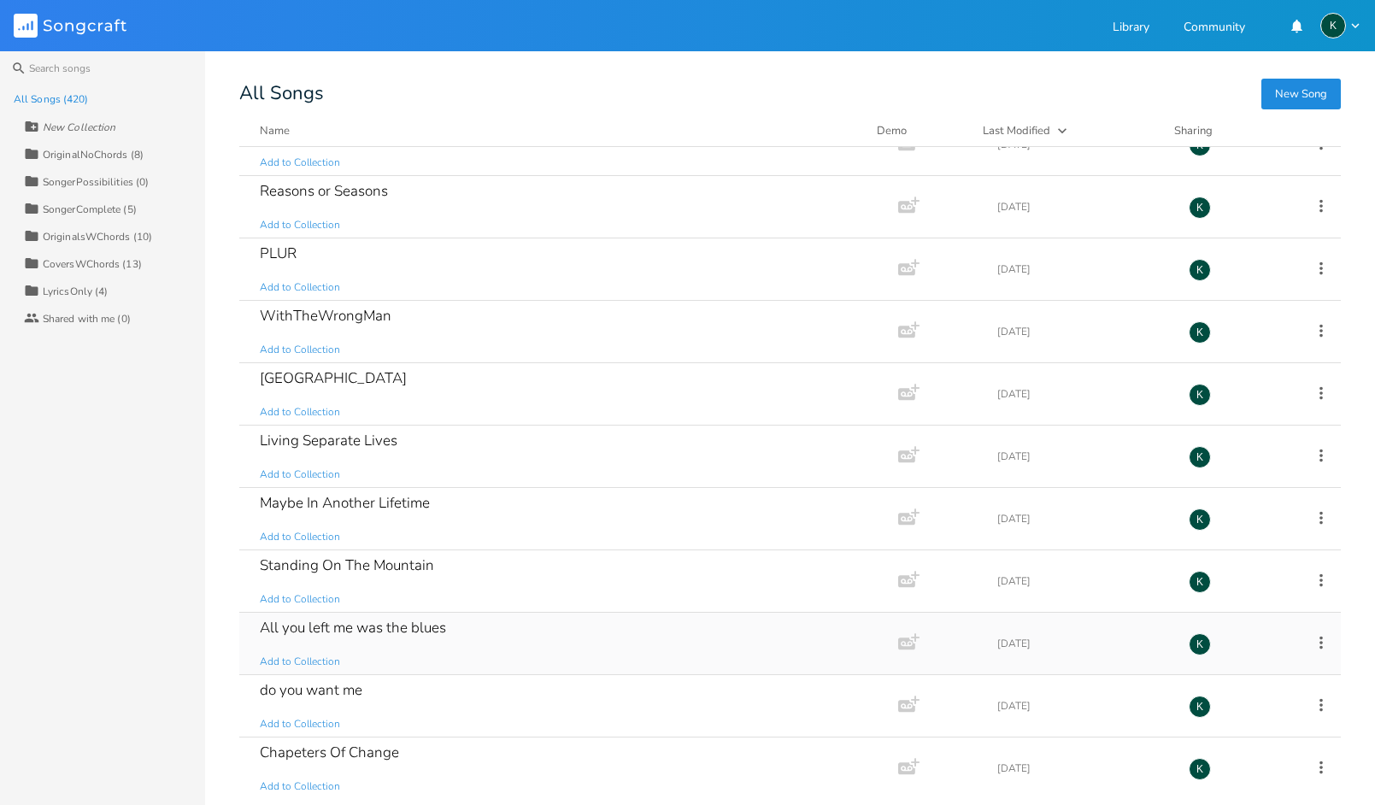
click at [360, 633] on div "All you left me was the blues" at bounding box center [353, 628] width 186 height 15
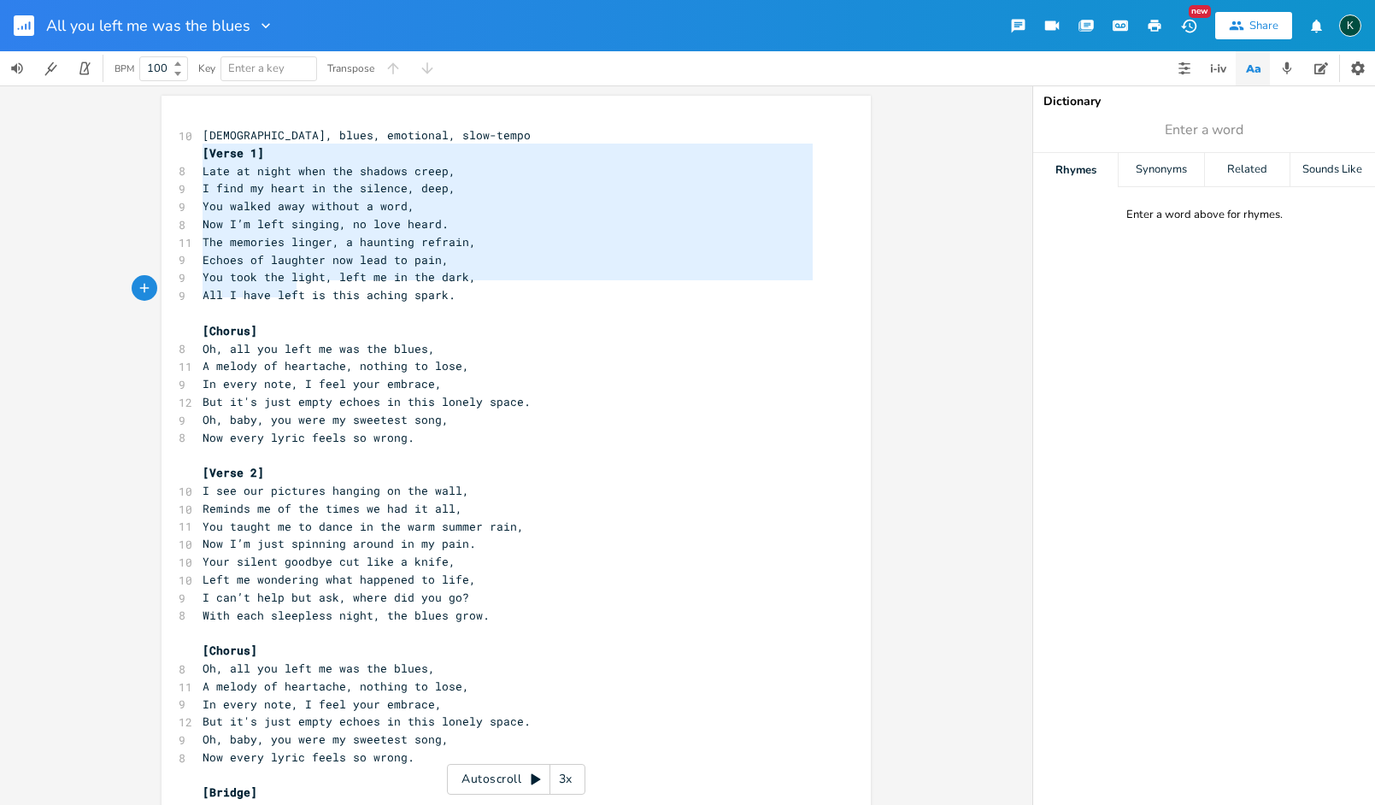
type textarea "[Verse 1] Late at night when the shadows creep, I find my heart in the silence,…"
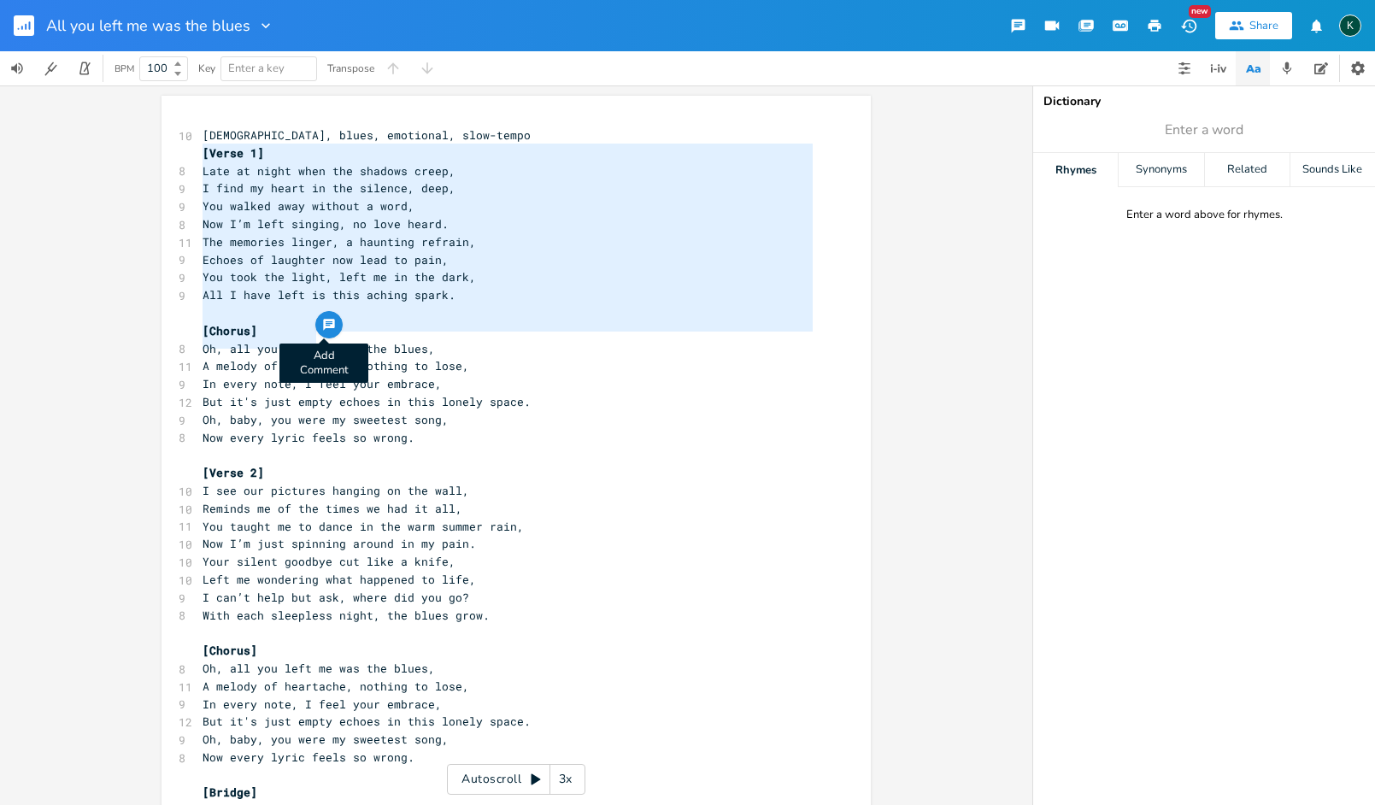
drag, startPoint x: 199, startPoint y: 150, endPoint x: 312, endPoint y: 332, distance: 214.2
click at [312, 332] on div "[Verse 1] Late at night when the shadows creep, I find my heart in the silence,…" at bounding box center [516, 754] width 709 height 1317
click at [356, 194] on pre "I find my heart in the silence, deep," at bounding box center [507, 188] width 617 height 18
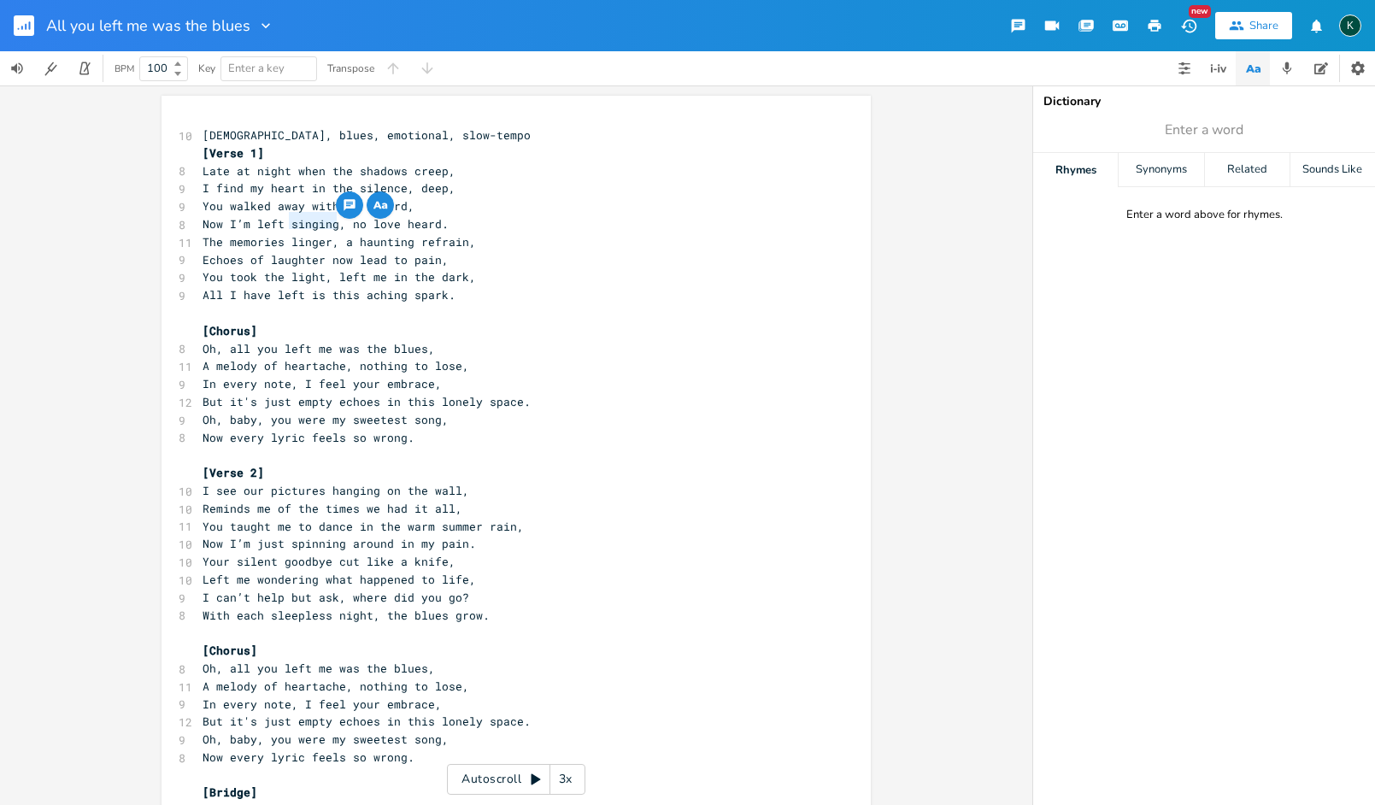
drag, startPoint x: 285, startPoint y: 224, endPoint x: 328, endPoint y: 224, distance: 43.6
click at [328, 224] on span "Now I’m left singing, no love heard." at bounding box center [326, 223] width 246 height 15
type textarea "alone"
drag, startPoint x: 404, startPoint y: 291, endPoint x: 436, endPoint y: 295, distance: 31.8
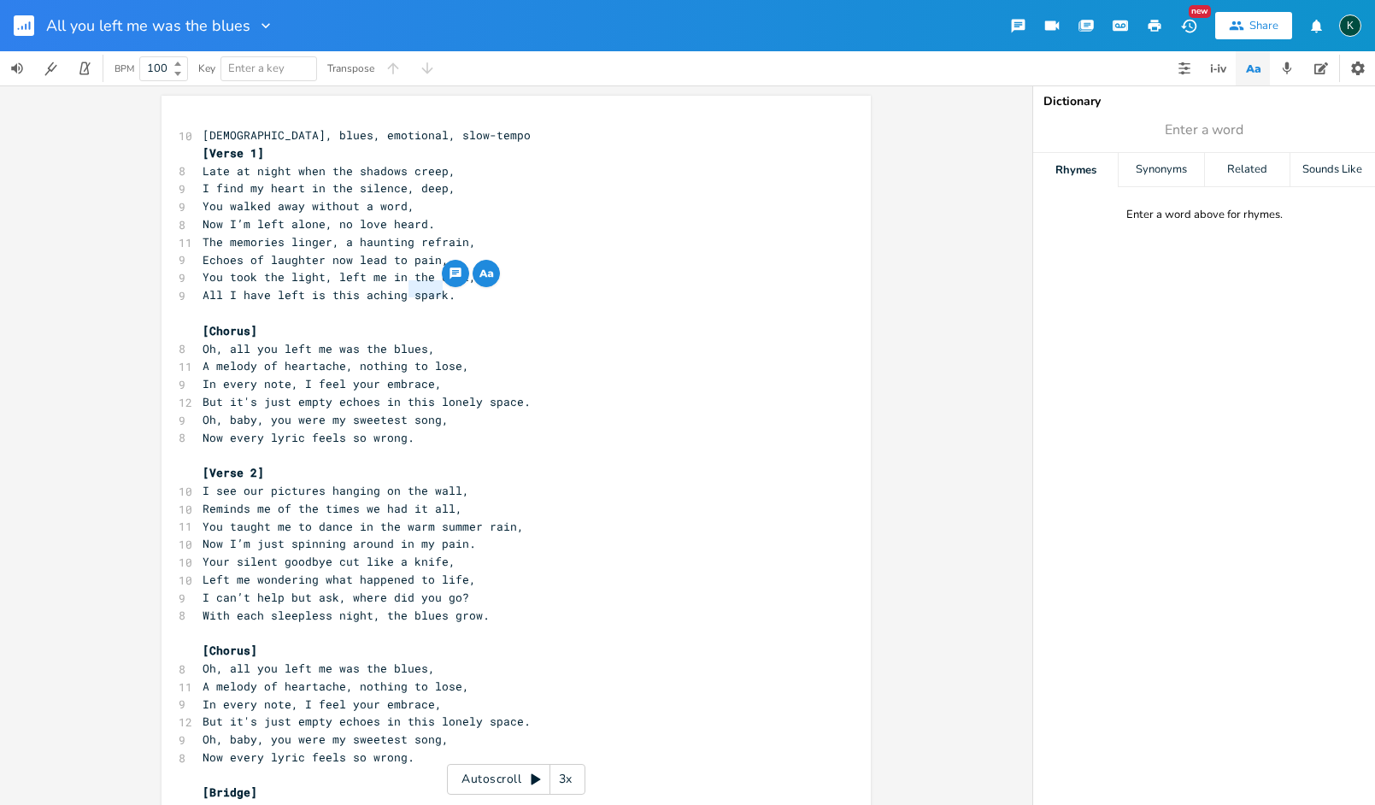
click at [436, 295] on span "All I have left is this aching spark." at bounding box center [329, 294] width 253 height 15
type textarea "heart"
drag, startPoint x: 350, startPoint y: 359, endPoint x: 450, endPoint y: 360, distance: 100.0
click at [450, 360] on span "A melody of heartache, nothing to lose," at bounding box center [336, 365] width 267 height 15
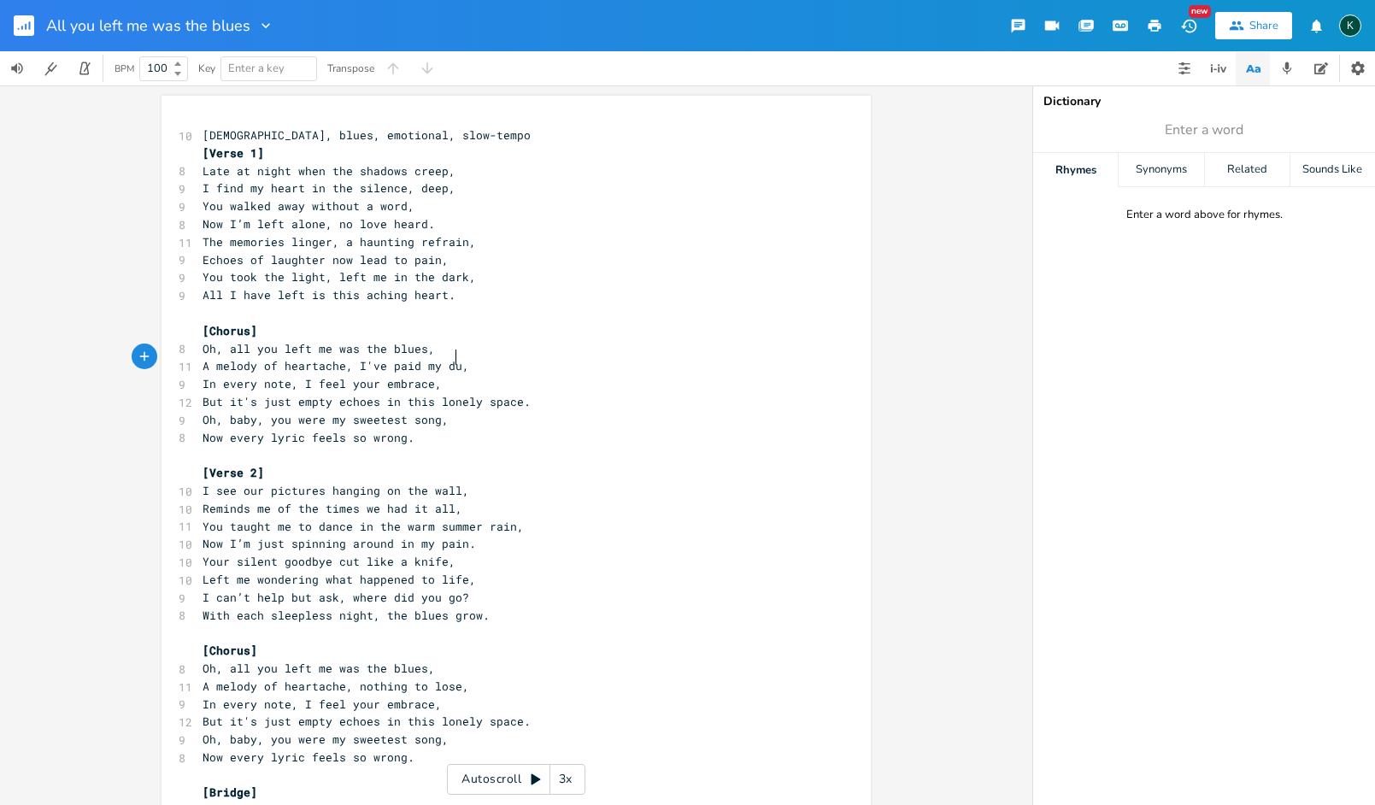
type textarea "I've paid my dues"
click at [432, 572] on span "Left me wondering what happened to life," at bounding box center [340, 579] width 274 height 15
type textarea "our"
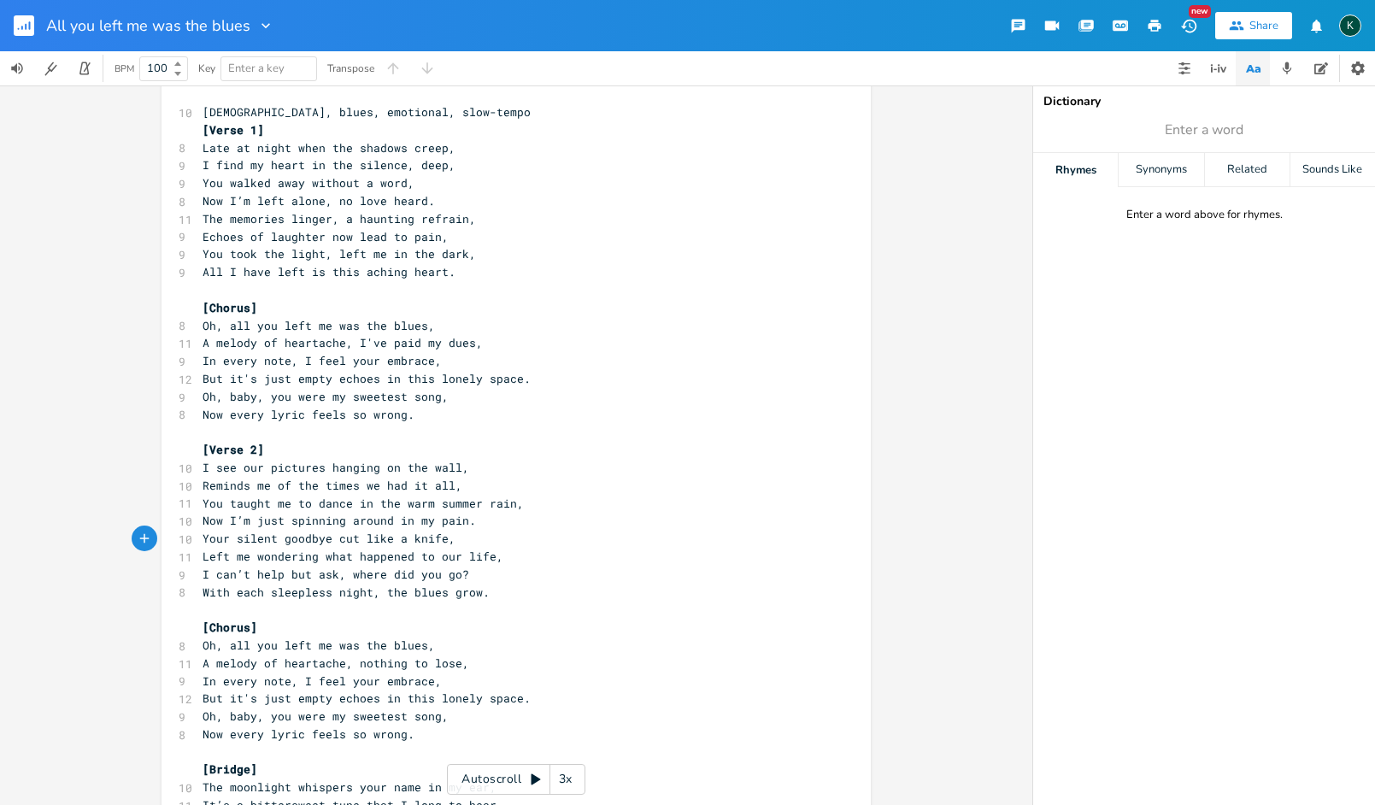
scroll to position [50, 0]
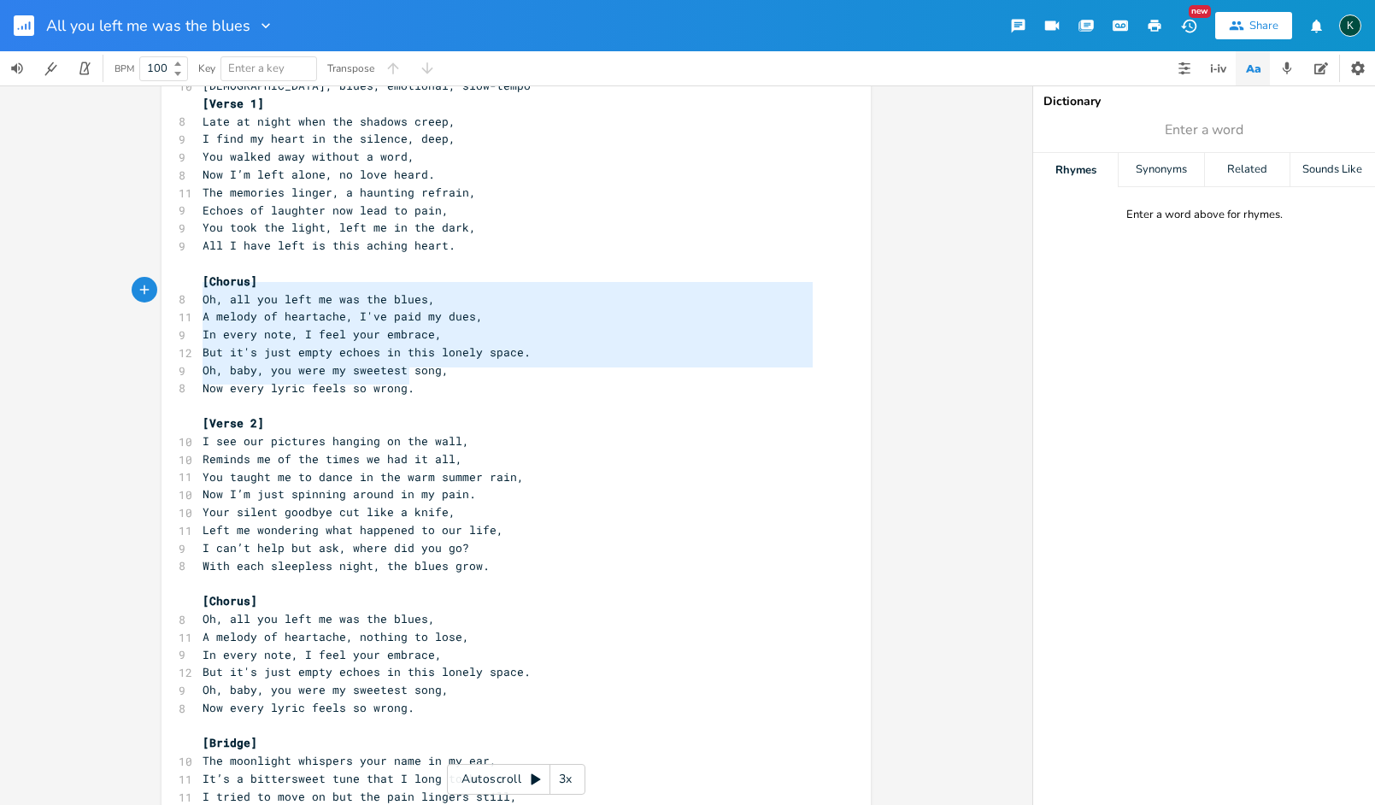
type textarea "[Chorus] Oh, all you left me was the blues, A melody of heartache, I've paid my…"
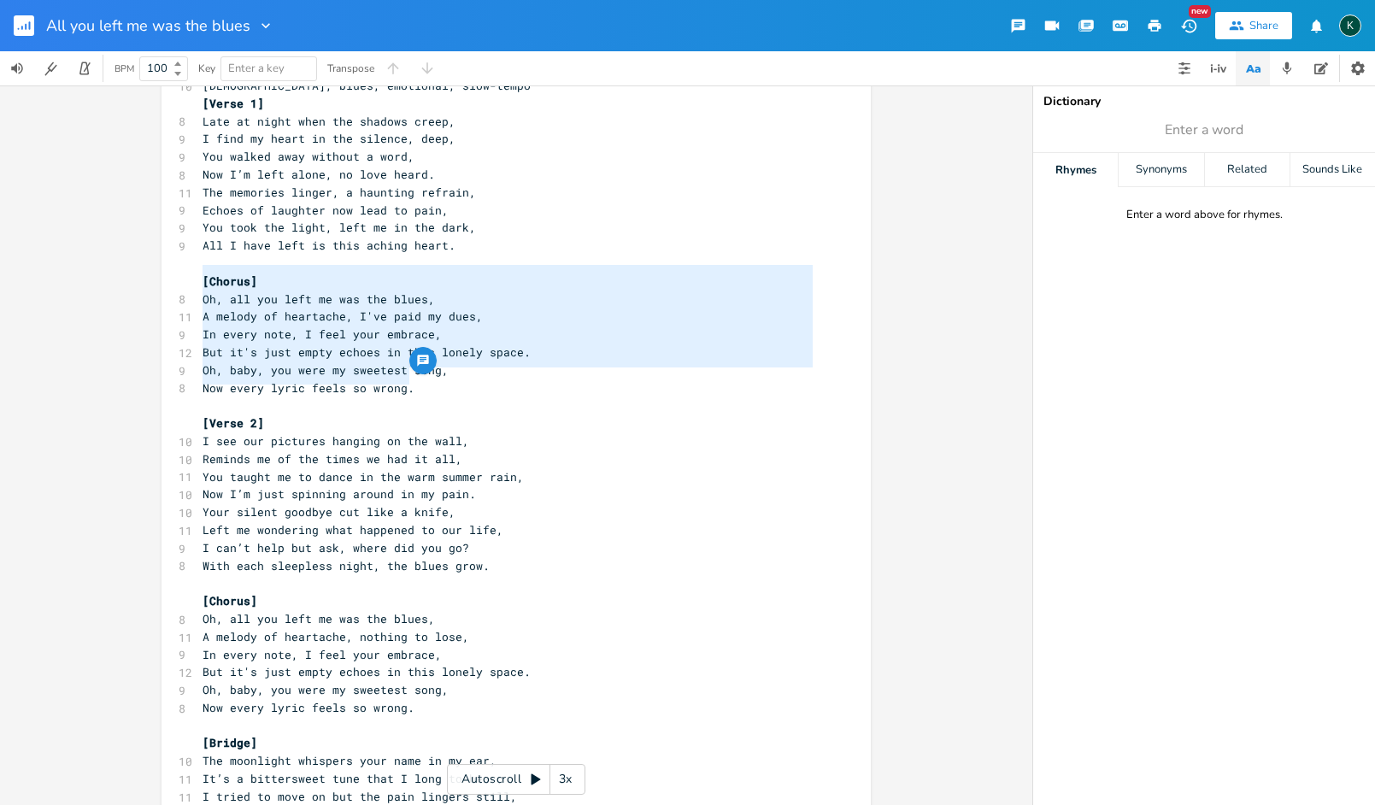
drag, startPoint x: 411, startPoint y: 379, endPoint x: 144, endPoint y: 276, distance: 285.7
click at [144, 276] on div "[Chorus] Oh, all you left me was the blues, A melody of heartache, I've paid my…" at bounding box center [516, 445] width 1033 height 720
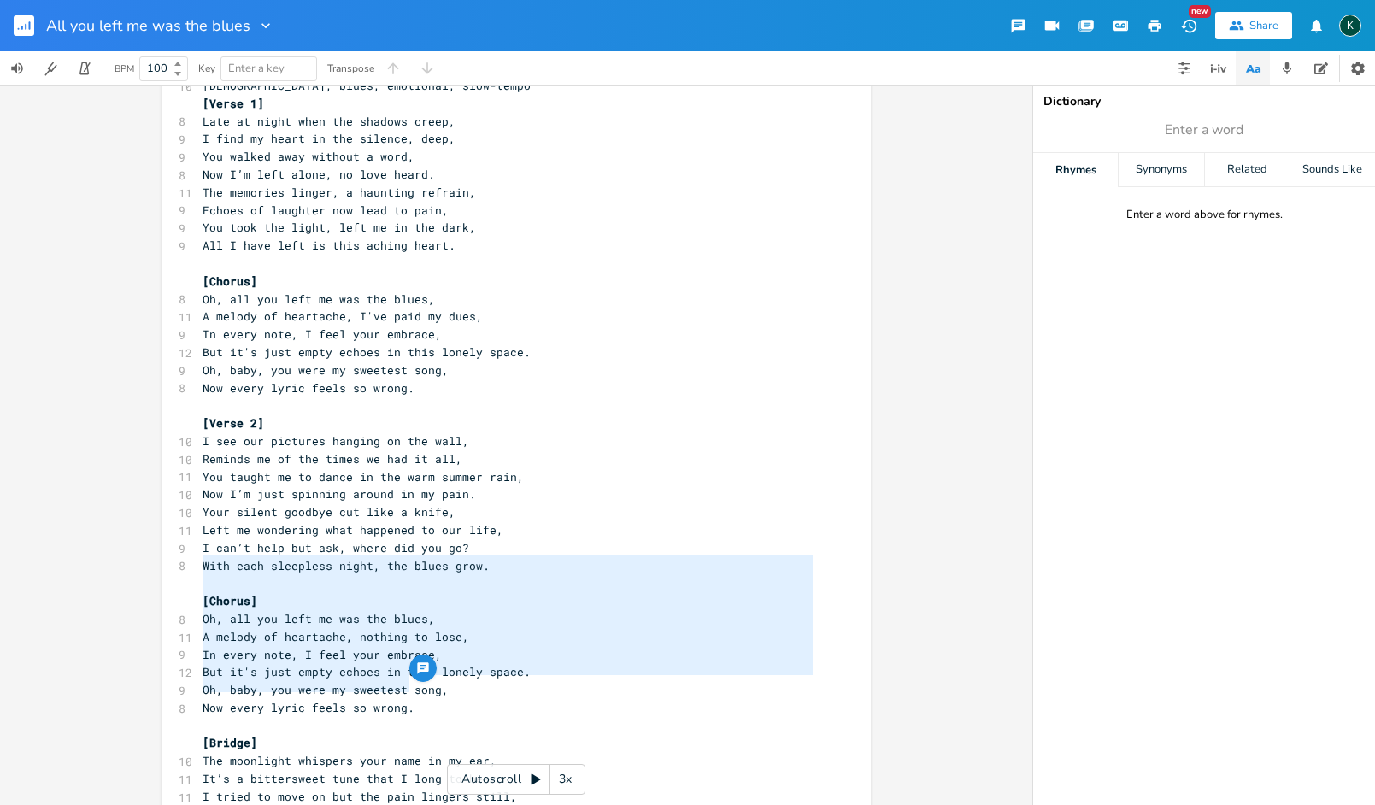
type textarea "[Chorus] Oh, all you left me was the blues, A melody of heartache, nothing to l…"
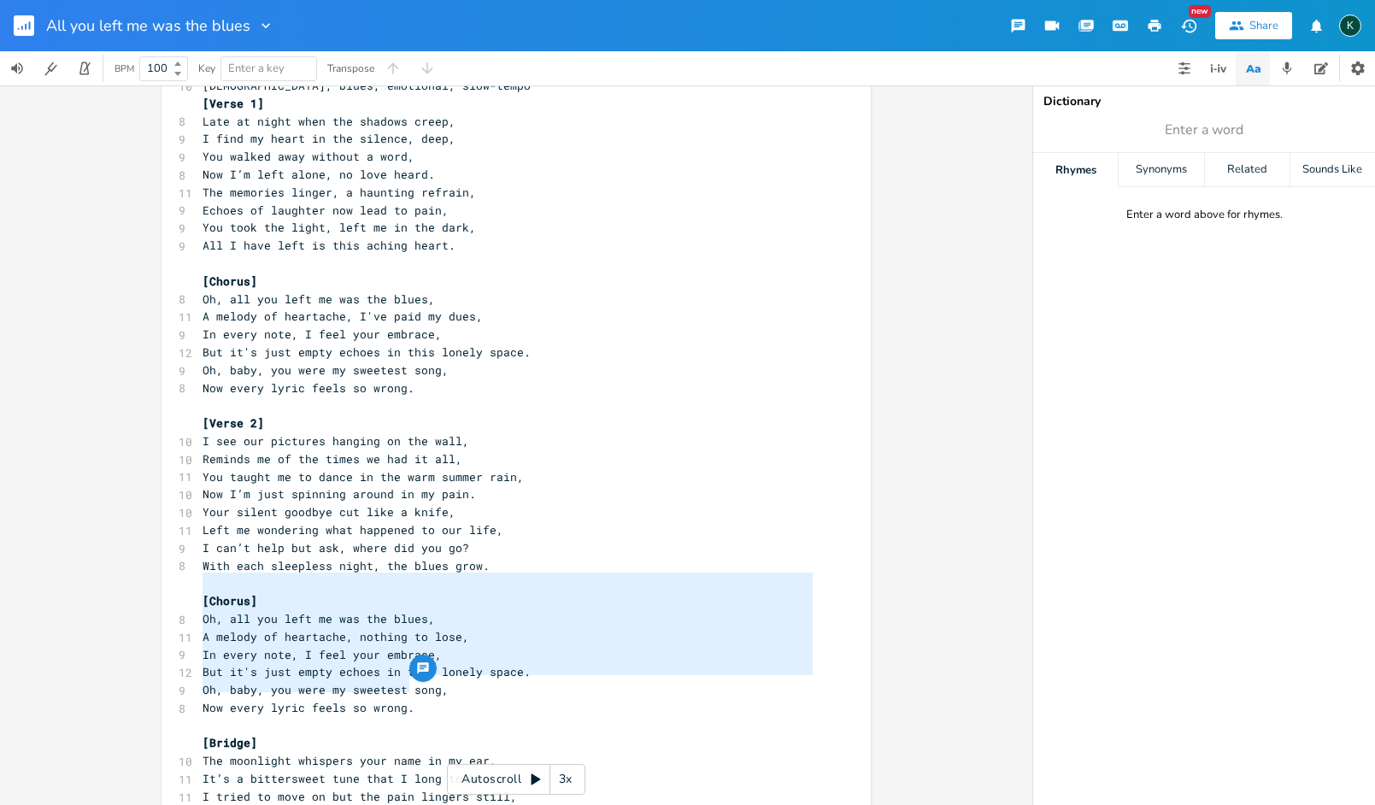
drag, startPoint x: 417, startPoint y: 691, endPoint x: 122, endPoint y: 580, distance: 315.4
click at [122, 580] on div "[Chorus] Oh, all you left me was the blues, A melody of heartache, nothing to l…" at bounding box center [516, 445] width 1033 height 720
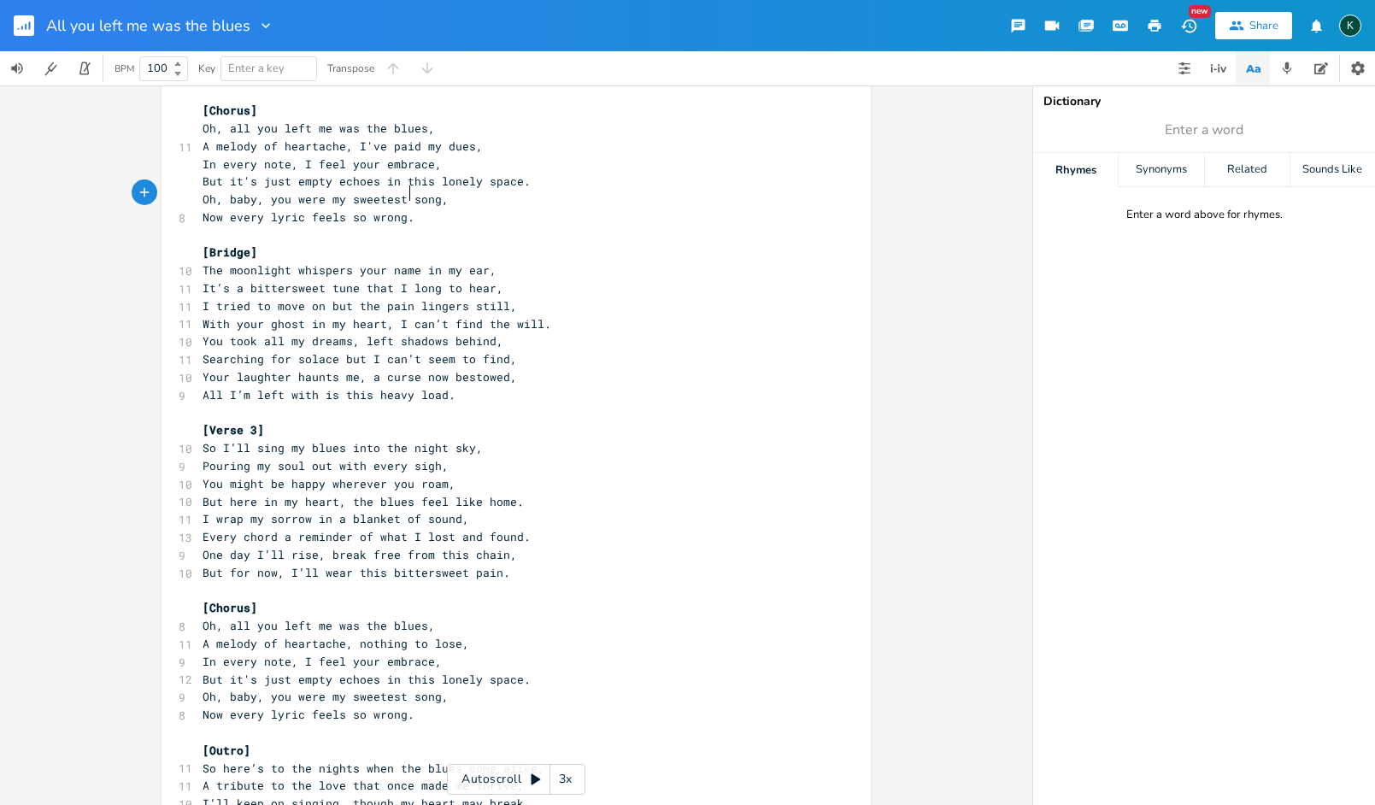
scroll to position [569, 0]
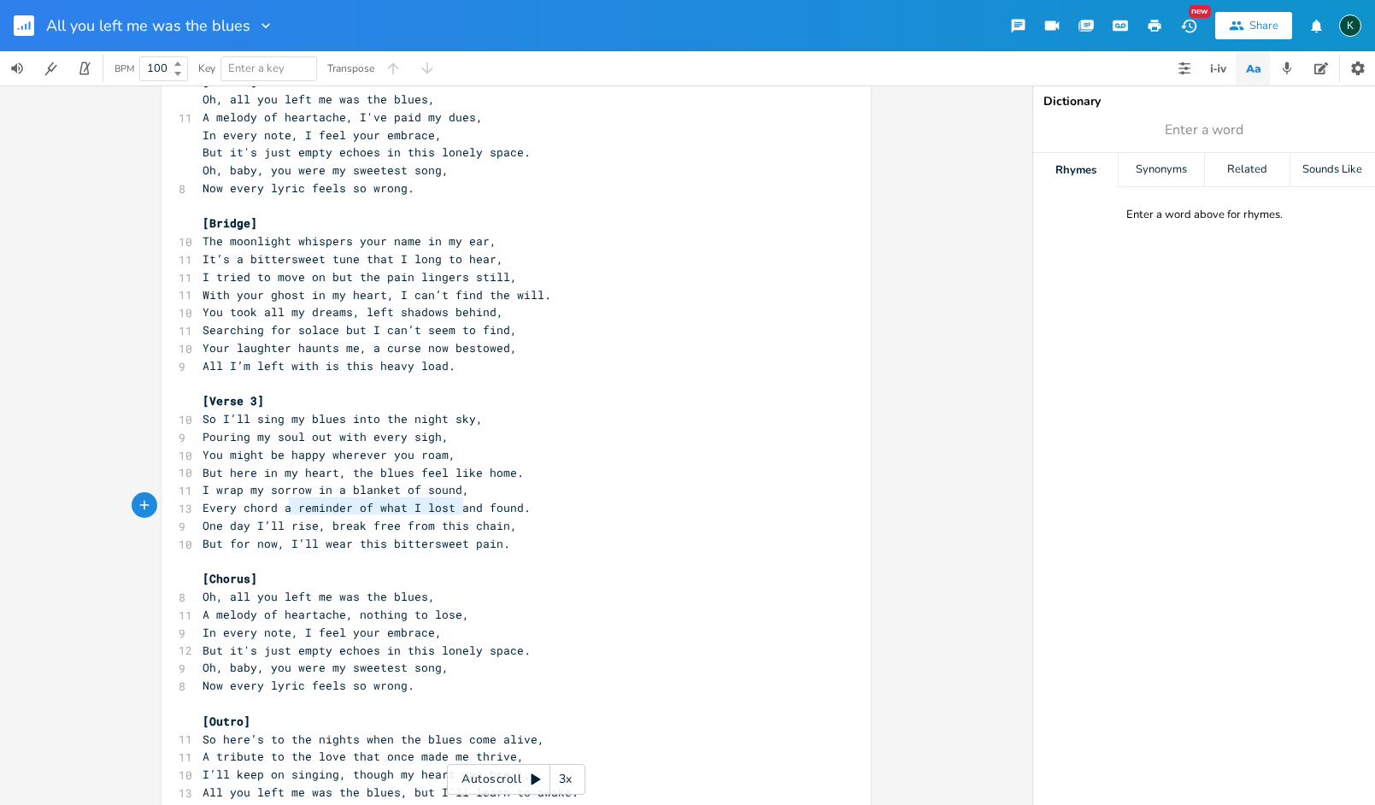
drag, startPoint x: 285, startPoint y: 508, endPoint x: 456, endPoint y: 511, distance: 171.8
click at [456, 536] on span "But for now, I’ll wear this bittersweet pain." at bounding box center [357, 543] width 308 height 15
type textarea "I'm left with all this pain"
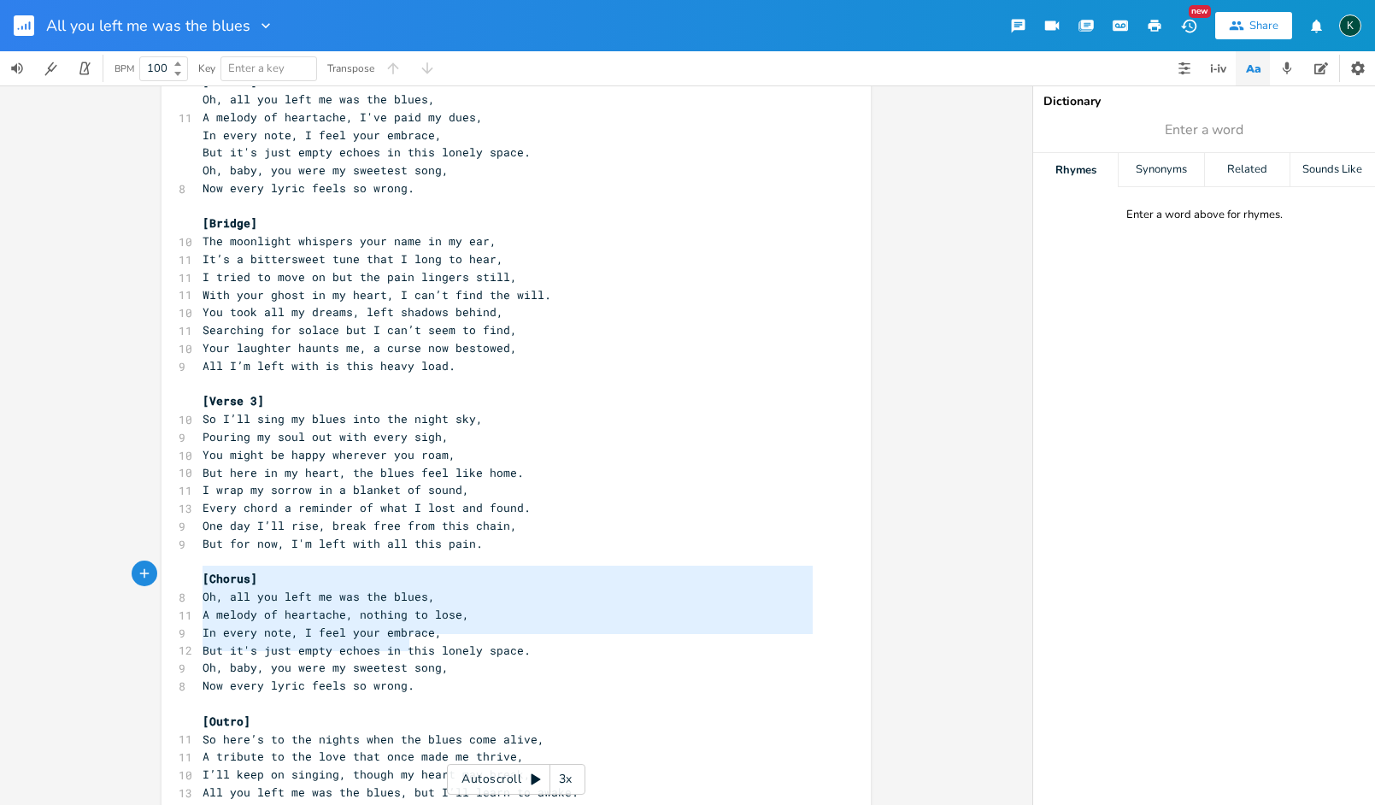
type textarea "[Chorus] Oh, all you left me was the blues, A melody of heartache, nothing to l…"
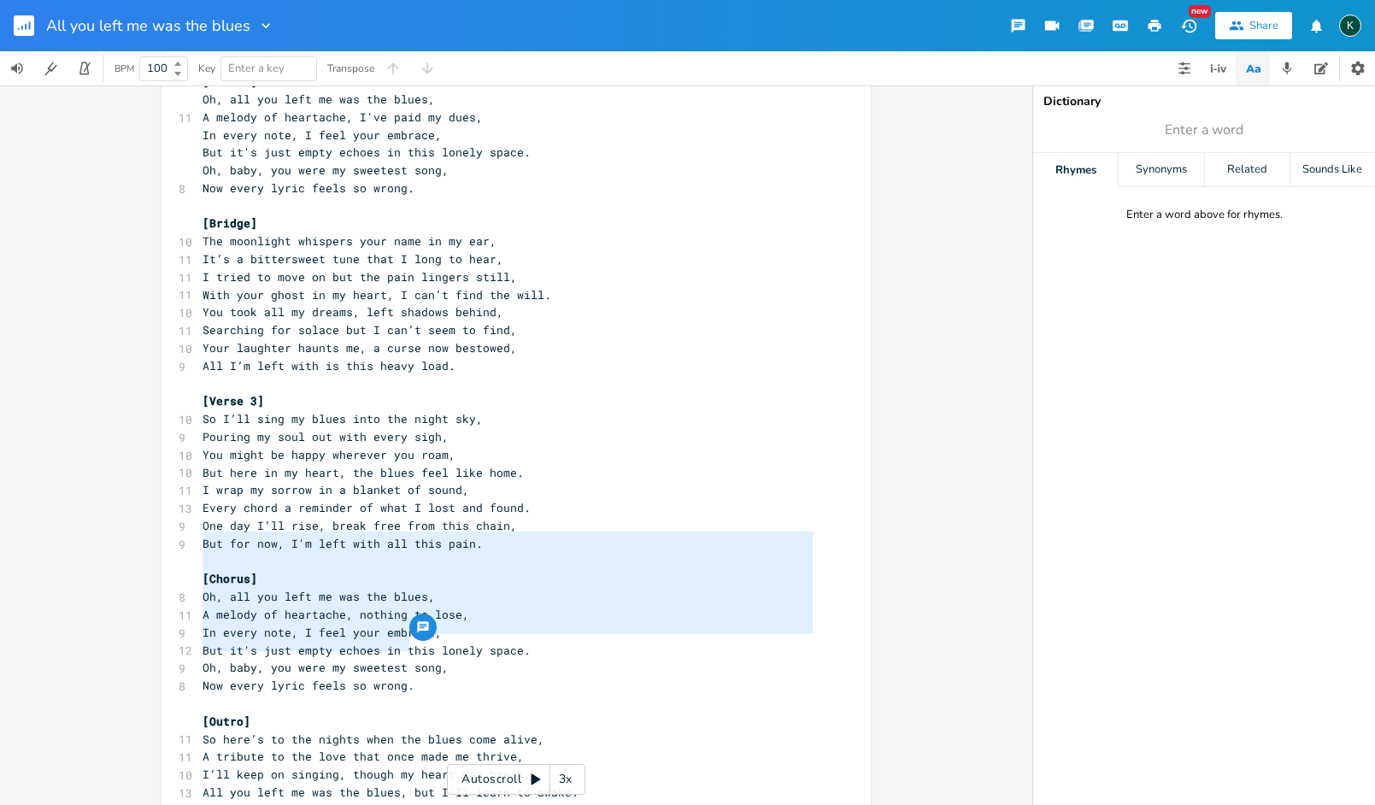
drag, startPoint x: 413, startPoint y: 645, endPoint x: 160, endPoint y: 547, distance: 271.4
click at [162, 547] on div "[Chorus] Oh, all you left me was the blues, A melody of heartache, nothing to l…" at bounding box center [516, 184] width 709 height 1317
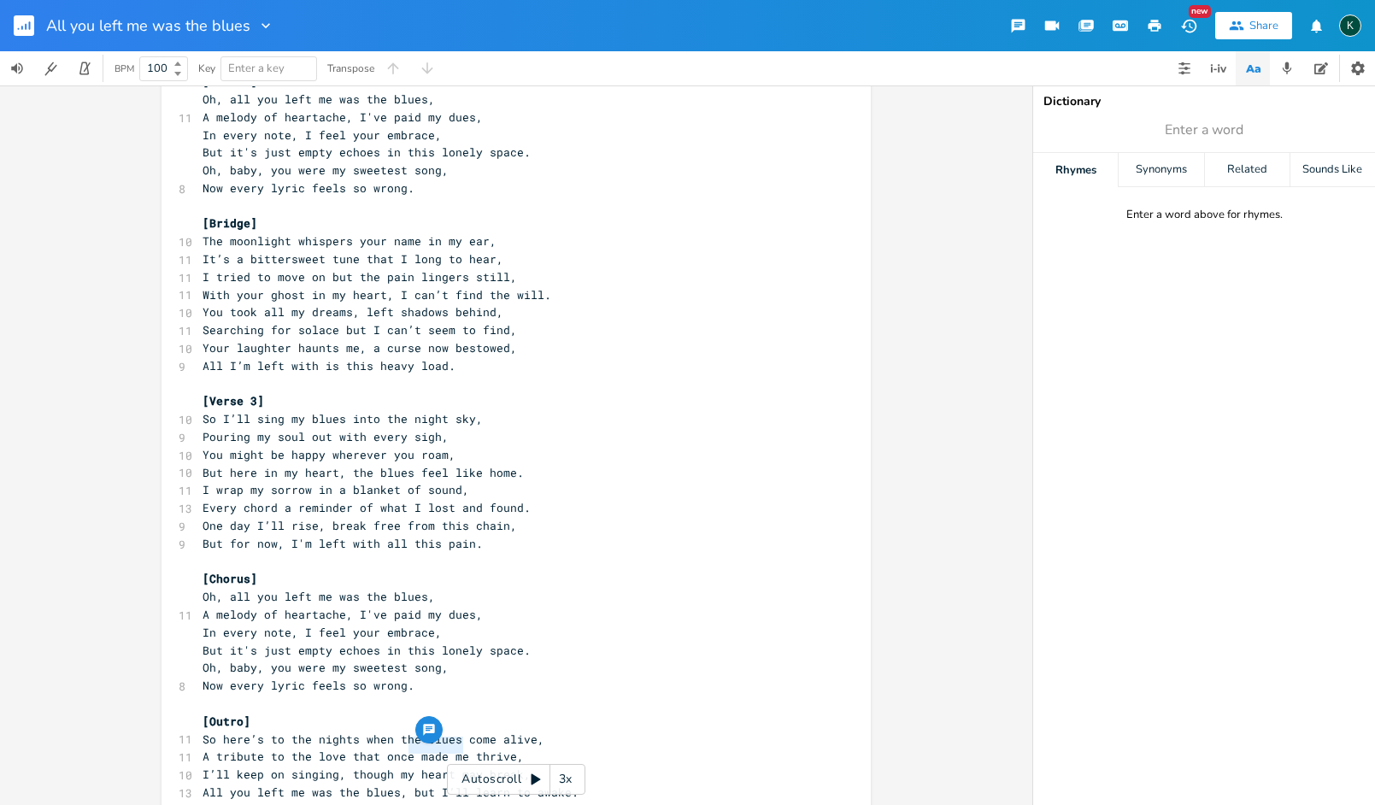
type textarea "but I’ll le"
drag, startPoint x: 404, startPoint y: 746, endPoint x: 479, endPoint y: 744, distance: 74.4
click at [479, 785] on span "All you left me was the blues, but I’ll learn to awake." at bounding box center [391, 792] width 376 height 15
click at [554, 766] on pre "I’ll keep on singing, though my heart may break," at bounding box center [507, 775] width 617 height 18
click at [397, 785] on span "All you left me was the blues, but I’ll learn to awake." at bounding box center [391, 792] width 376 height 15
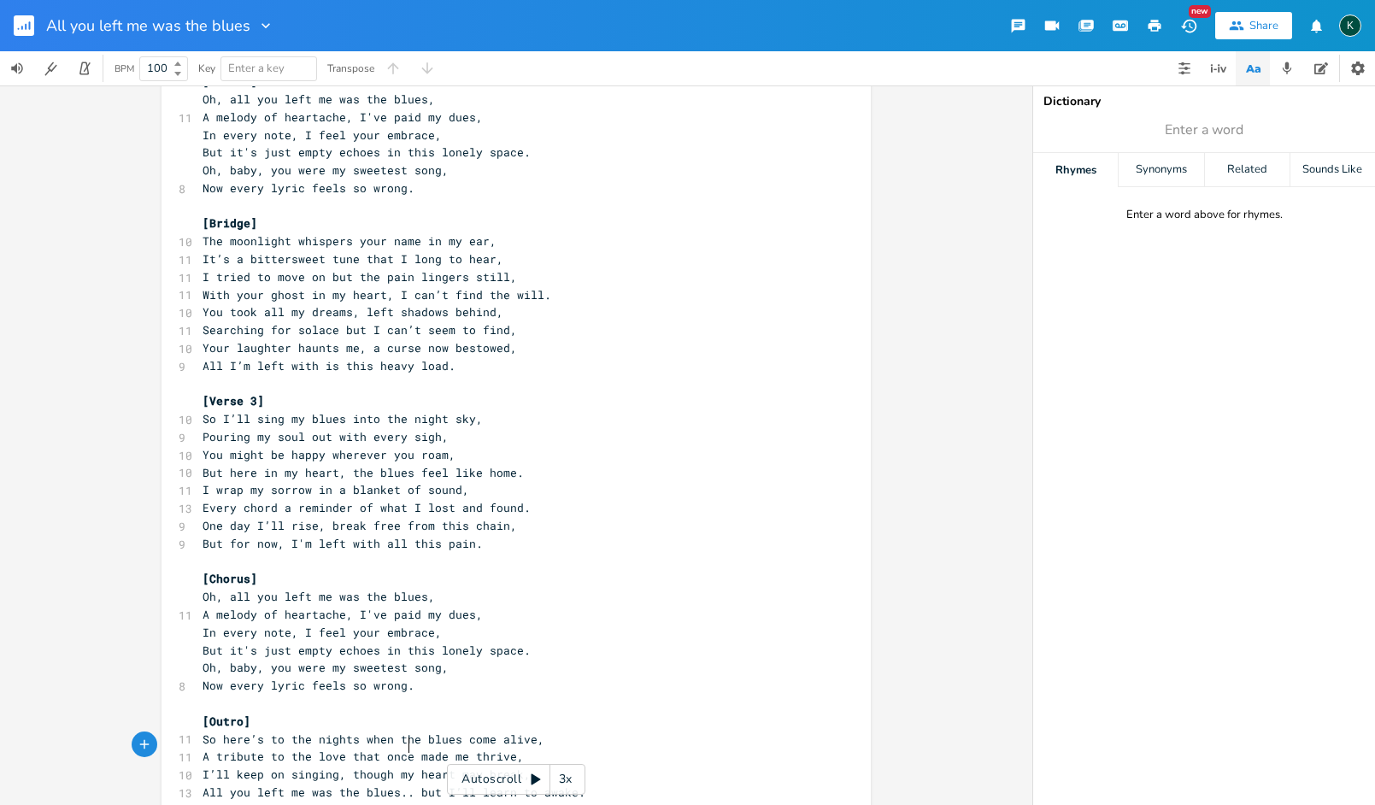
type textarea "..."
click at [577, 784] on pre "All you left me was the blues... but I’ll learn to awake." at bounding box center [507, 793] width 617 height 18
type textarea "but I’ll learn to awake."
drag, startPoint x: 418, startPoint y: 747, endPoint x: 576, endPoint y: 743, distance: 158.2
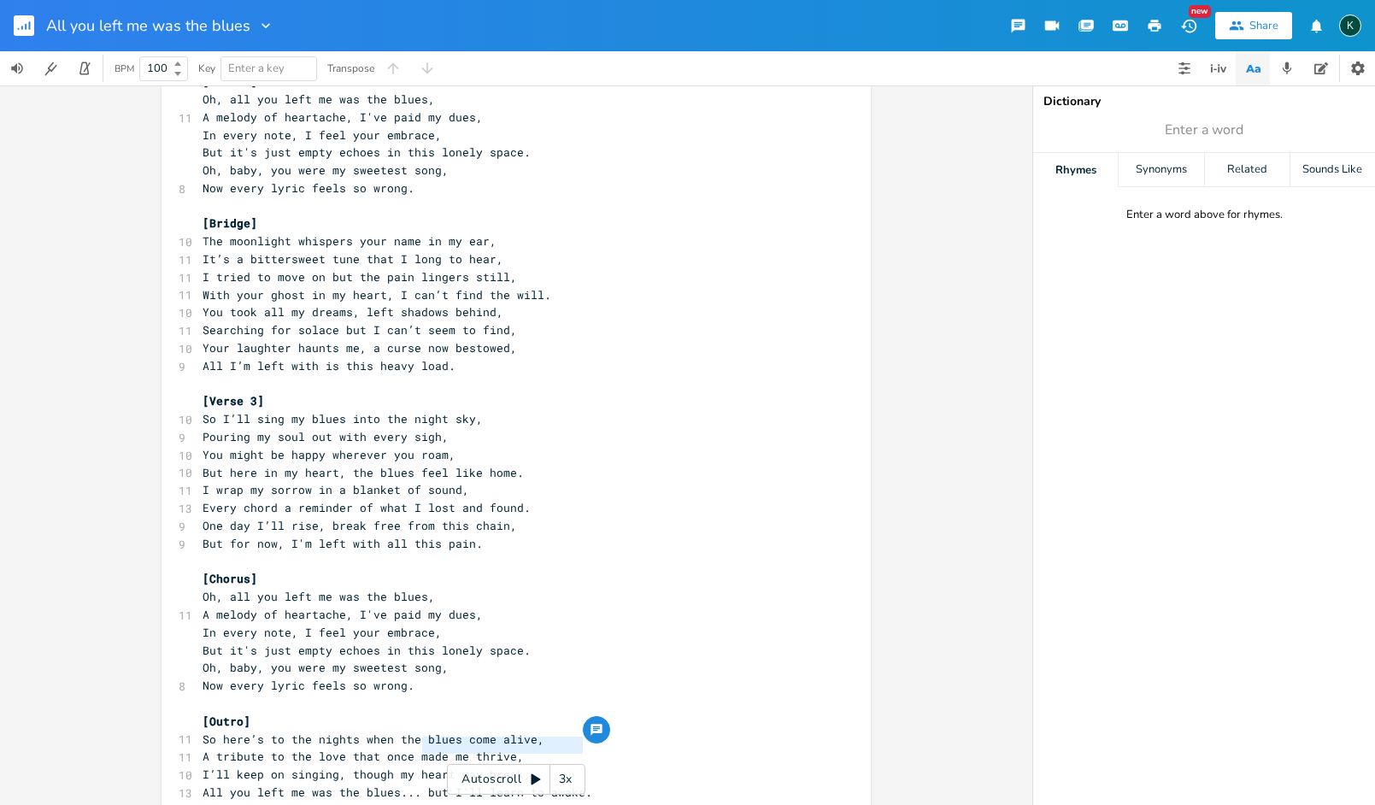
click at [576, 785] on span "All you left me was the blues... but I’ll learn to awake." at bounding box center [398, 792] width 390 height 15
type input "awake"
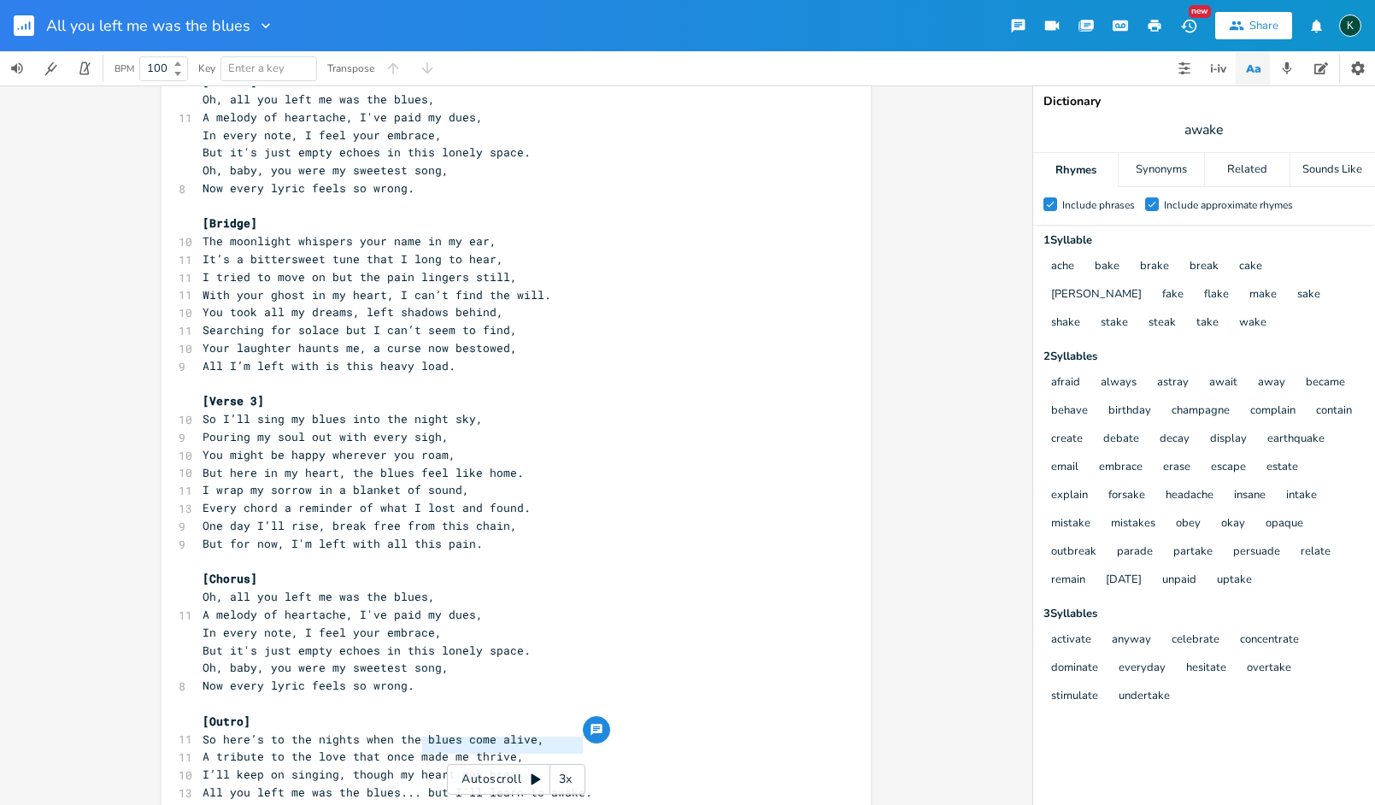
click at [450, 785] on span "All you left me was the blues... but I’ll learn to awake." at bounding box center [398, 792] width 390 height 15
drag, startPoint x: 444, startPoint y: 747, endPoint x: 579, endPoint y: 750, distance: 135.1
click at [579, 784] on pre "All you left me was the blues... but I’ll learn to awake." at bounding box center [507, 793] width 617 height 18
type textarea "my passion... you'll never take"
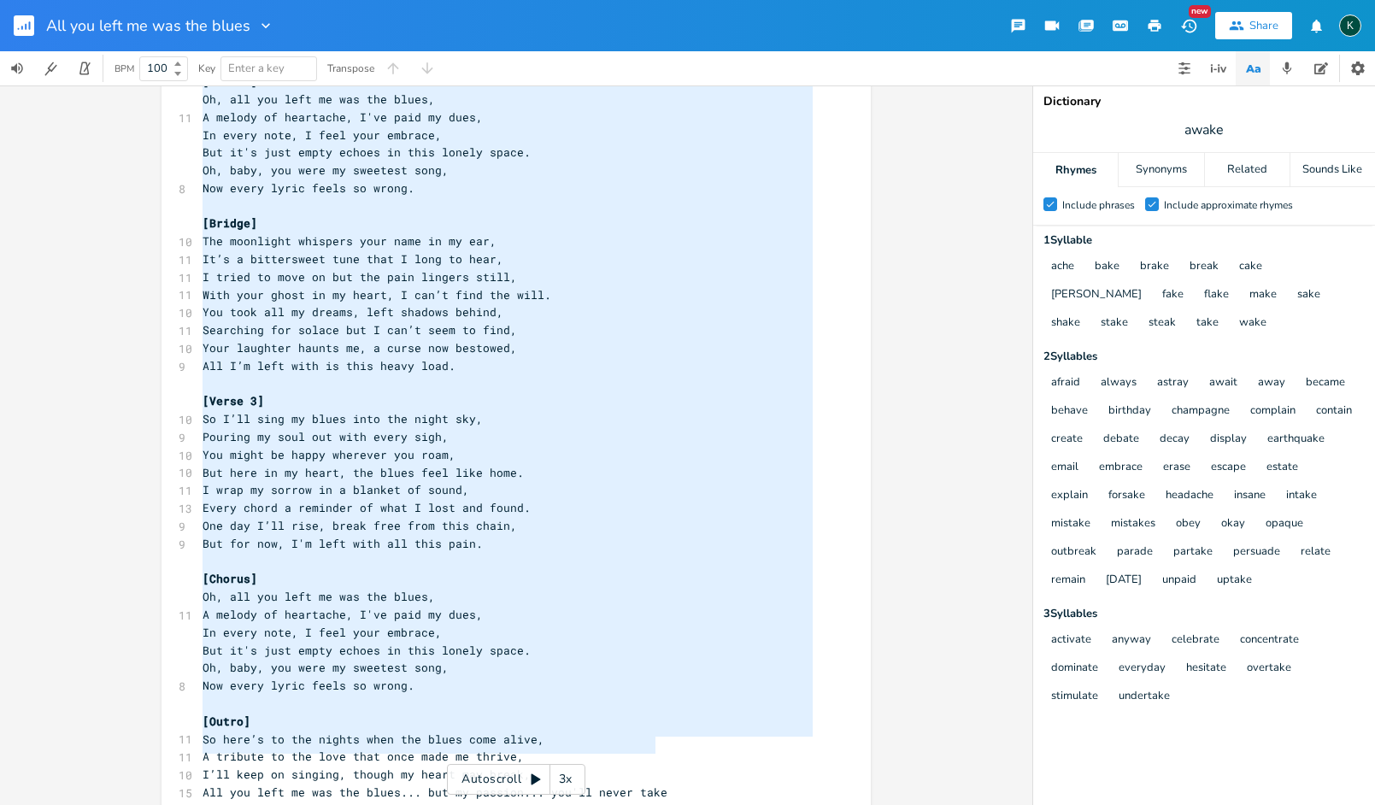
scroll to position [104, 0]
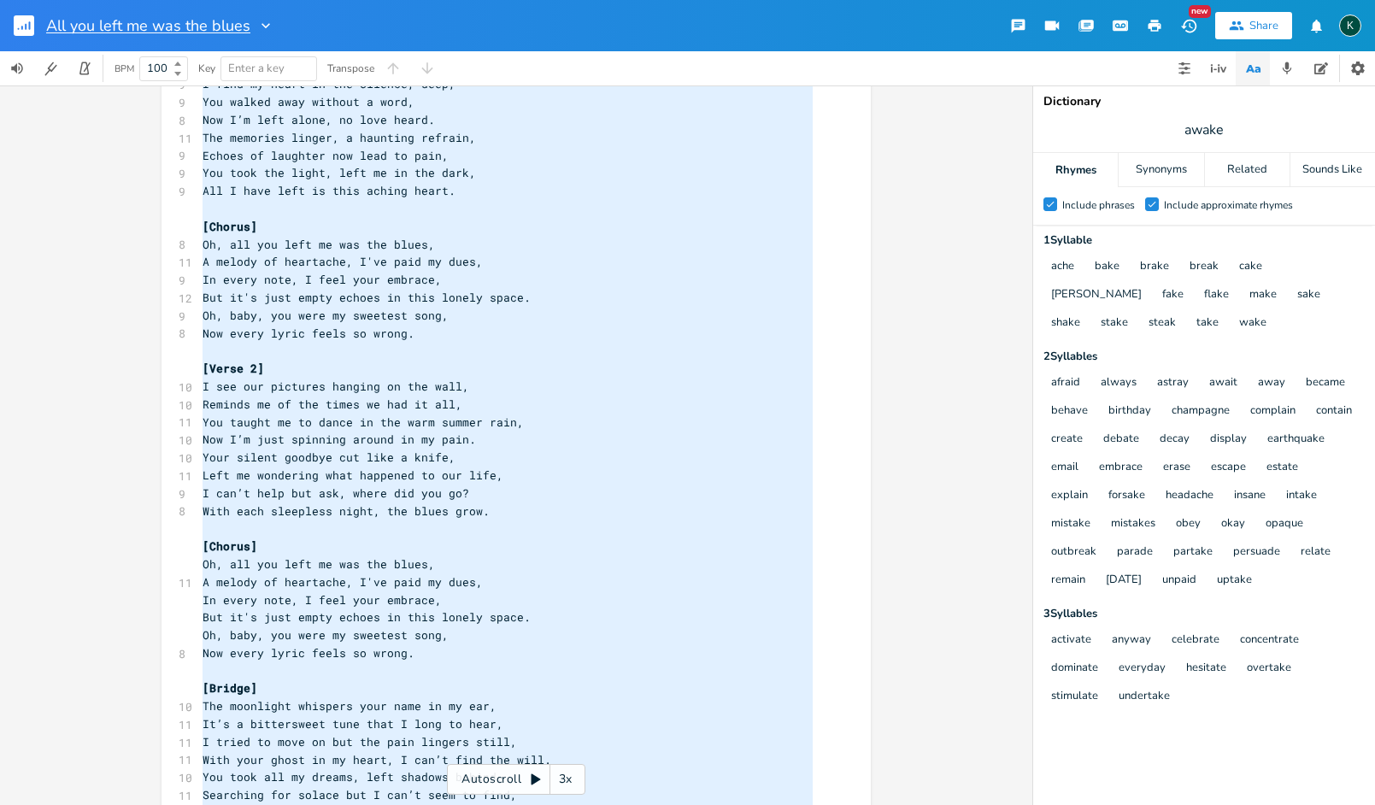
drag, startPoint x: 675, startPoint y: 749, endPoint x: 209, endPoint y: 29, distance: 857.8
click at [203, 1] on div "All you left me was the blues New Share K BPM 100 Key Enter a key Transpose x 1…" at bounding box center [687, 402] width 1375 height 805
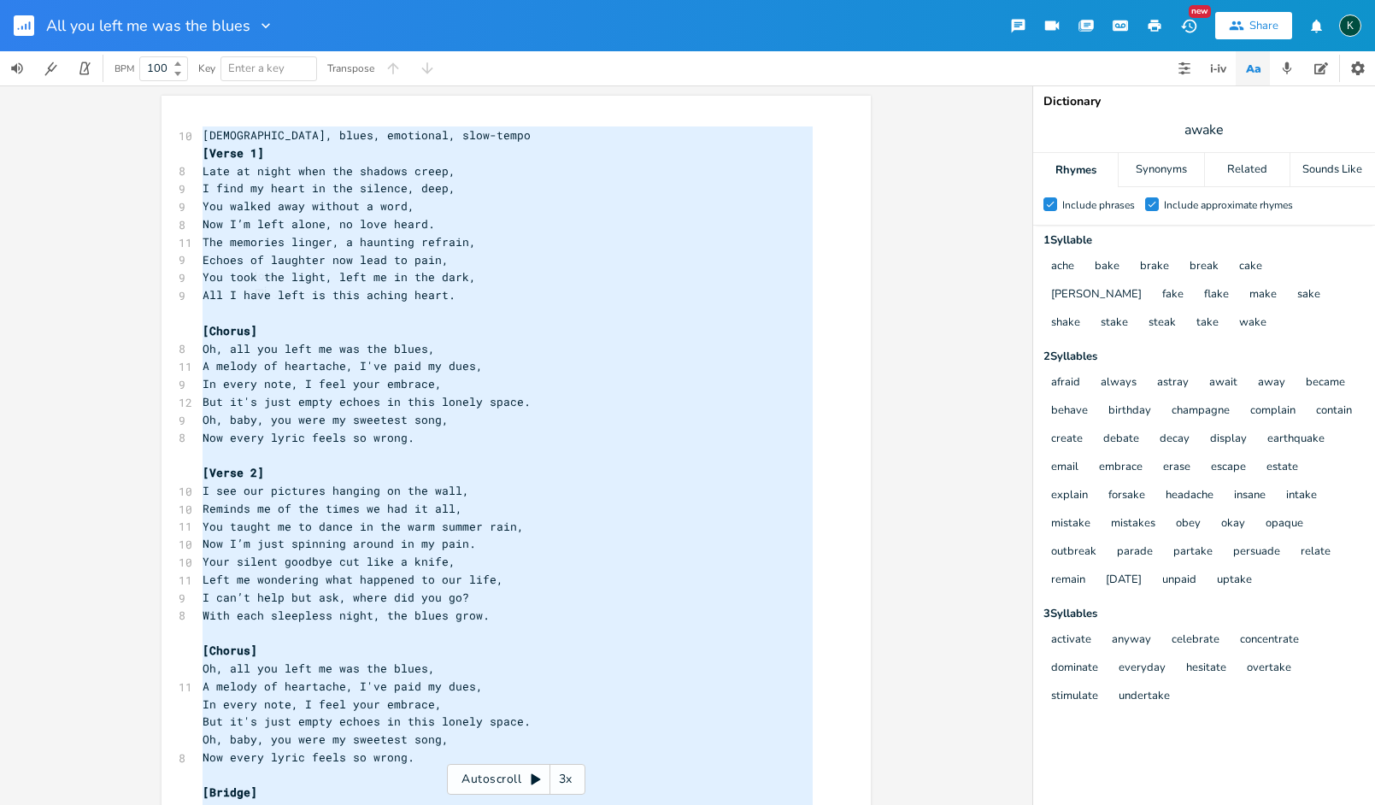
type textarea "​loremi, dolor, sitametco, adip-elits [Doeiu 9] Temp in utlab etdo mag aliquae …"
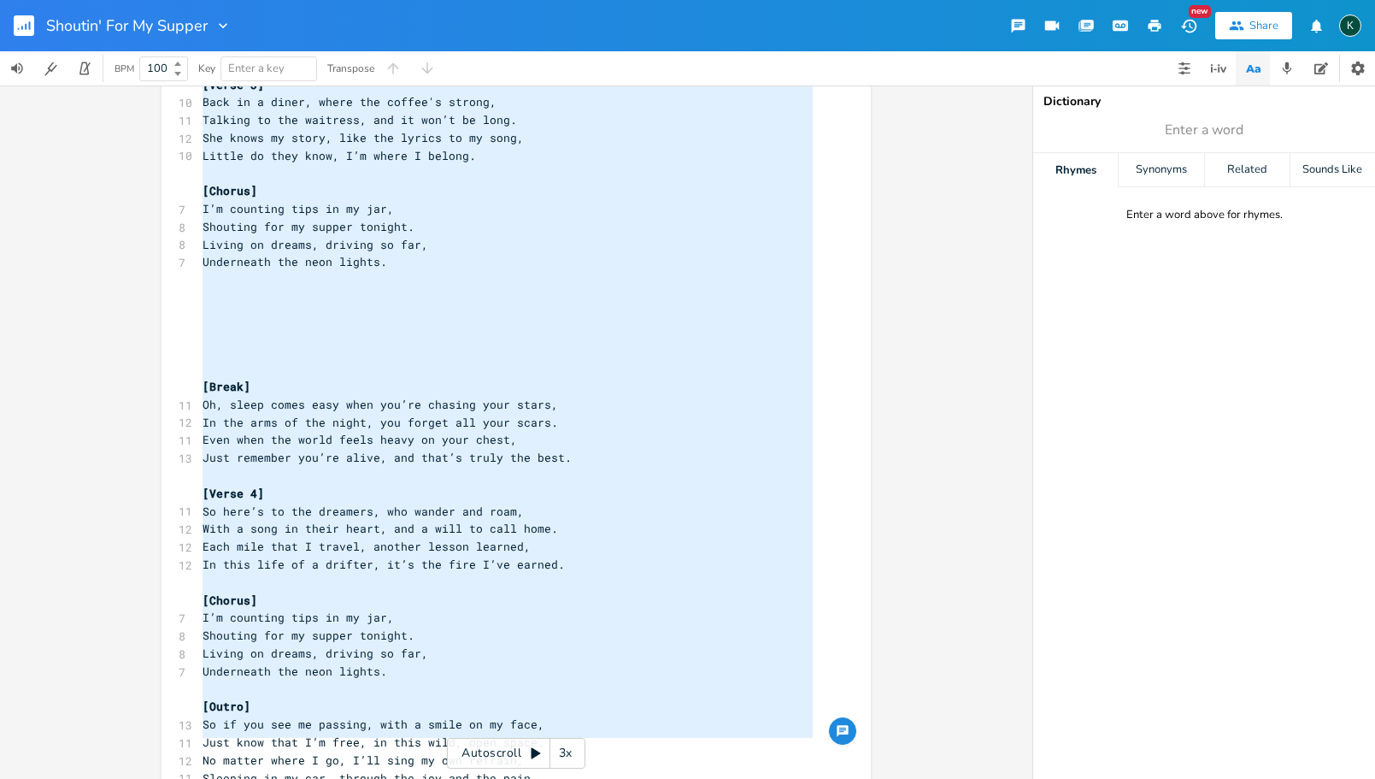
drag, startPoint x: 199, startPoint y: 168, endPoint x: 564, endPoint y: 758, distance: 693.6
click at [565, 778] on html "Shoutin' For My Supper New Share K BPM 100 Key Enter a key Transpose x ​ ​ [Ver…" at bounding box center [687, 389] width 1375 height 779
type textarea "[Verse 1] Rolling down this highway, stars up in the sky, Got my heart in my po…"
